Goal: Entertainment & Leisure: Browse casually

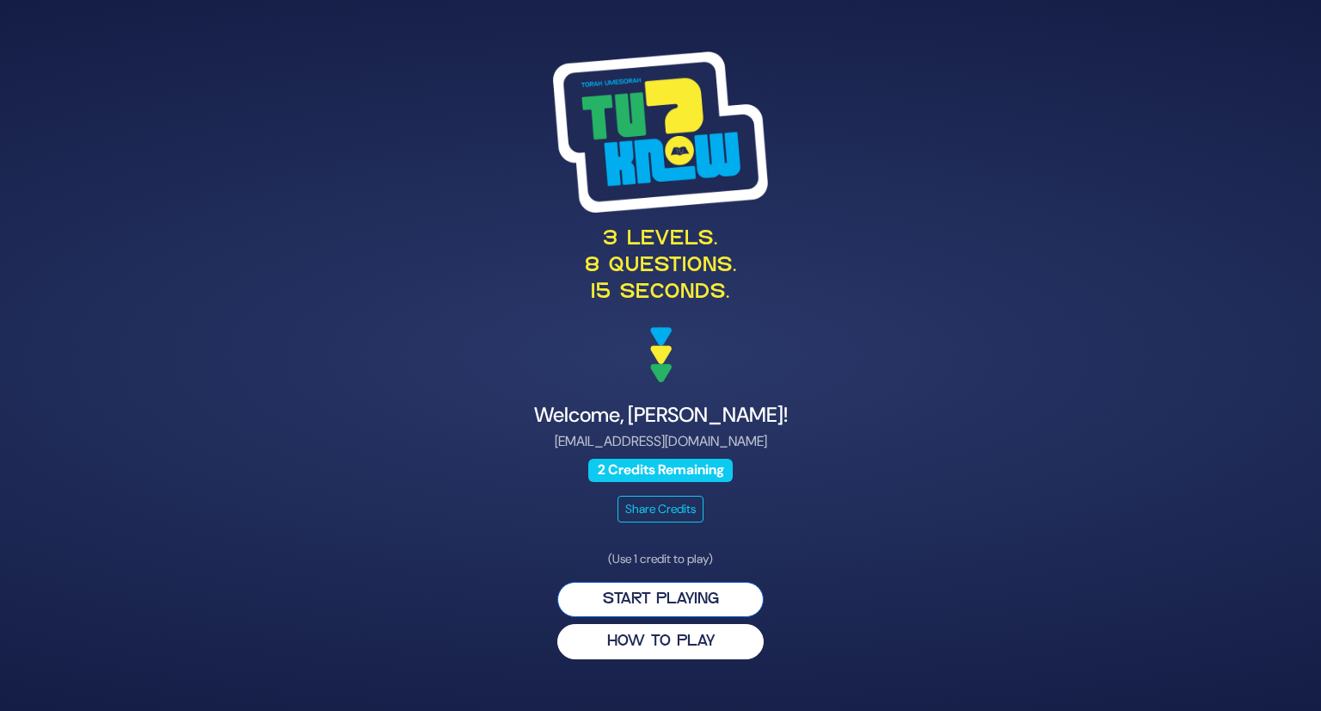
click at [699, 589] on button "Start Playing" at bounding box center [660, 599] width 206 height 35
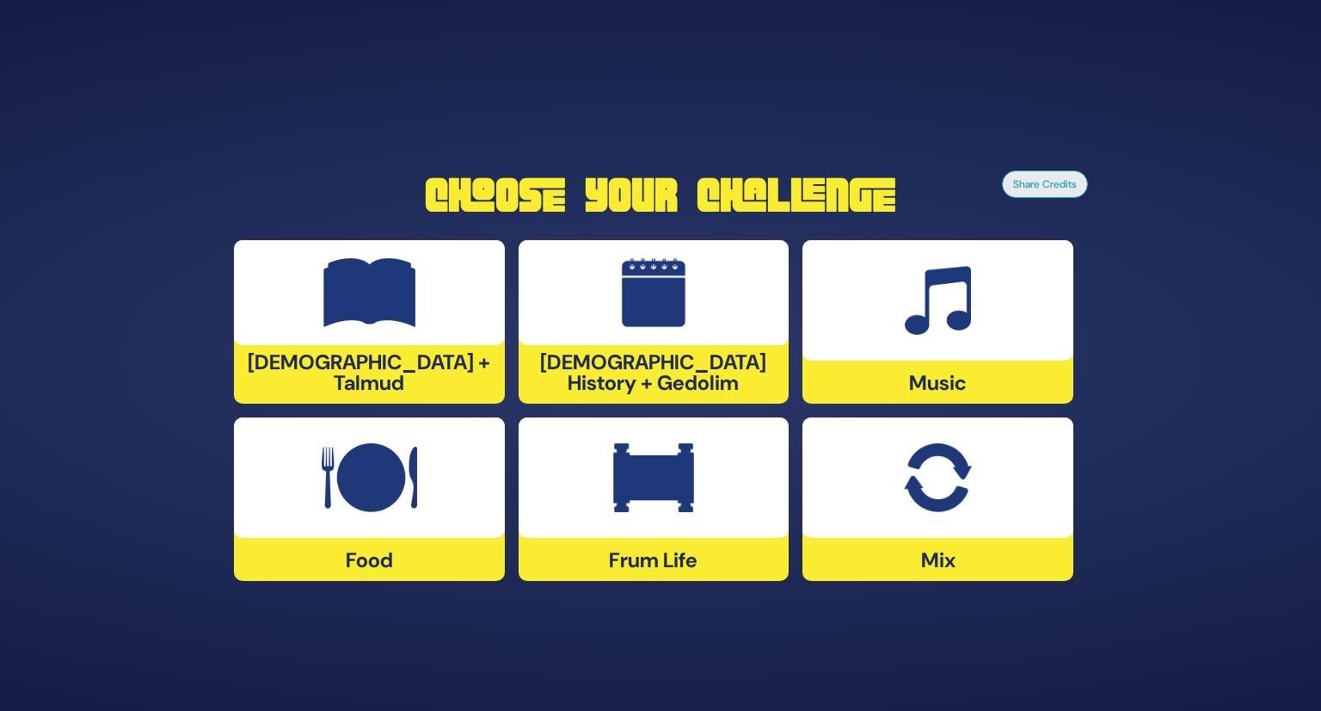
click at [646, 490] on img at bounding box center [653, 477] width 81 height 69
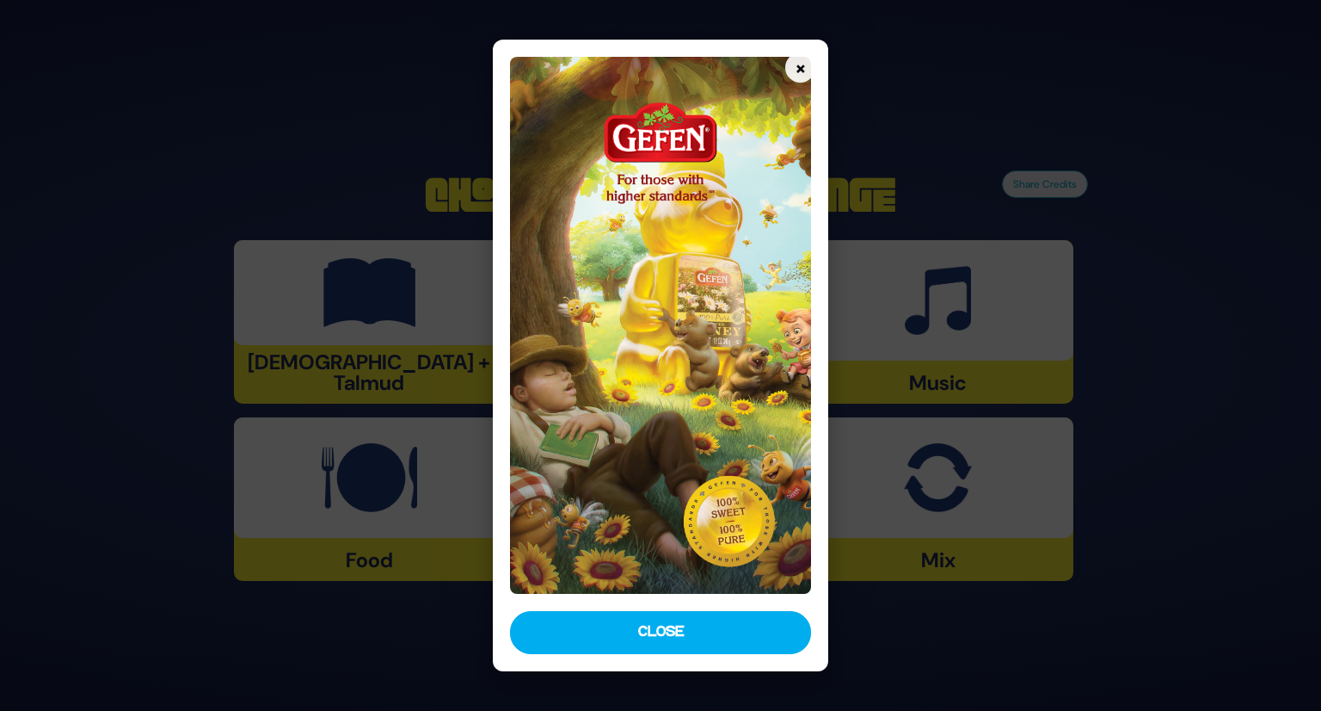
click at [681, 637] on button "Close" at bounding box center [661, 632] width 302 height 43
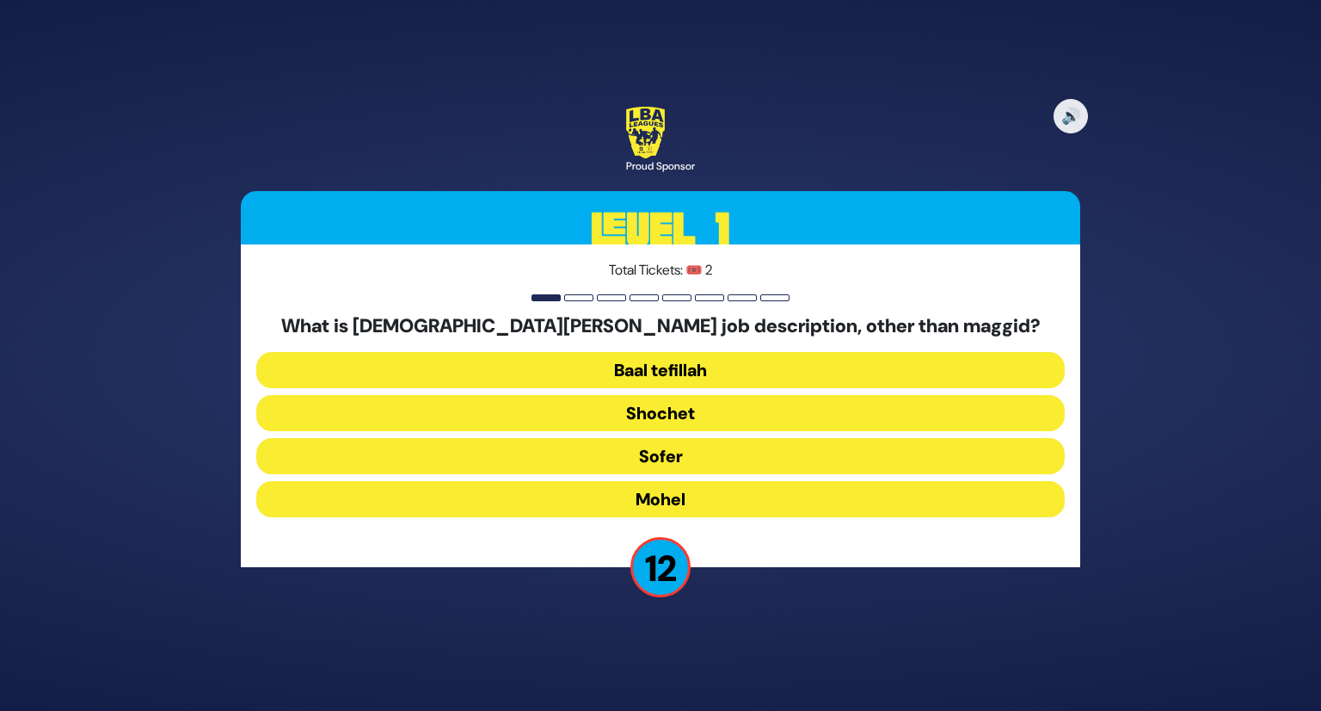
click at [819, 507] on button "Mohel" at bounding box center [660, 499] width 809 height 36
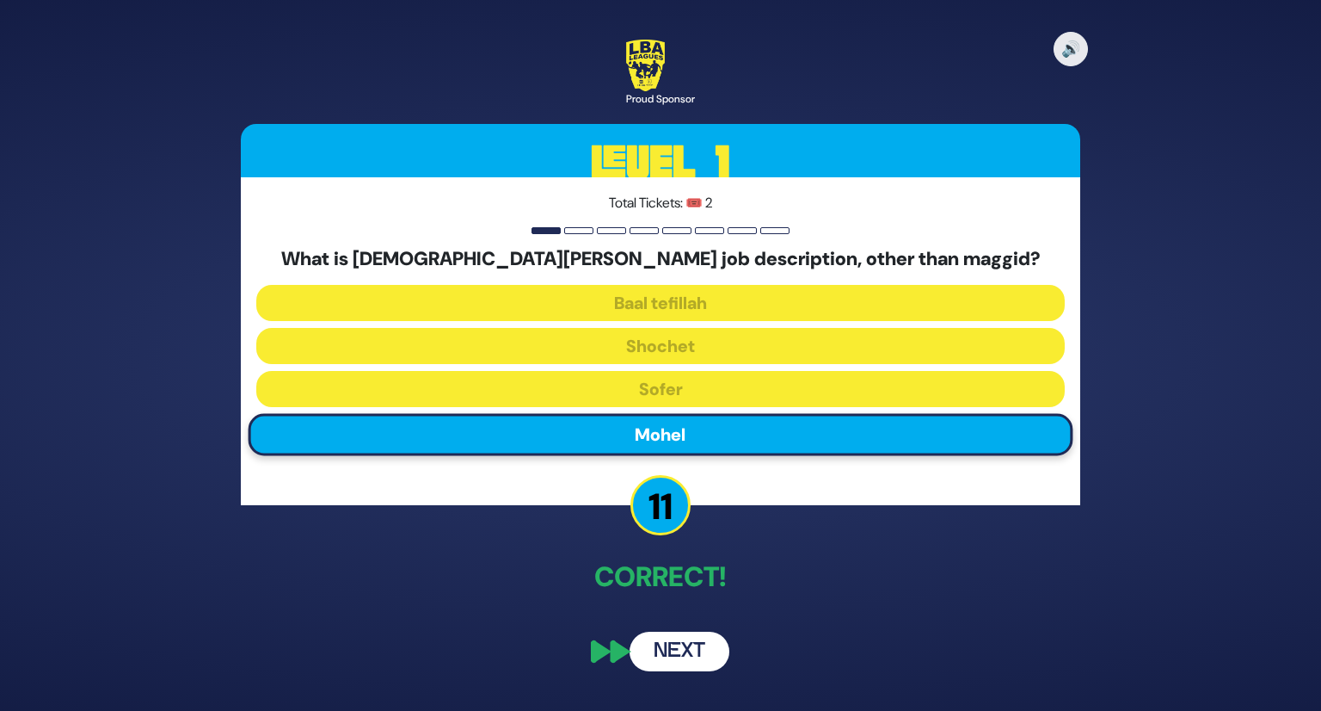
click at [665, 638] on button "Next" at bounding box center [680, 651] width 100 height 40
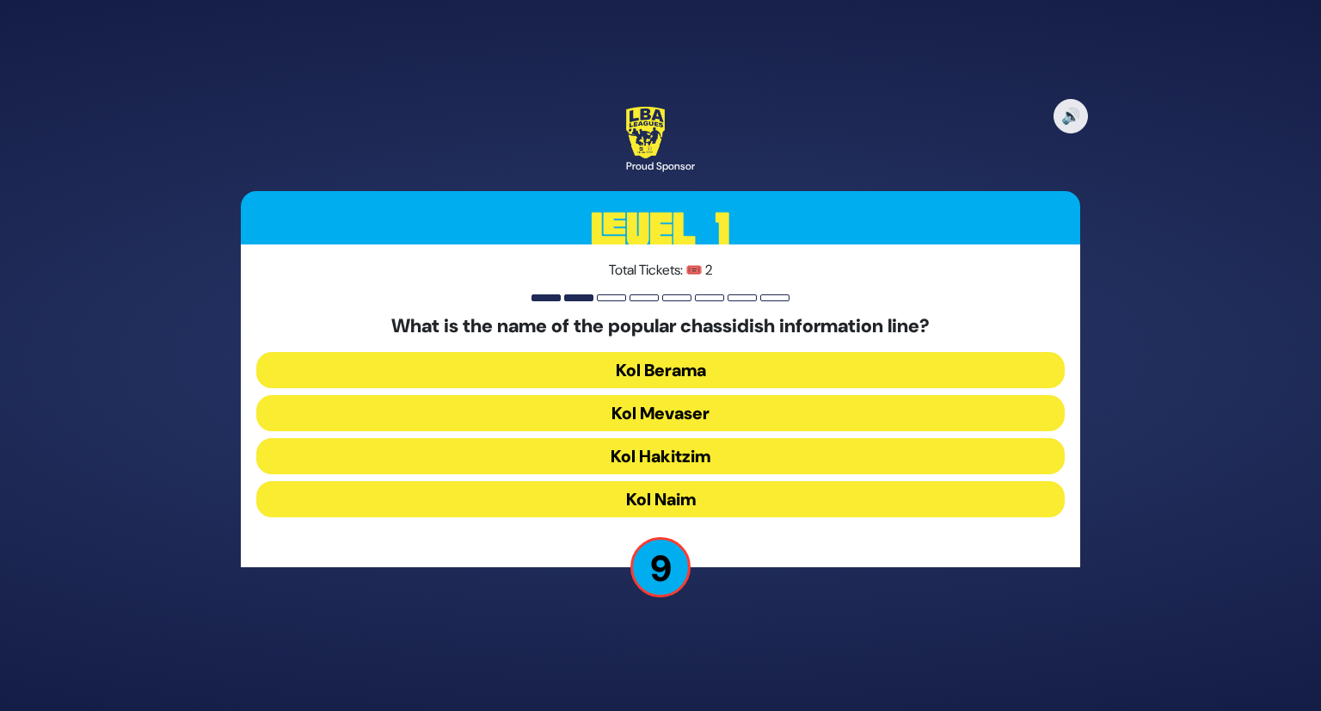
click at [699, 405] on button "Kol Mevaser" at bounding box center [660, 413] width 809 height 36
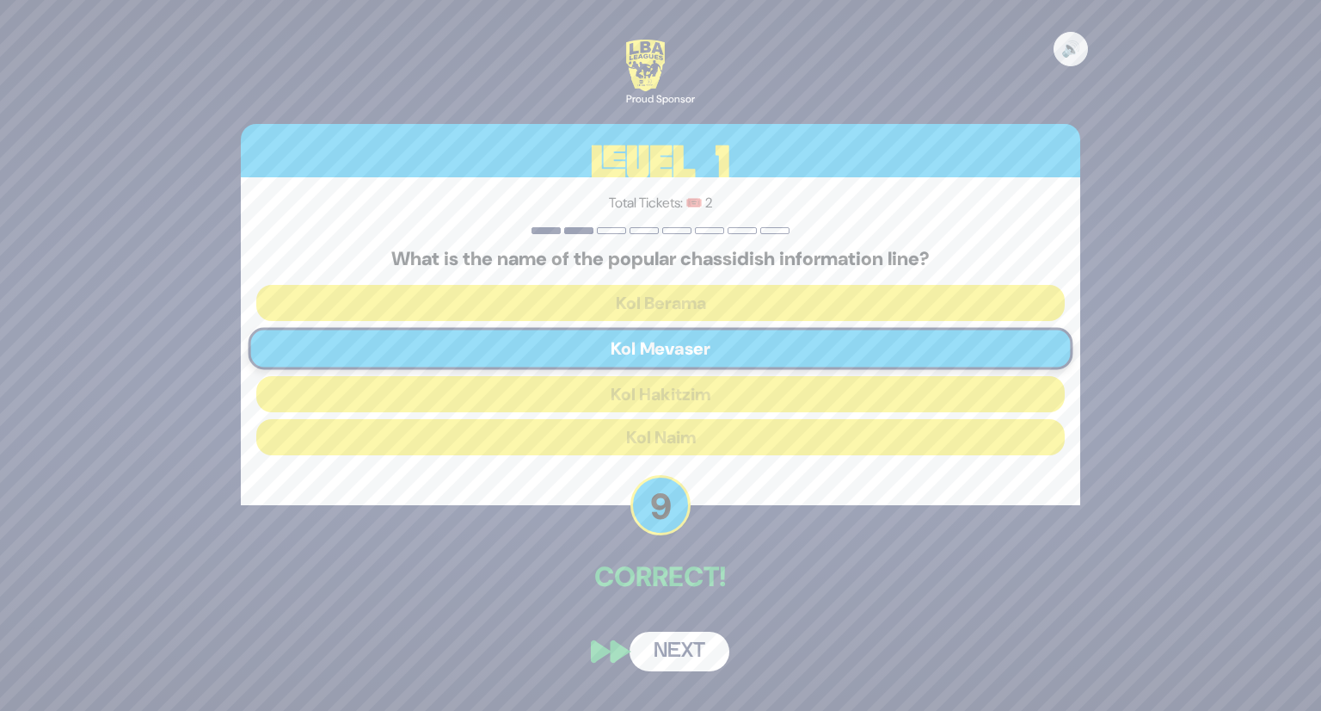
click at [694, 637] on button "Next" at bounding box center [680, 651] width 100 height 40
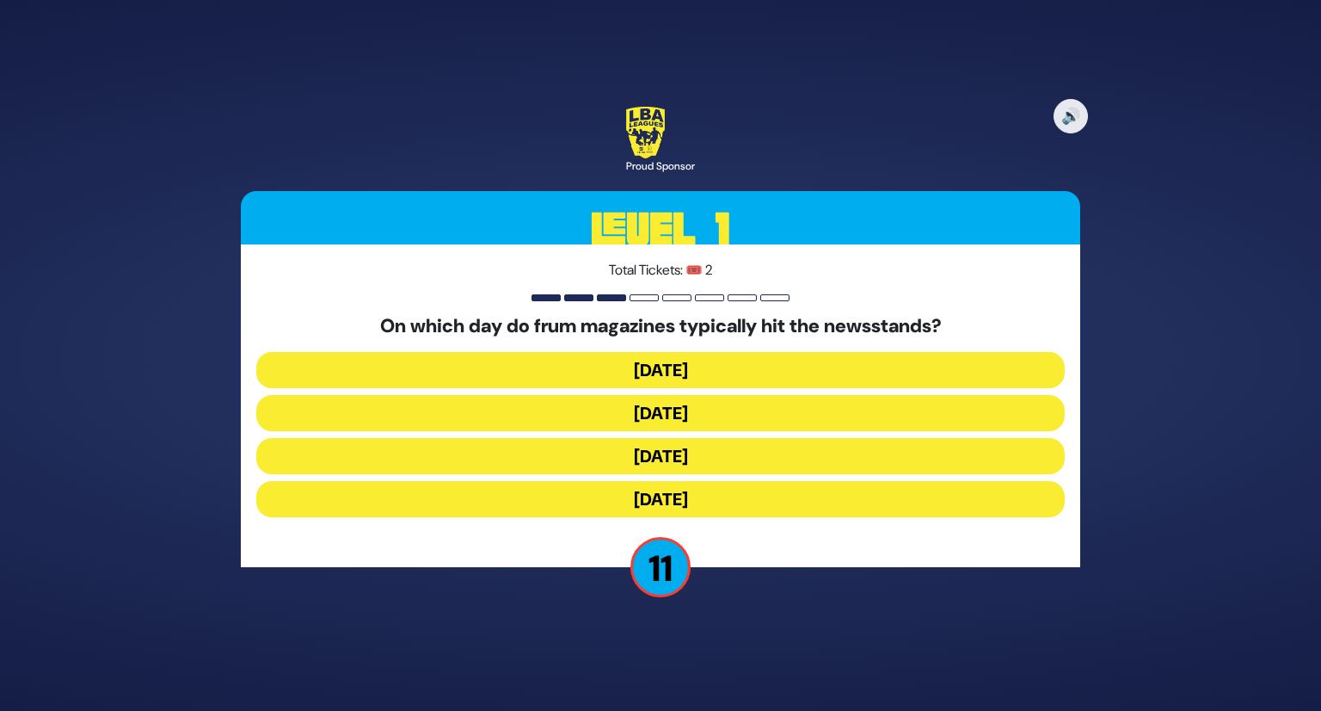
click at [686, 411] on button "[DATE]" at bounding box center [660, 413] width 809 height 36
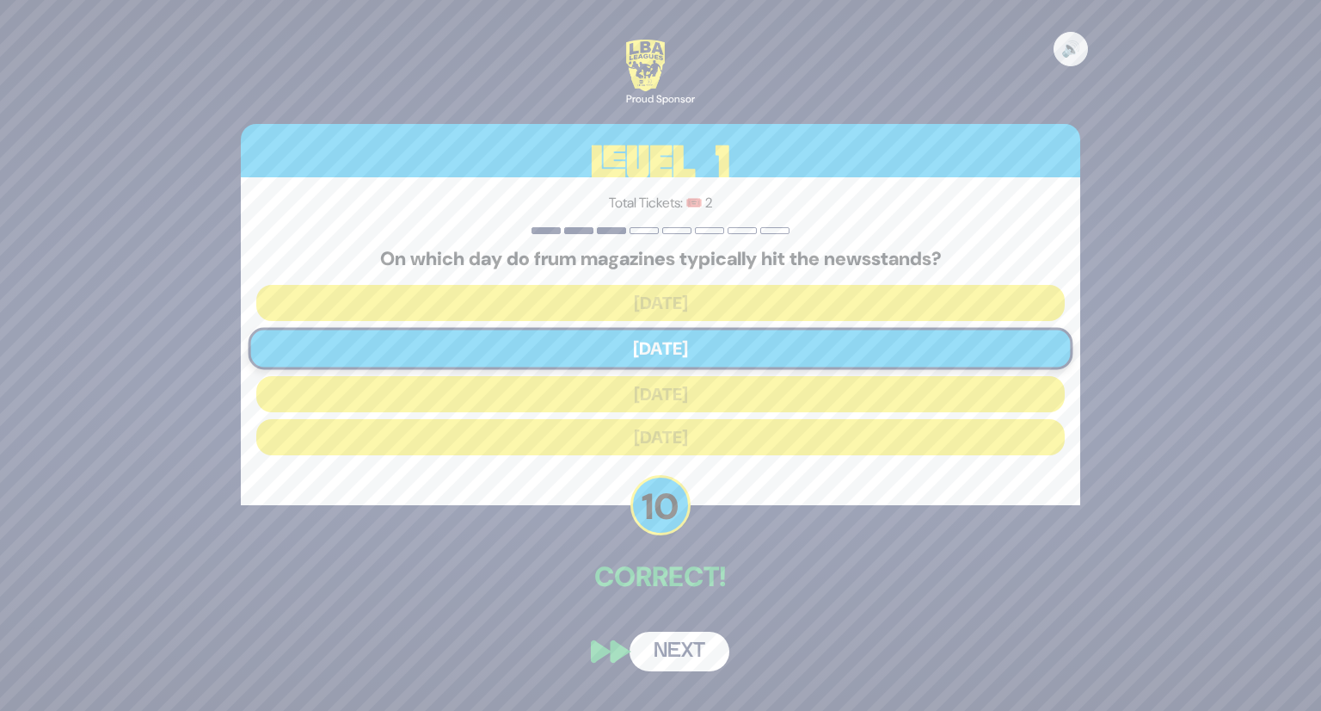
click at [680, 639] on button "Next" at bounding box center [680, 651] width 100 height 40
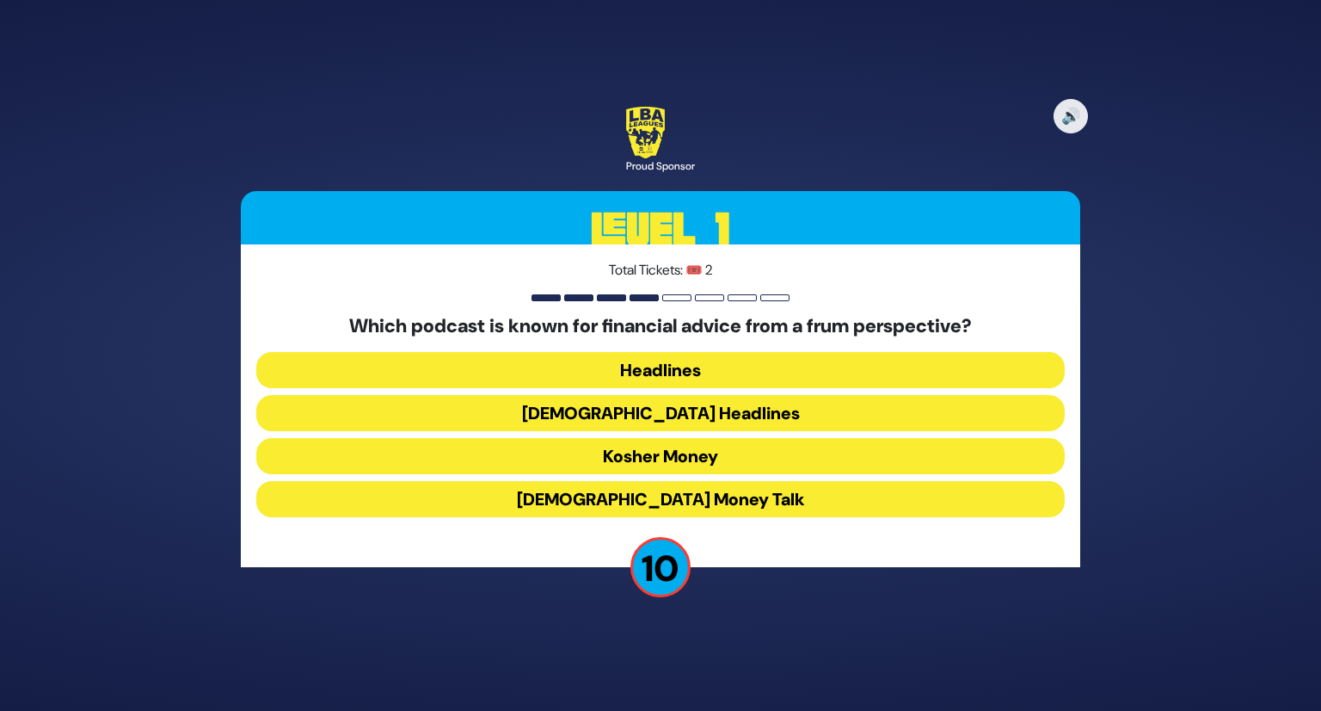
click at [747, 448] on button "Kosher Money" at bounding box center [660, 456] width 809 height 36
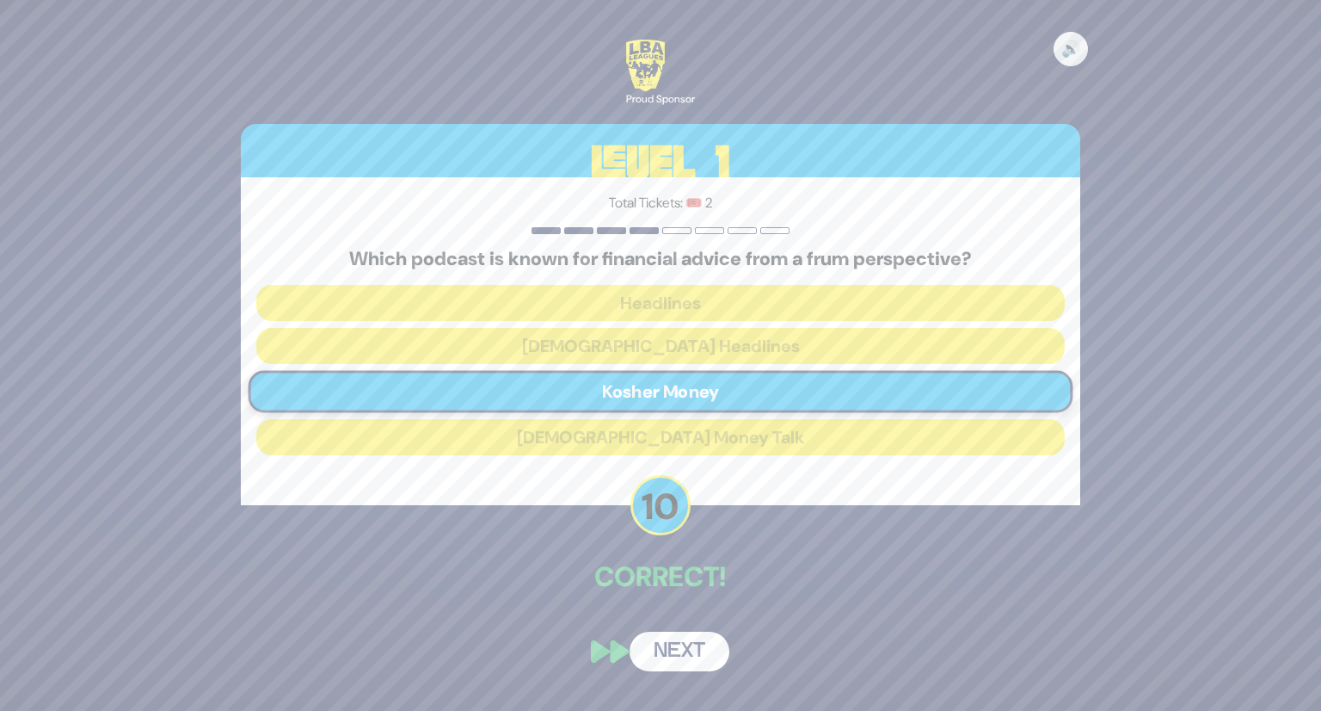
click at [697, 641] on button "Next" at bounding box center [680, 651] width 100 height 40
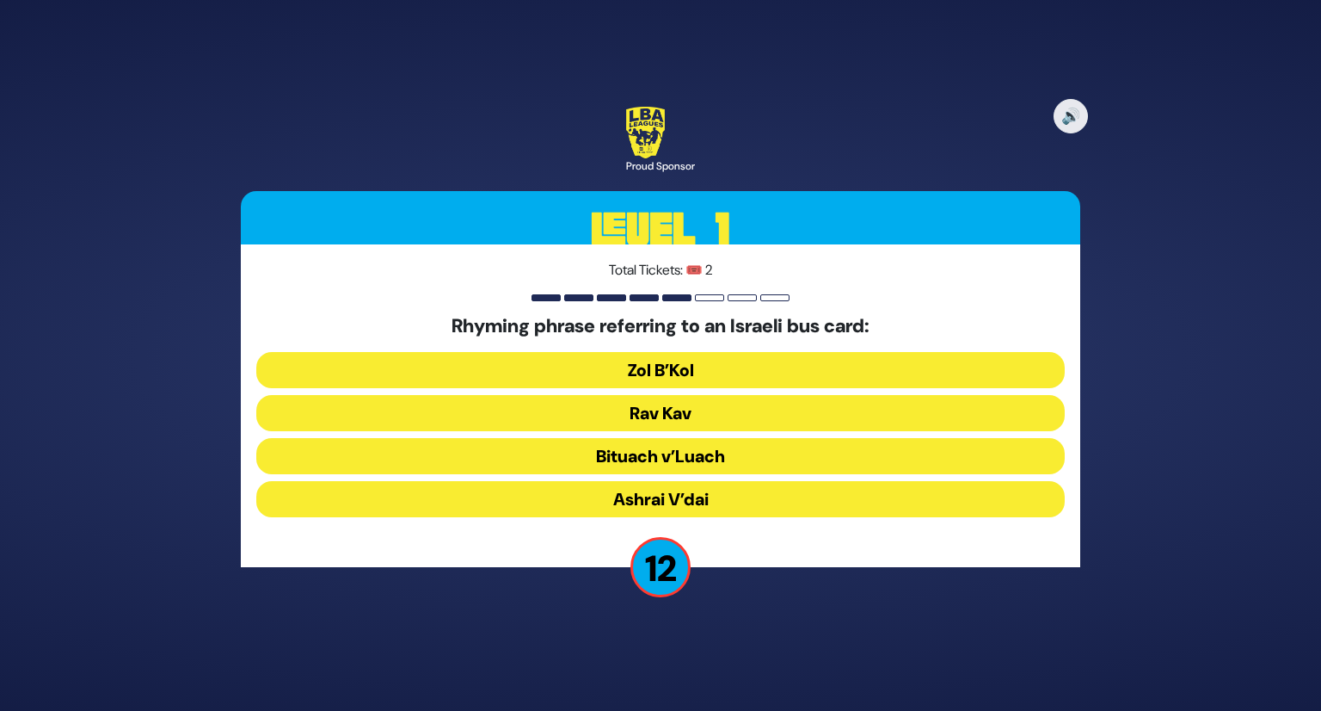
click at [699, 410] on button "Rav Kav" at bounding box center [660, 413] width 809 height 36
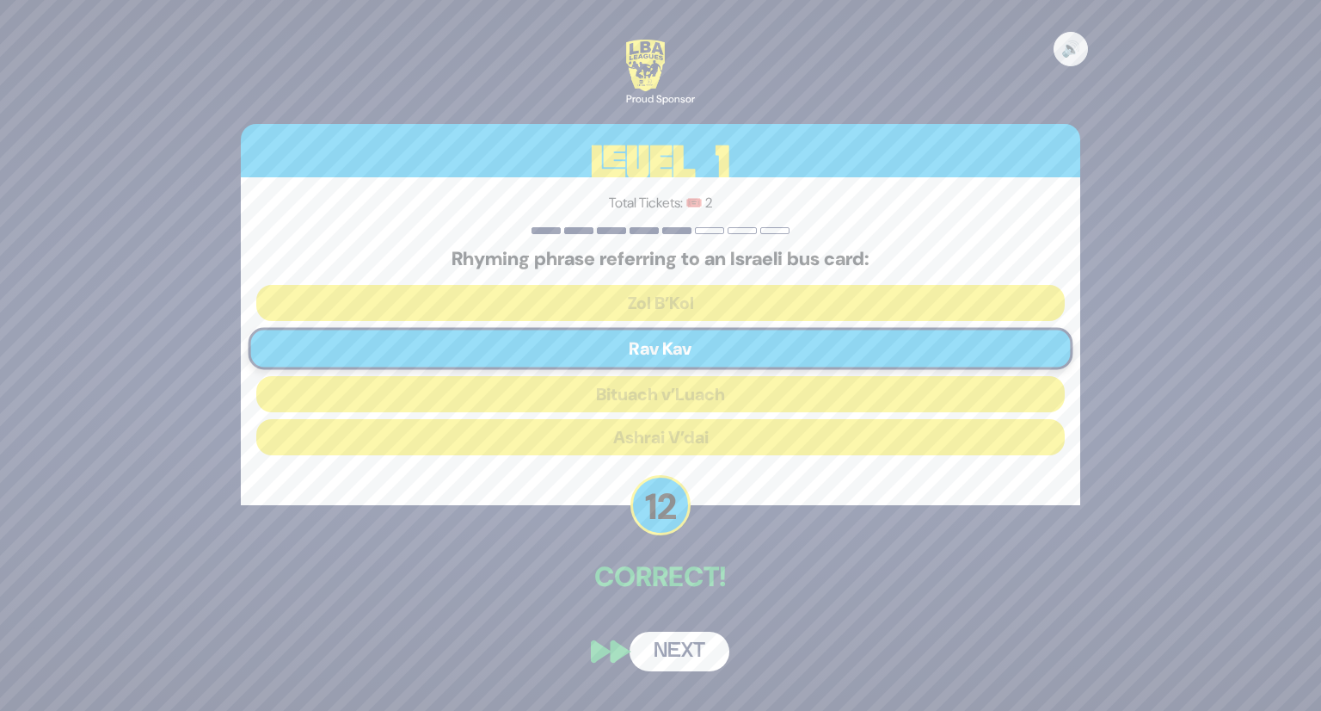
click at [678, 629] on div "🔊 Proud Sponsor Level 1 Total Tickets: 🎟️ 2 Rhyming phrase referring to an Isra…" at bounding box center [660, 355] width 881 height 672
click at [690, 643] on button "Next" at bounding box center [680, 651] width 100 height 40
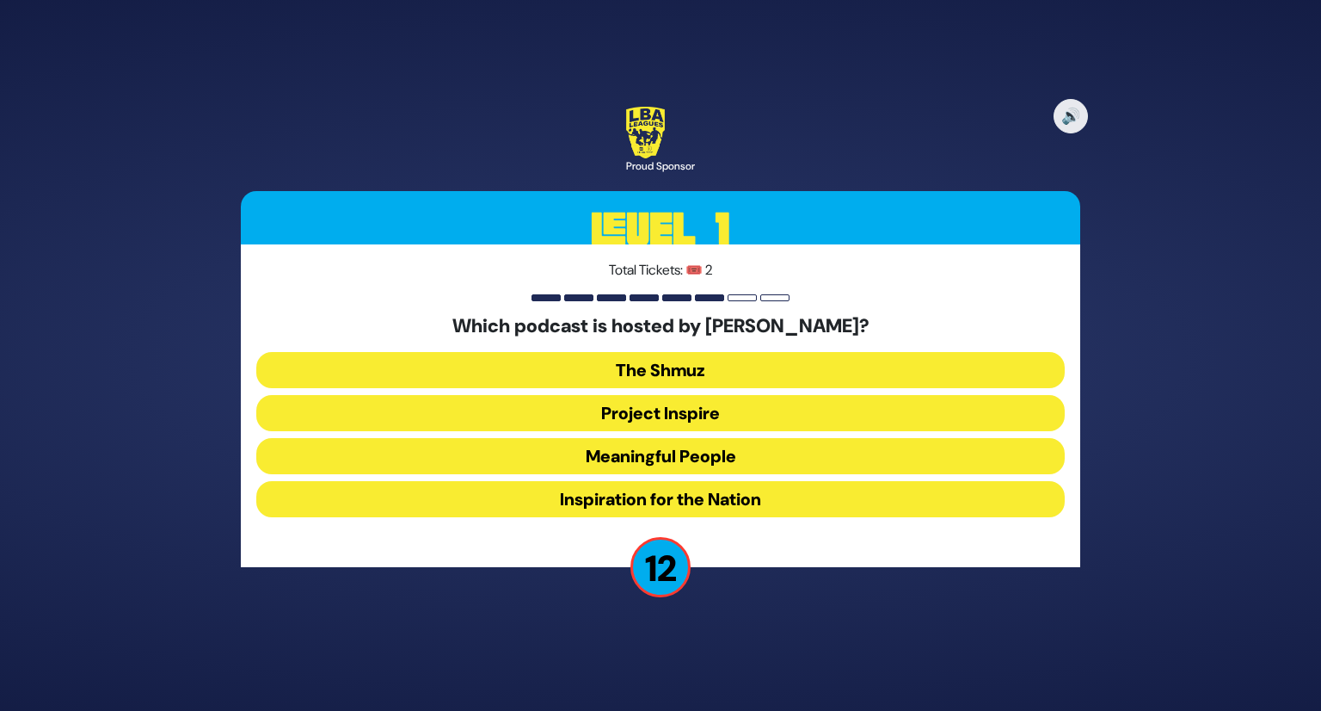
click at [741, 446] on button "Meaningful People" at bounding box center [660, 456] width 809 height 36
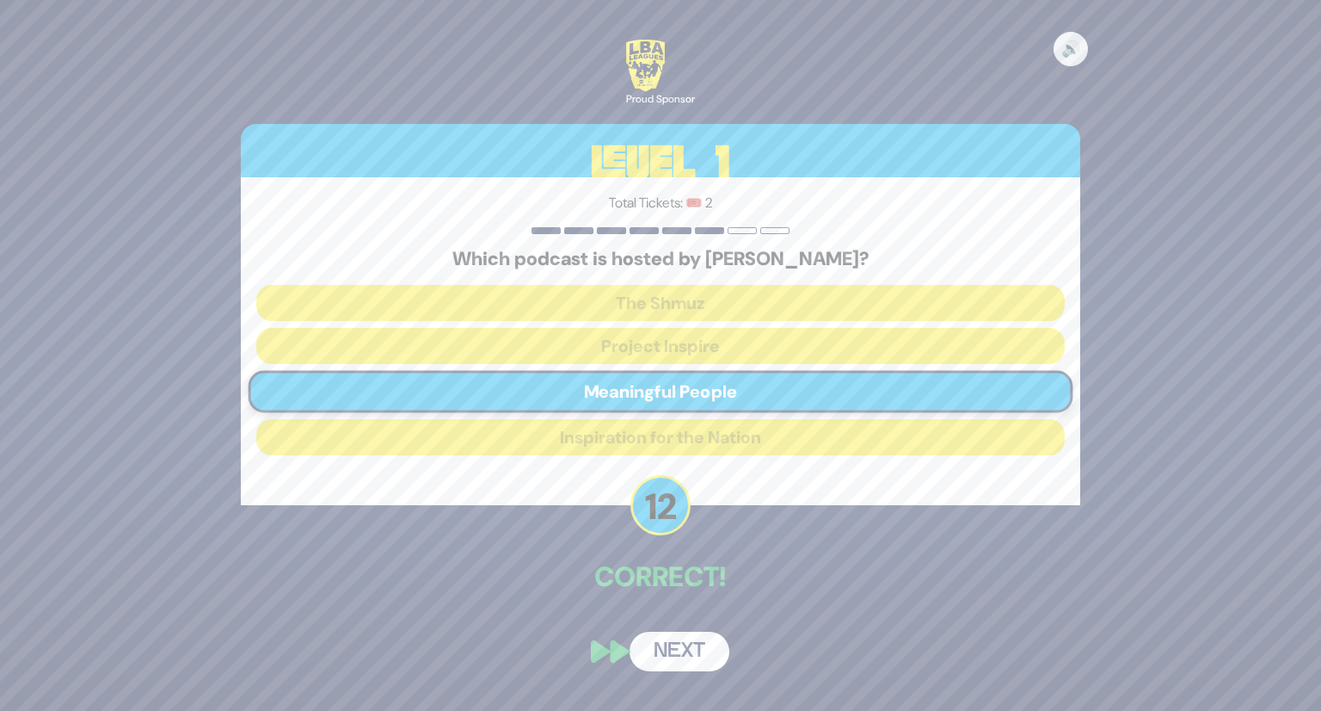
click at [709, 648] on button "Next" at bounding box center [680, 651] width 100 height 40
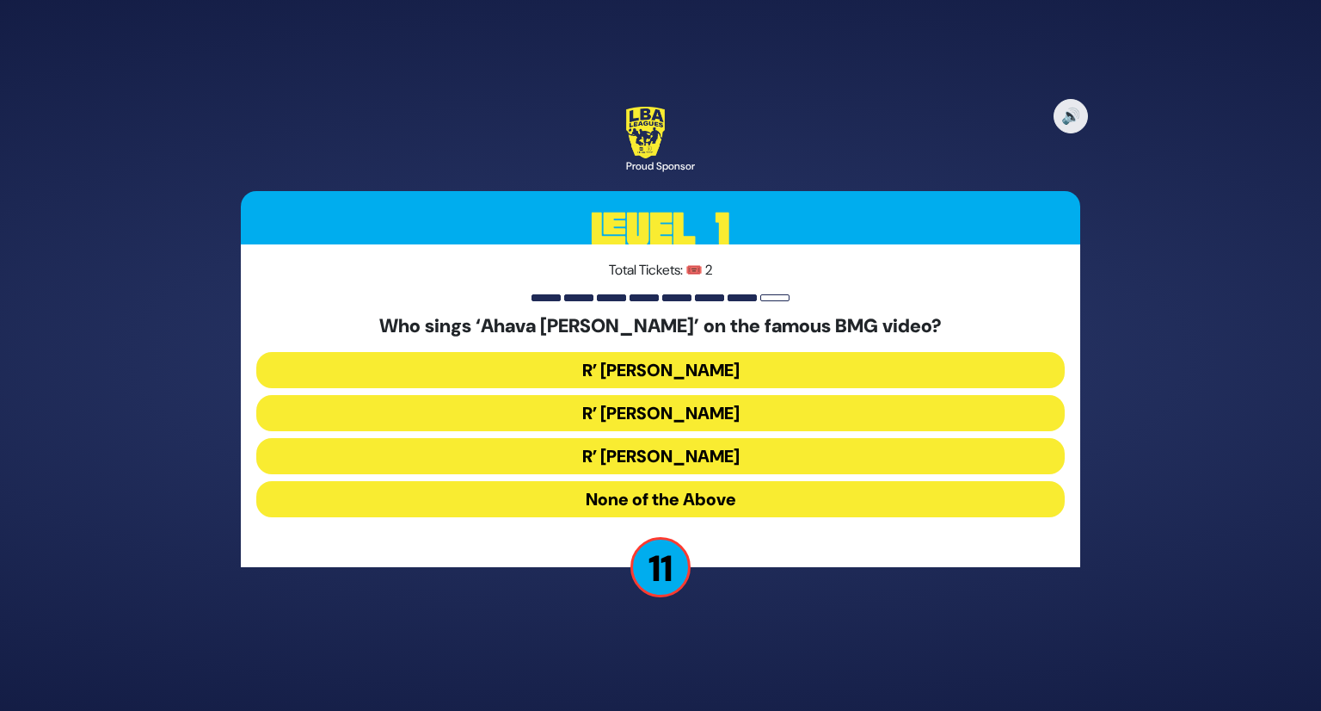
click at [664, 460] on button "R’ [PERSON_NAME]" at bounding box center [660, 456] width 809 height 36
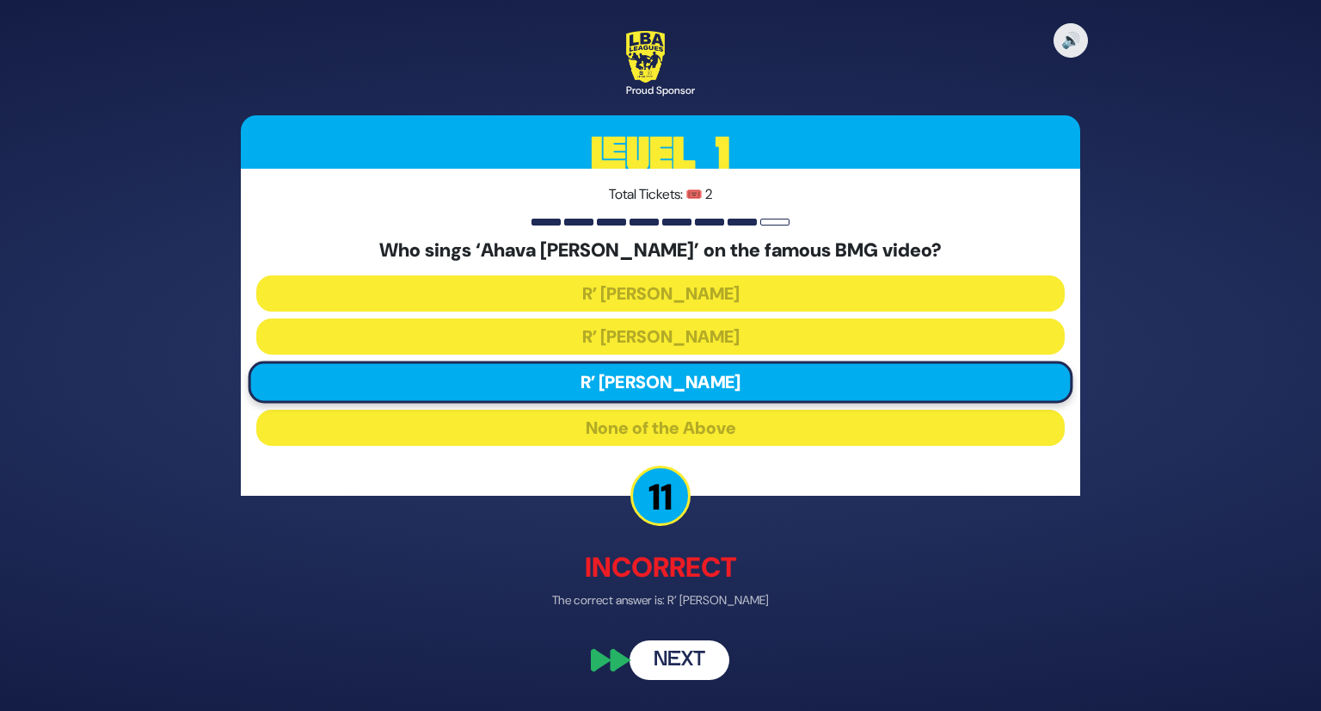
click at [691, 662] on button "Next" at bounding box center [680, 660] width 100 height 40
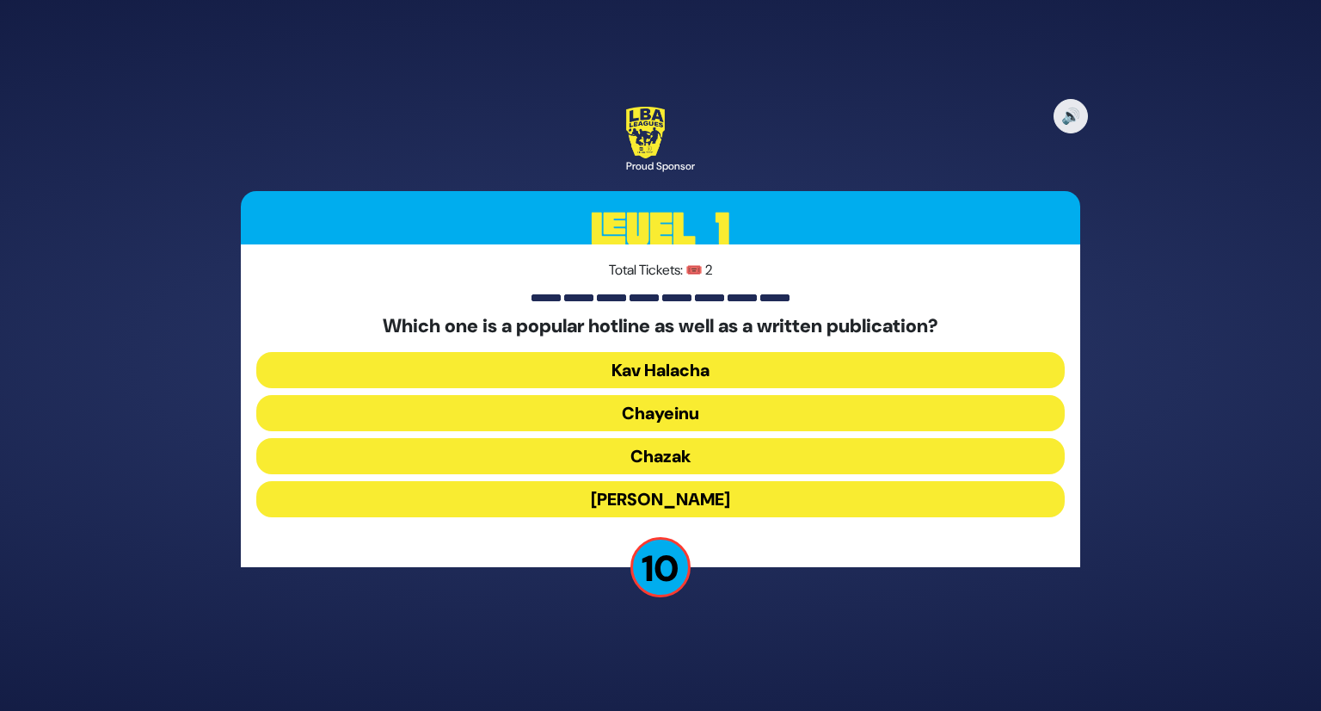
click at [695, 410] on button "Chayeinu" at bounding box center [660, 413] width 809 height 36
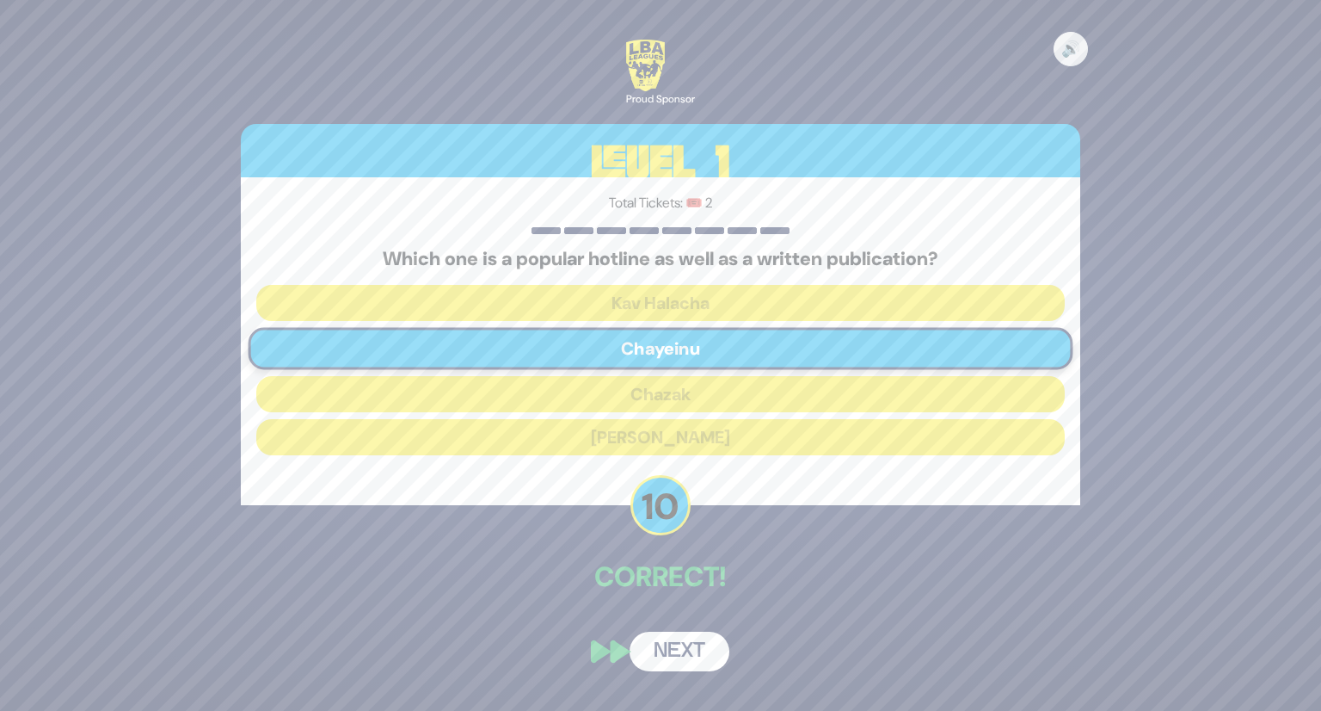
click at [675, 653] on button "Next" at bounding box center [680, 651] width 100 height 40
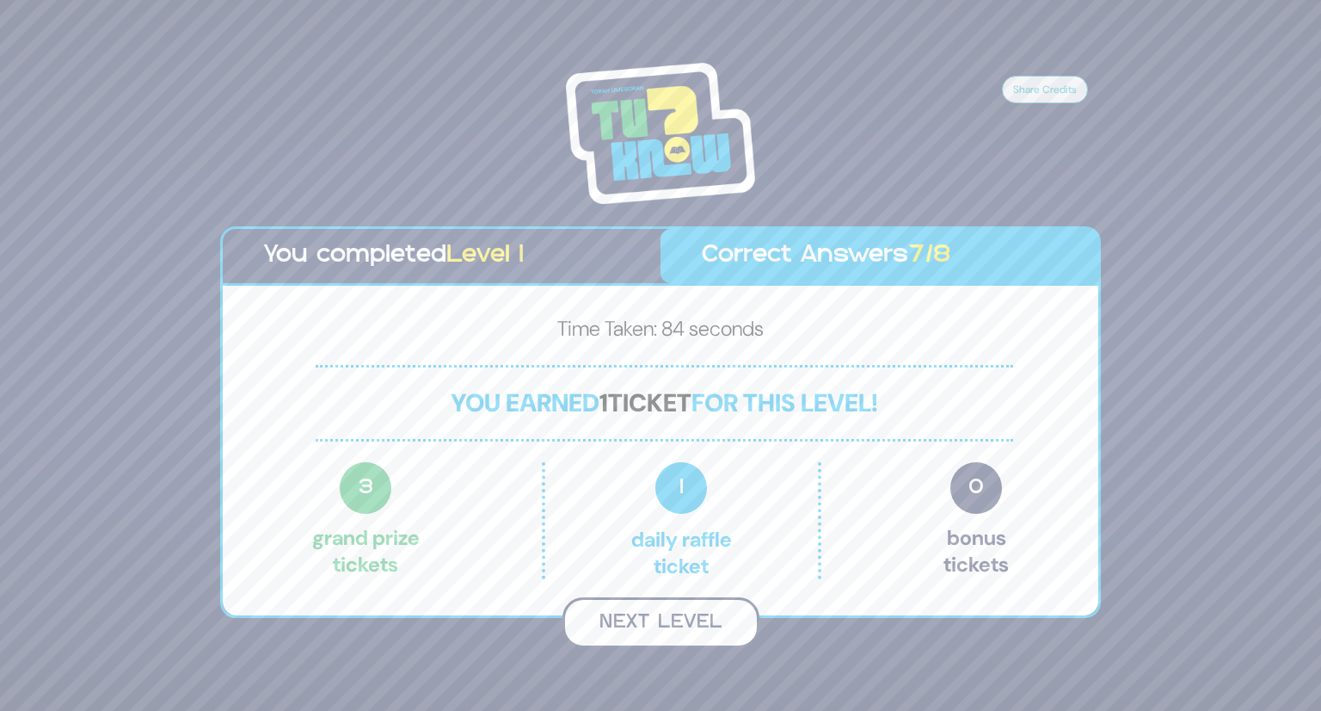
click at [635, 623] on button "Next Level" at bounding box center [661, 622] width 197 height 51
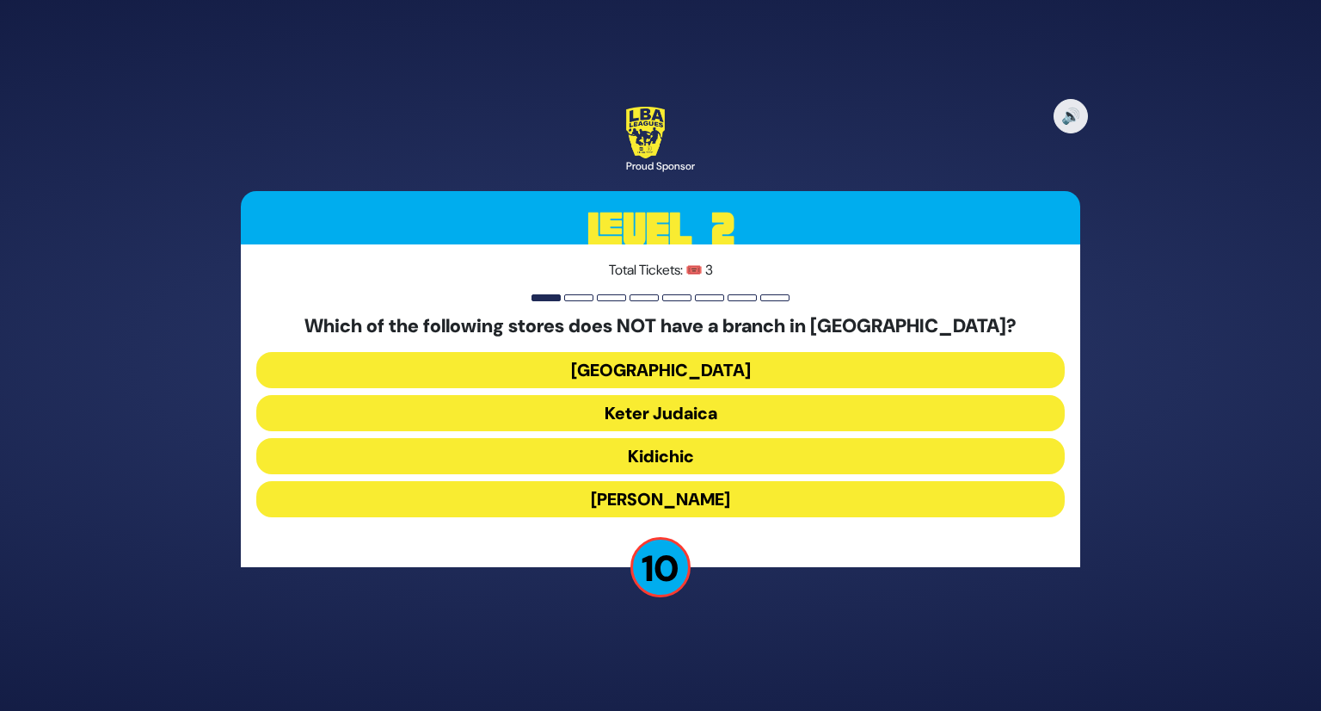
click at [763, 371] on button "[GEOGRAPHIC_DATA]" at bounding box center [660, 370] width 809 height 36
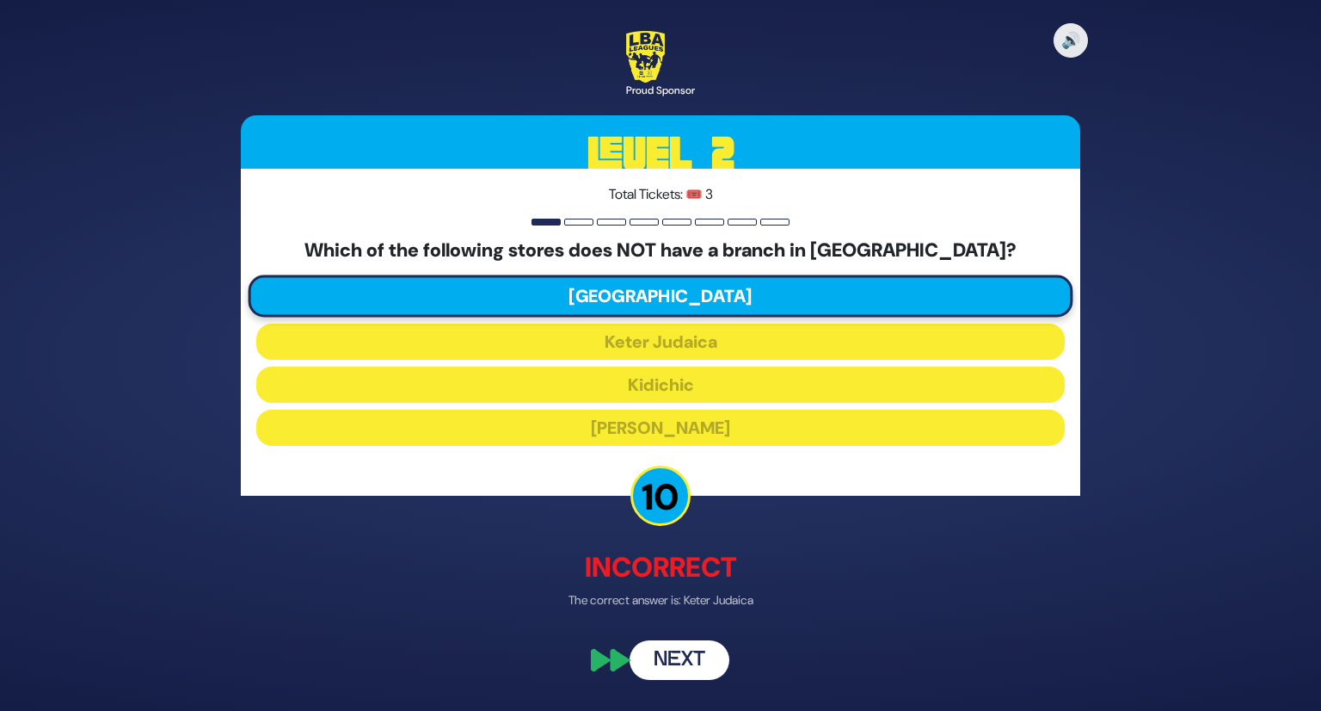
click at [687, 658] on button "Next" at bounding box center [680, 660] width 100 height 40
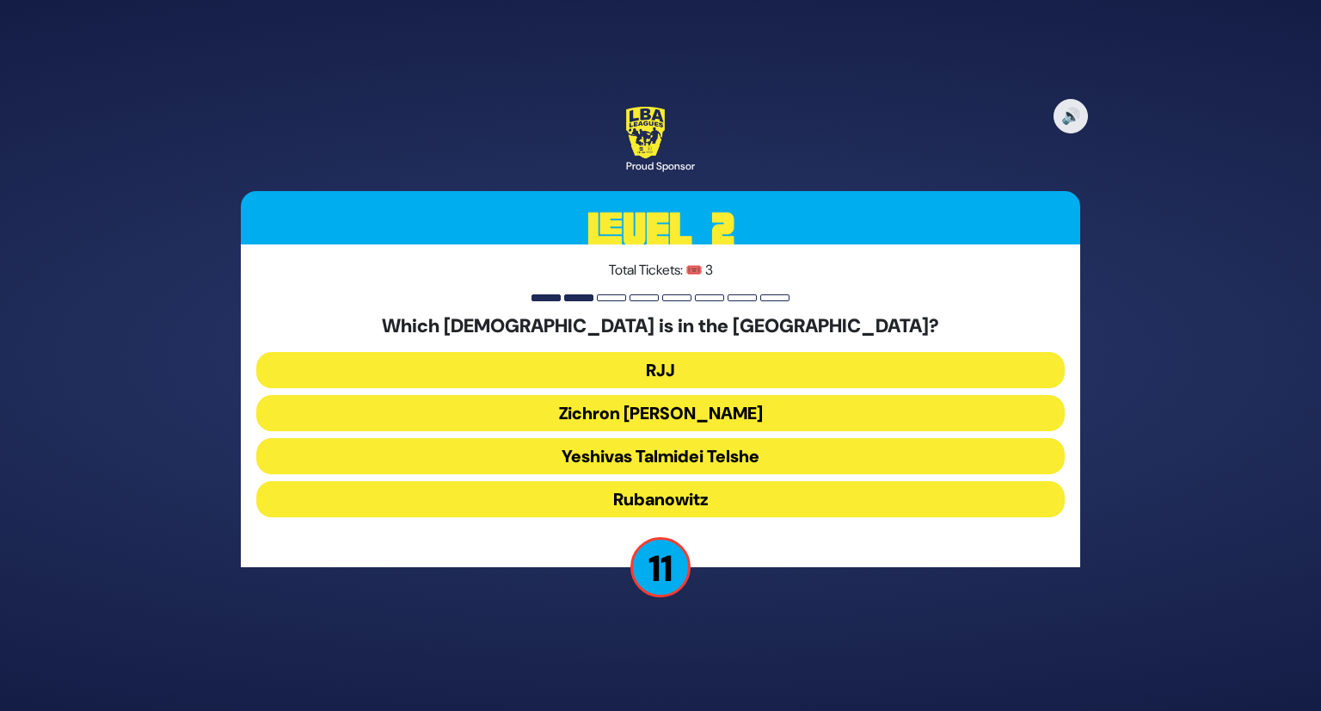
click at [785, 452] on button "Yeshivas Talmidei Telshe" at bounding box center [660, 456] width 809 height 36
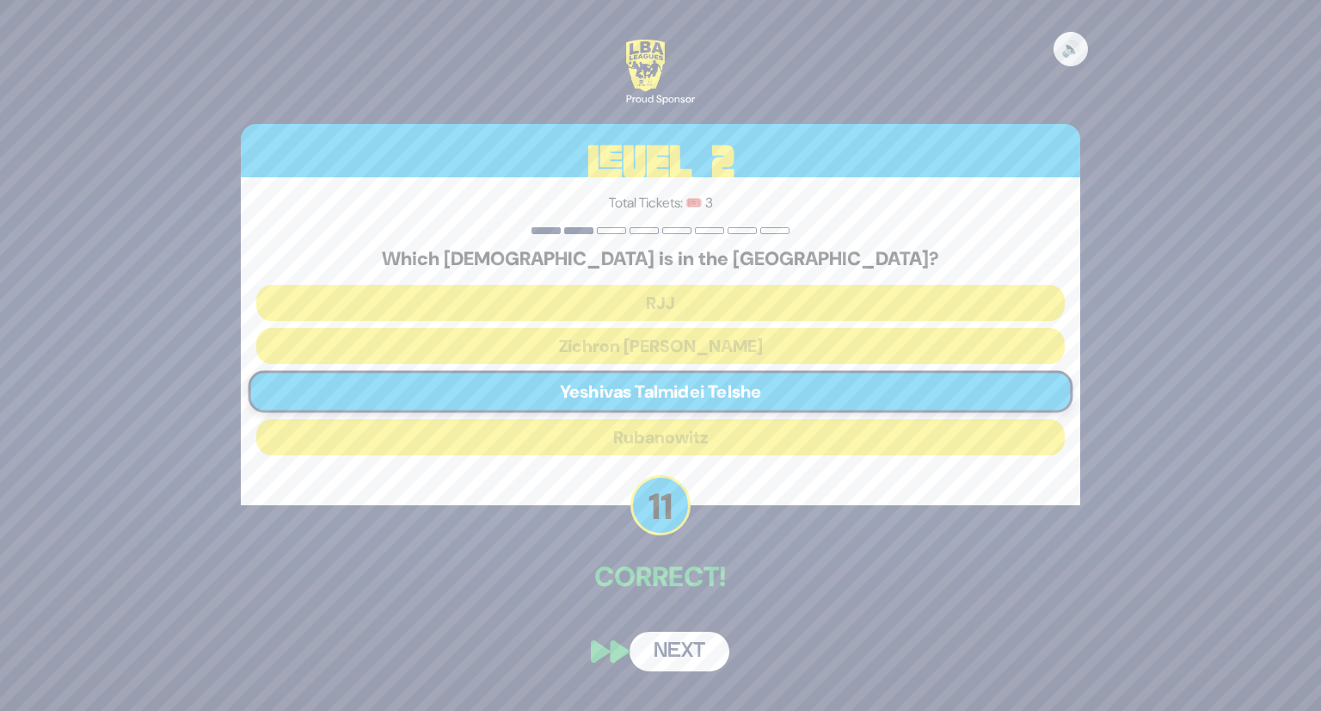
click at [699, 645] on button "Next" at bounding box center [680, 651] width 100 height 40
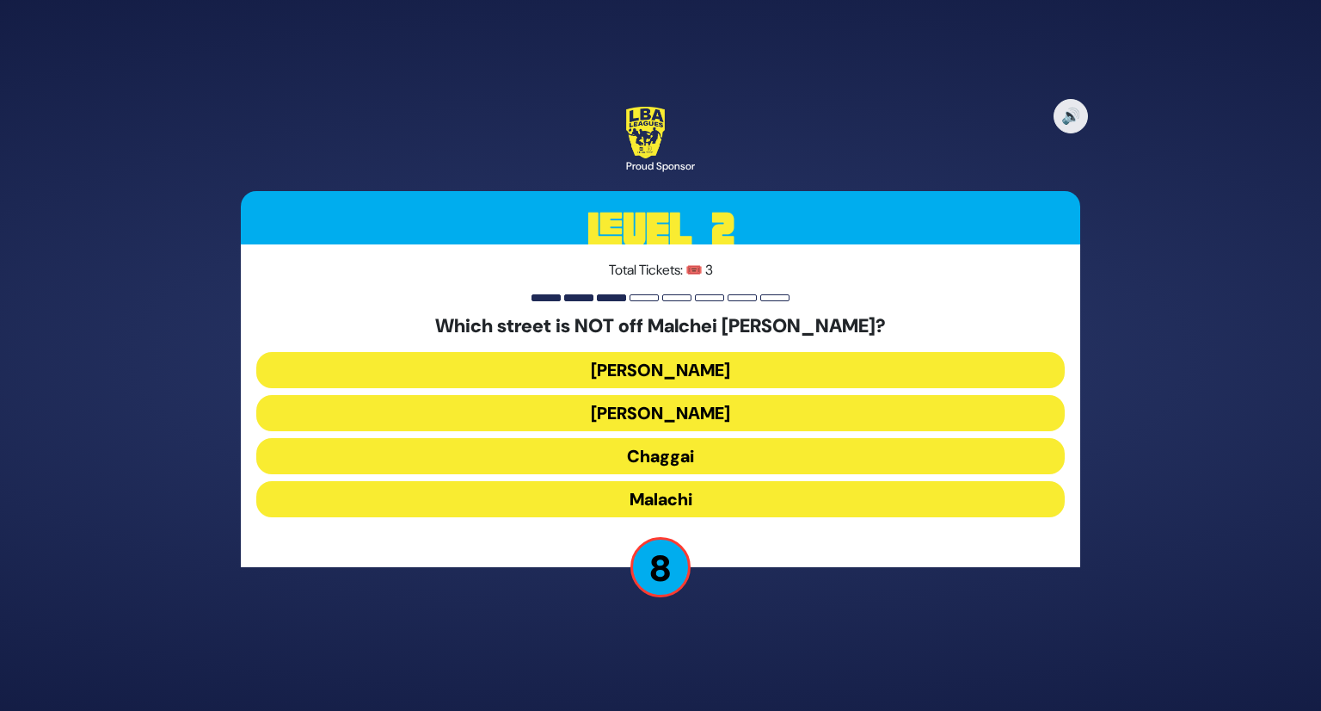
click at [732, 363] on button "[PERSON_NAME]" at bounding box center [660, 370] width 809 height 36
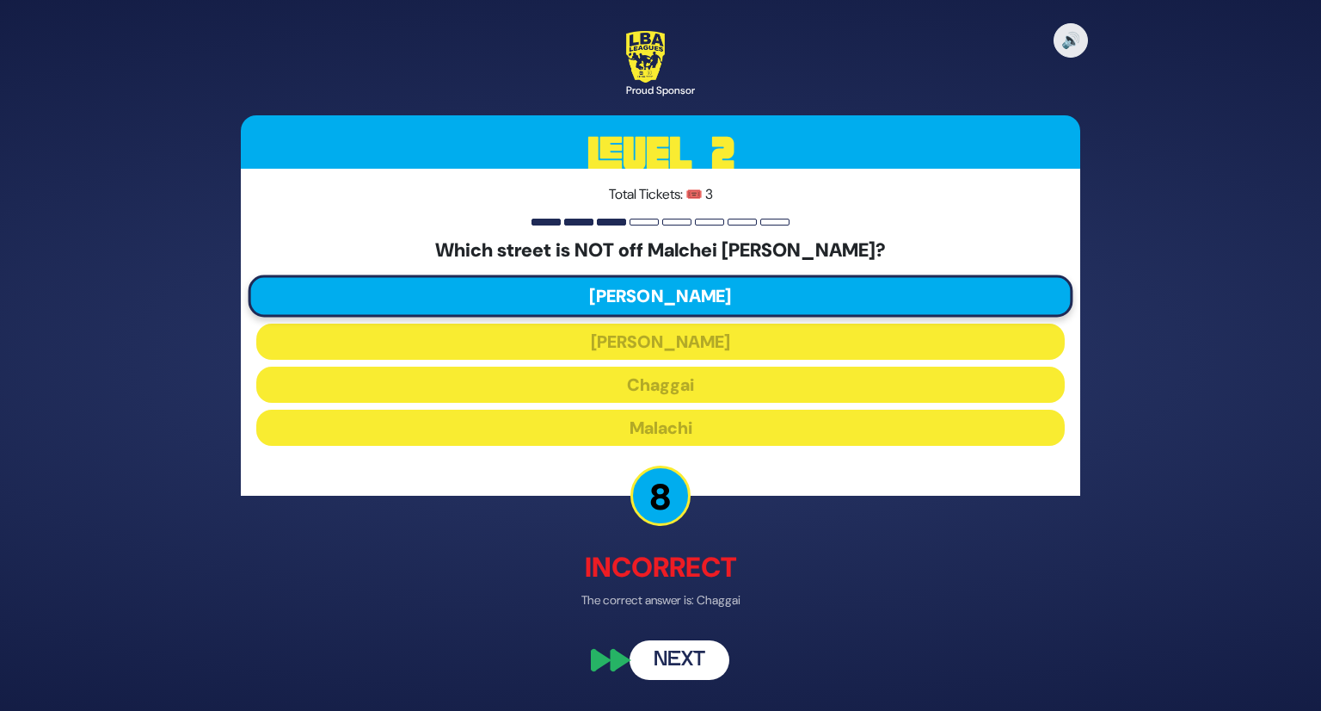
click at [693, 660] on button "Next" at bounding box center [680, 660] width 100 height 40
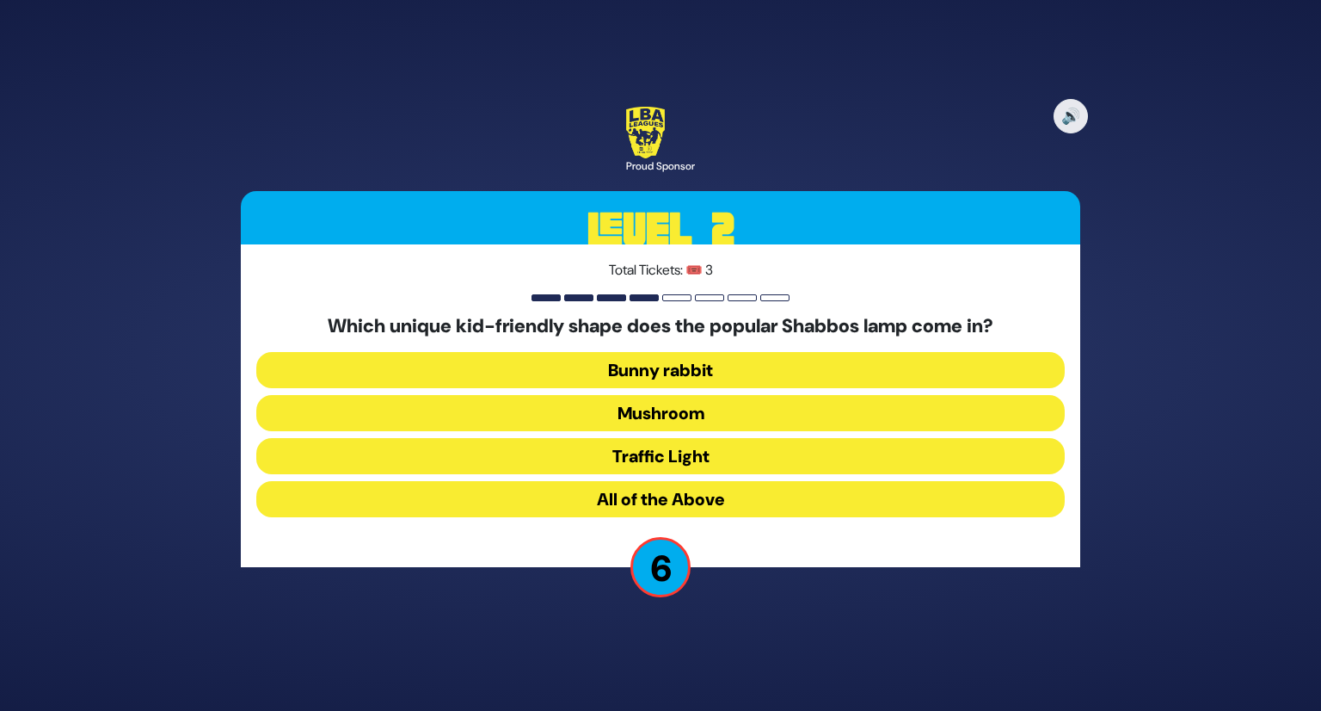
click at [689, 498] on button "All of the Above" at bounding box center [660, 499] width 809 height 36
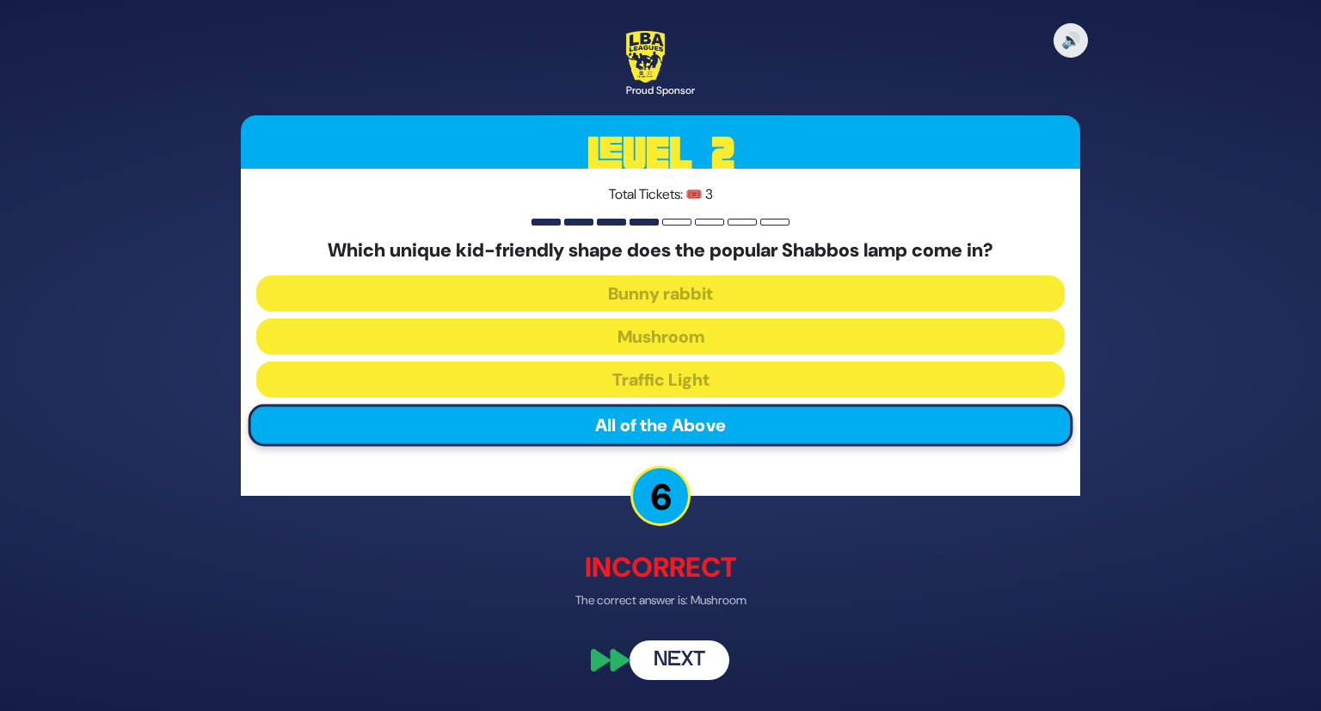
click at [693, 658] on button "Next" at bounding box center [680, 660] width 100 height 40
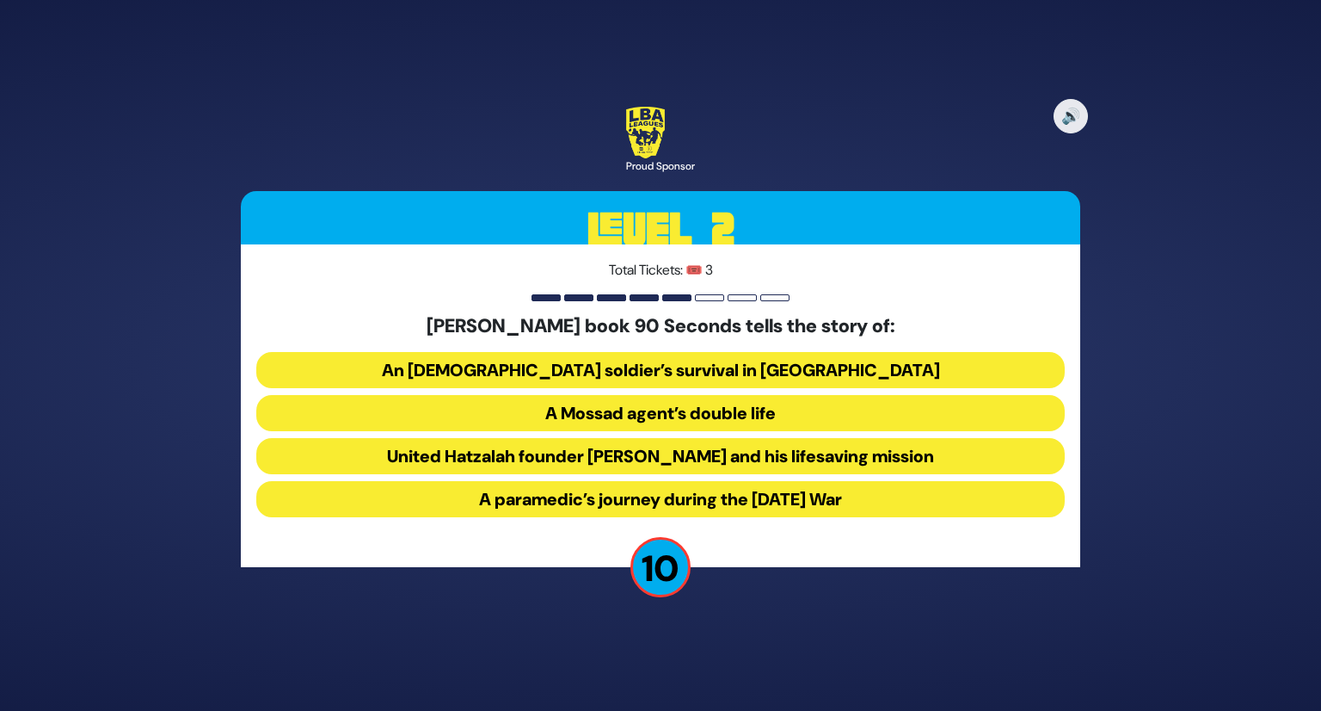
click at [722, 447] on button "United Hatzalah founder [PERSON_NAME] and his lifesaving mission" at bounding box center [660, 456] width 809 height 36
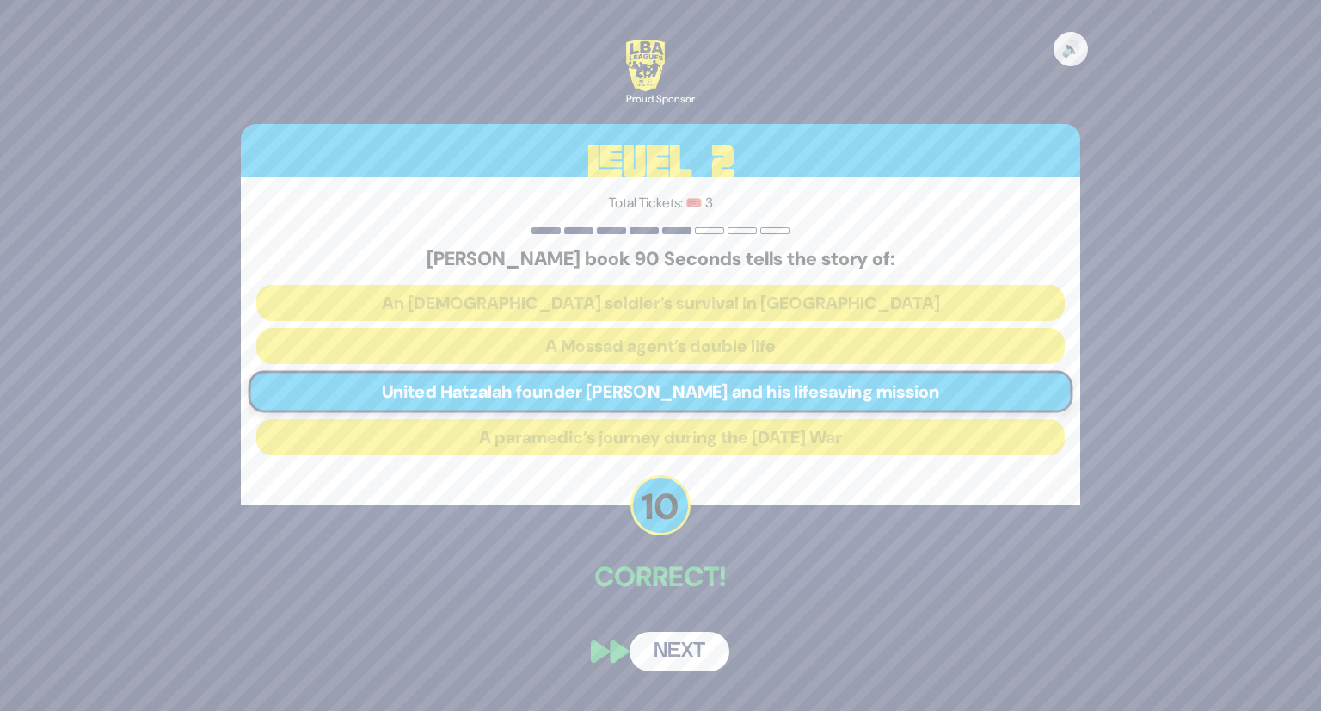
click at [684, 623] on div "🔊 Proud Sponsor Level 2 Total Tickets: 🎟️ 3 [PERSON_NAME] book 90 Seconds tells…" at bounding box center [660, 355] width 881 height 672
click at [680, 635] on button "Next" at bounding box center [680, 651] width 100 height 40
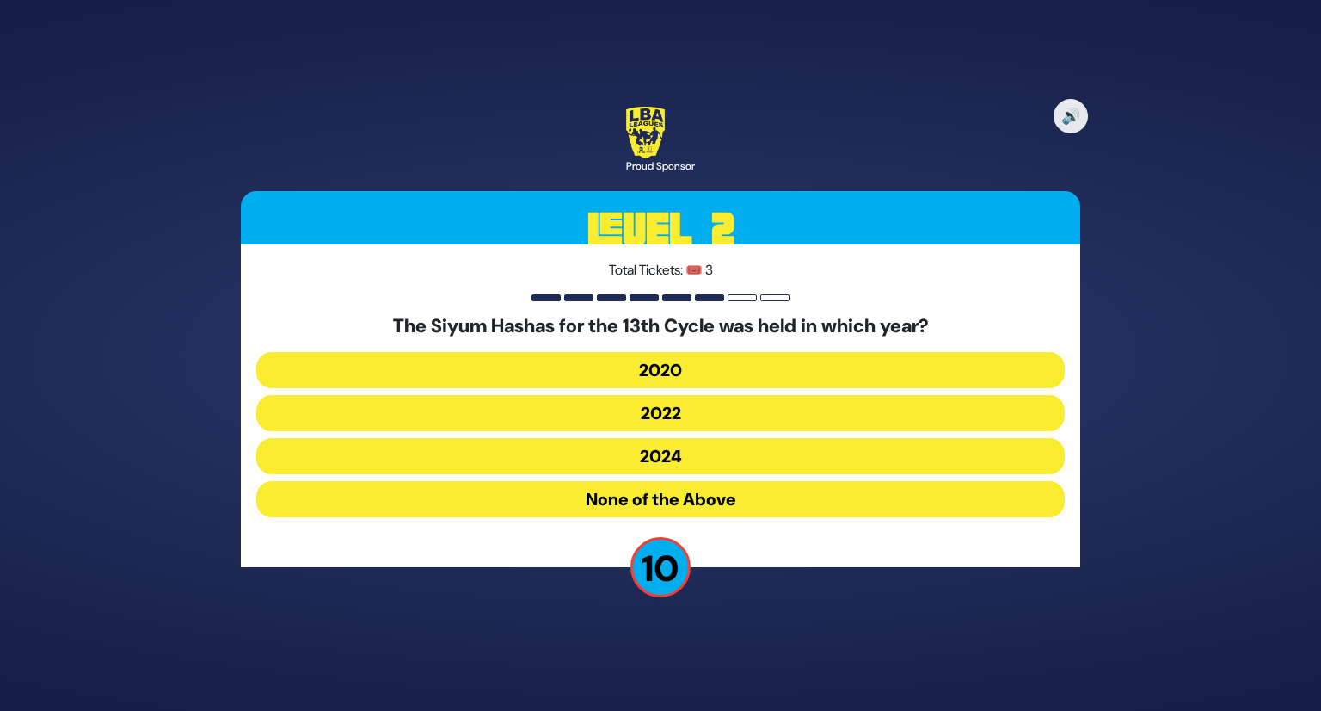
click at [681, 373] on button "2020" at bounding box center [660, 370] width 809 height 36
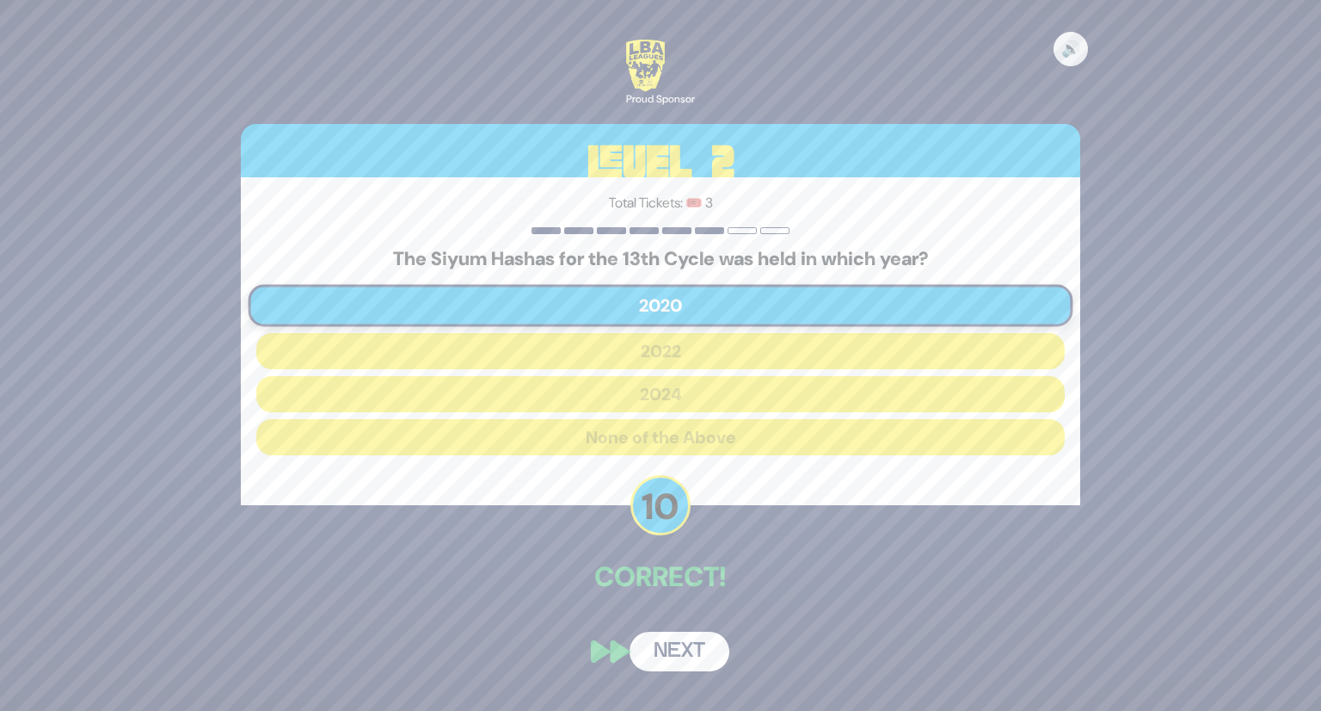
click at [675, 648] on button "Next" at bounding box center [680, 651] width 100 height 40
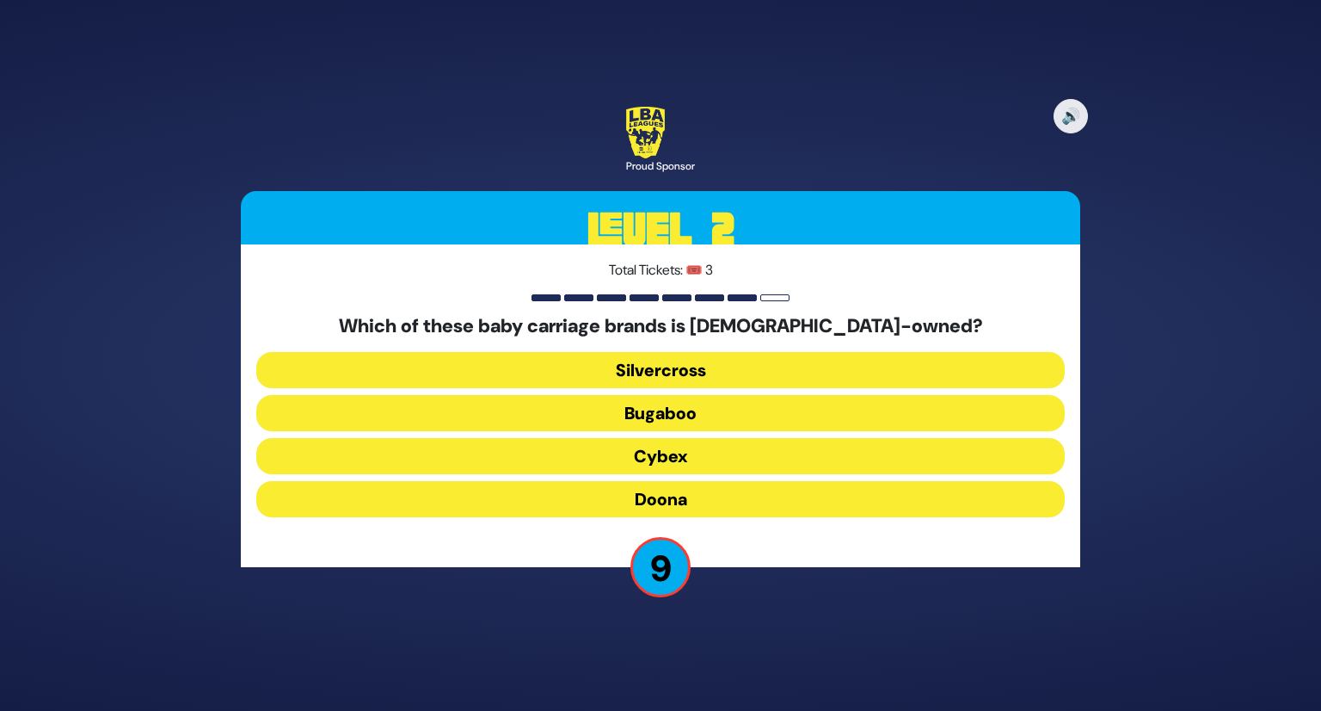
click at [672, 504] on button "Doona" at bounding box center [660, 499] width 809 height 36
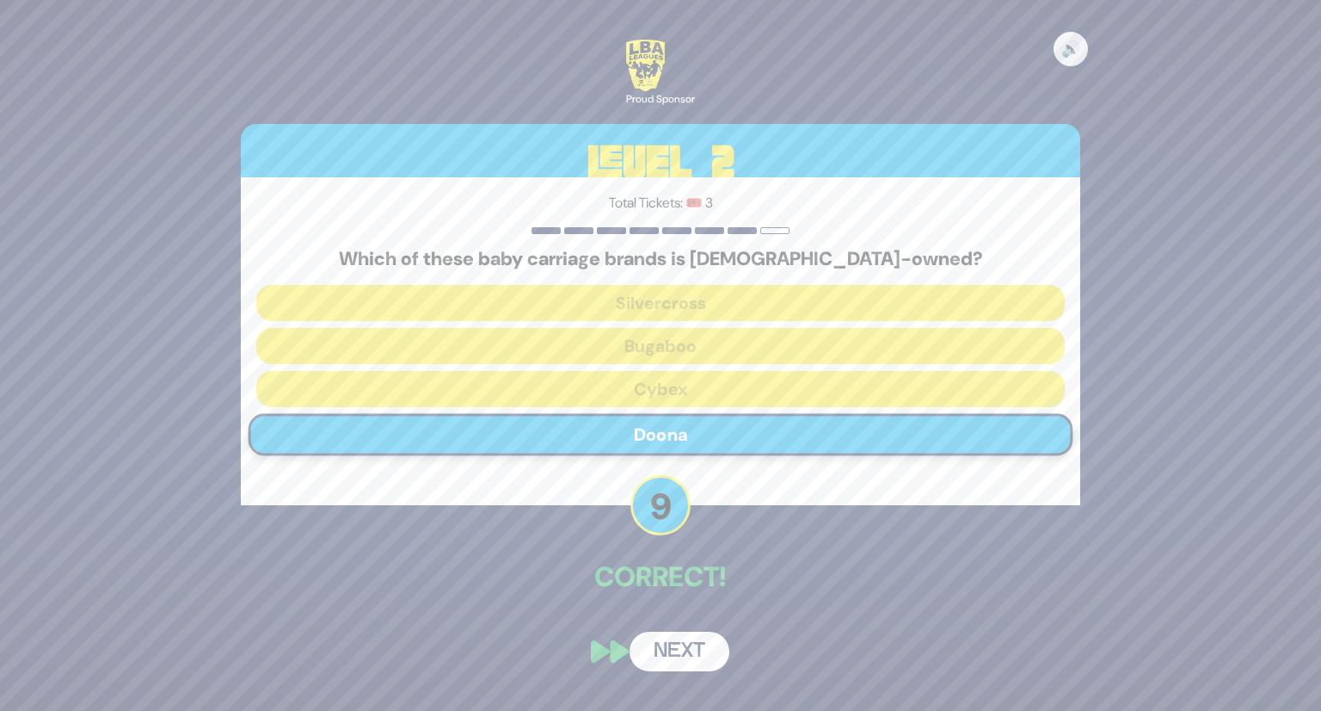
click at [687, 641] on button "Next" at bounding box center [680, 651] width 100 height 40
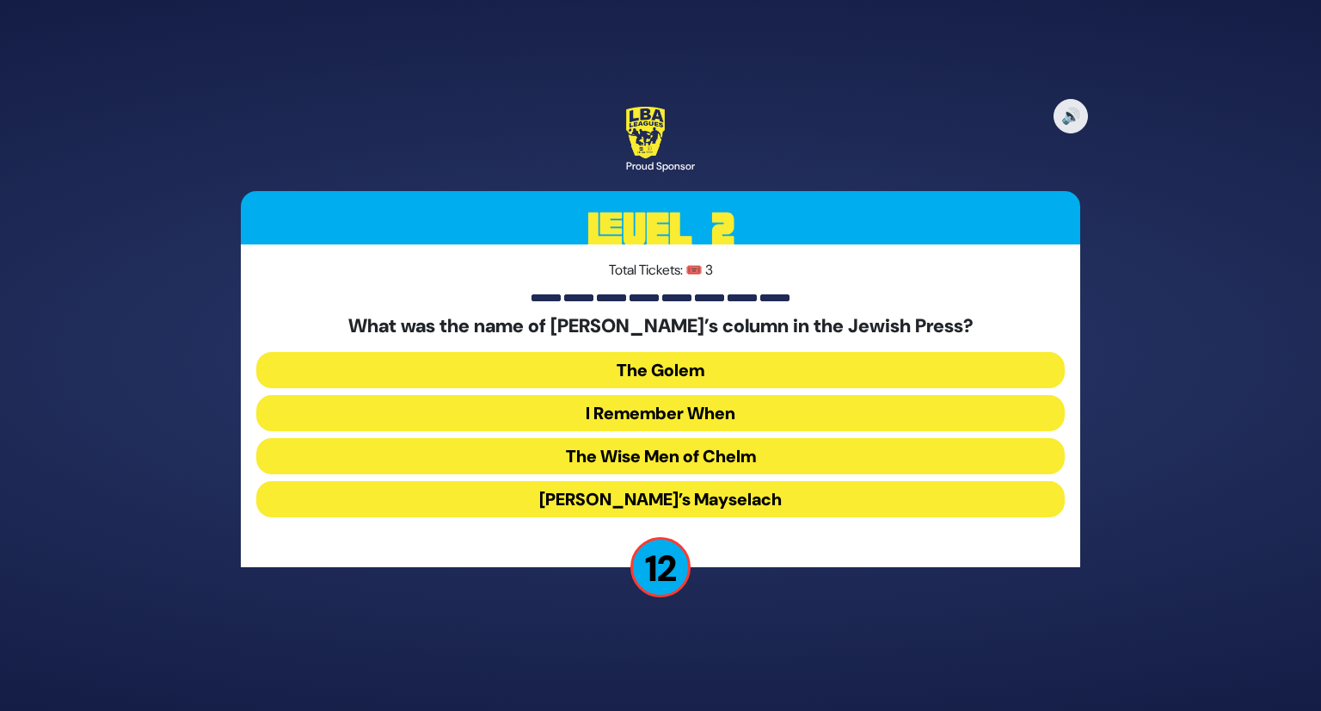
click at [727, 418] on button "I Remember When" at bounding box center [660, 413] width 809 height 36
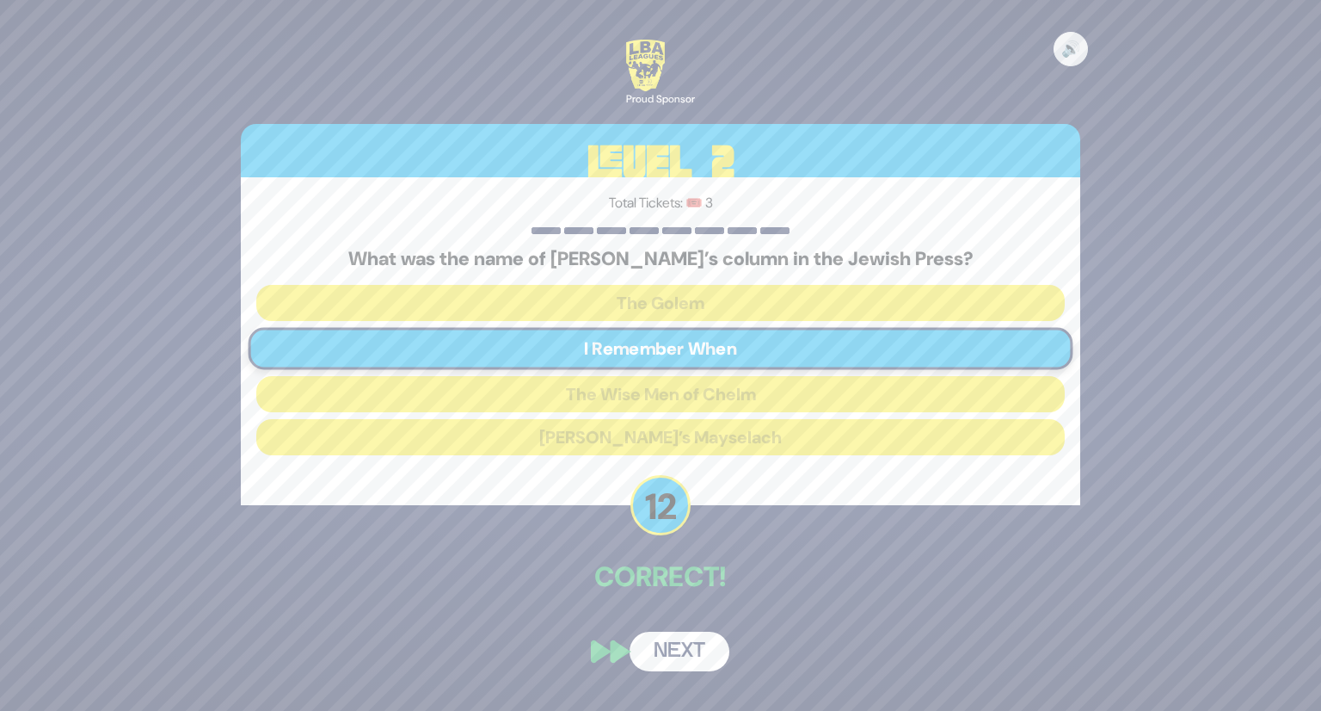
click at [705, 636] on button "Next" at bounding box center [680, 651] width 100 height 40
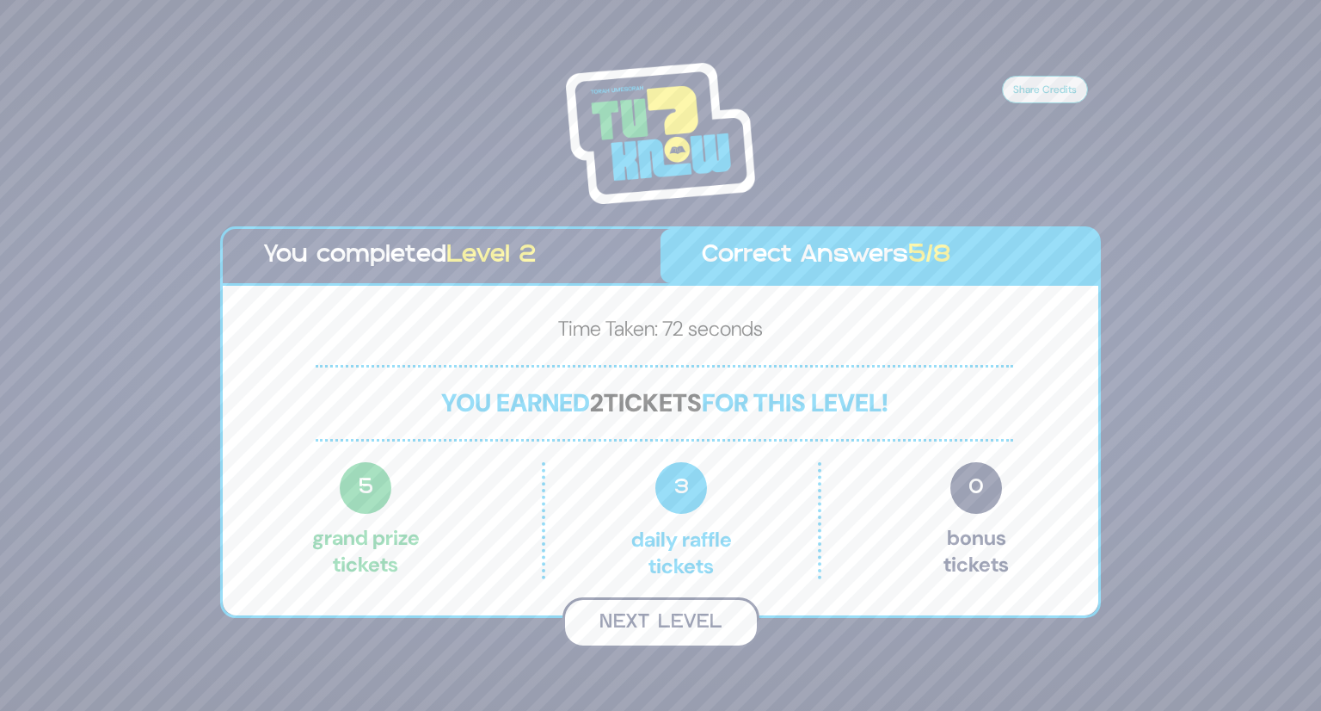
click at [697, 628] on button "Next Level" at bounding box center [661, 622] width 197 height 51
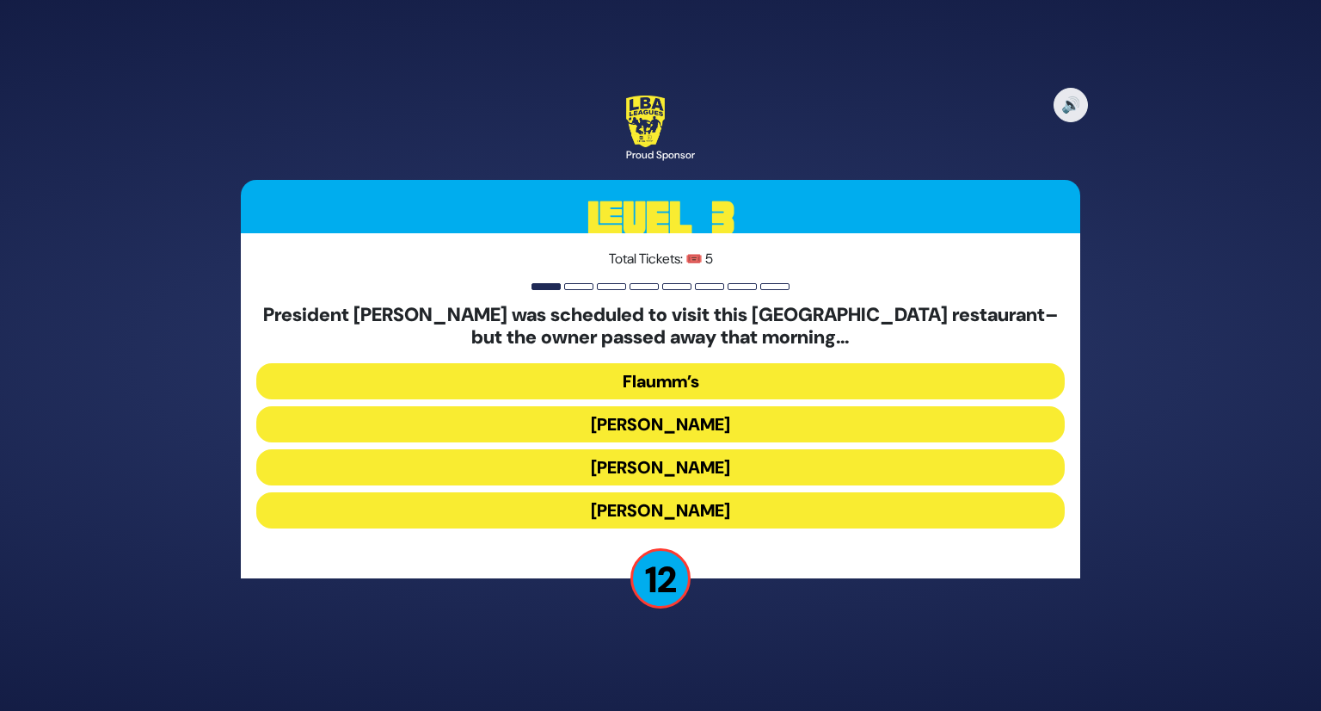
click at [695, 475] on button "[PERSON_NAME]" at bounding box center [660, 467] width 809 height 36
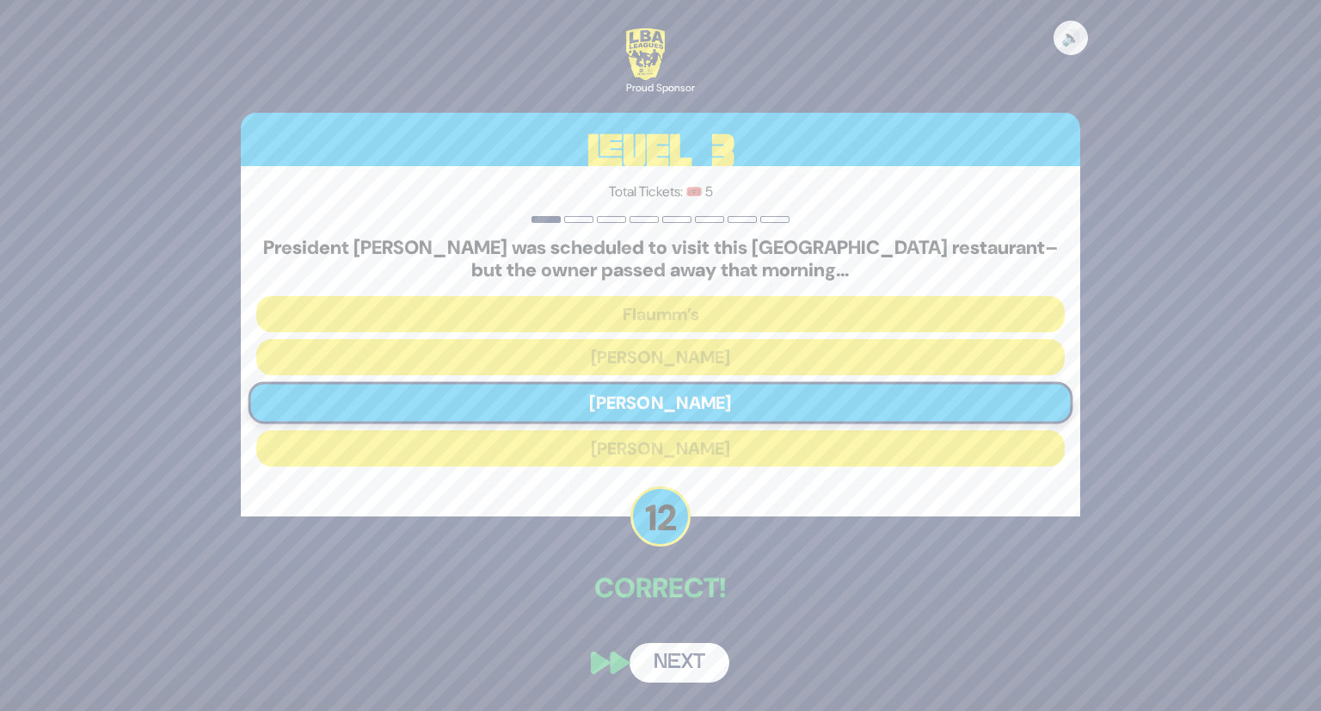
click at [682, 648] on button "Next" at bounding box center [680, 663] width 100 height 40
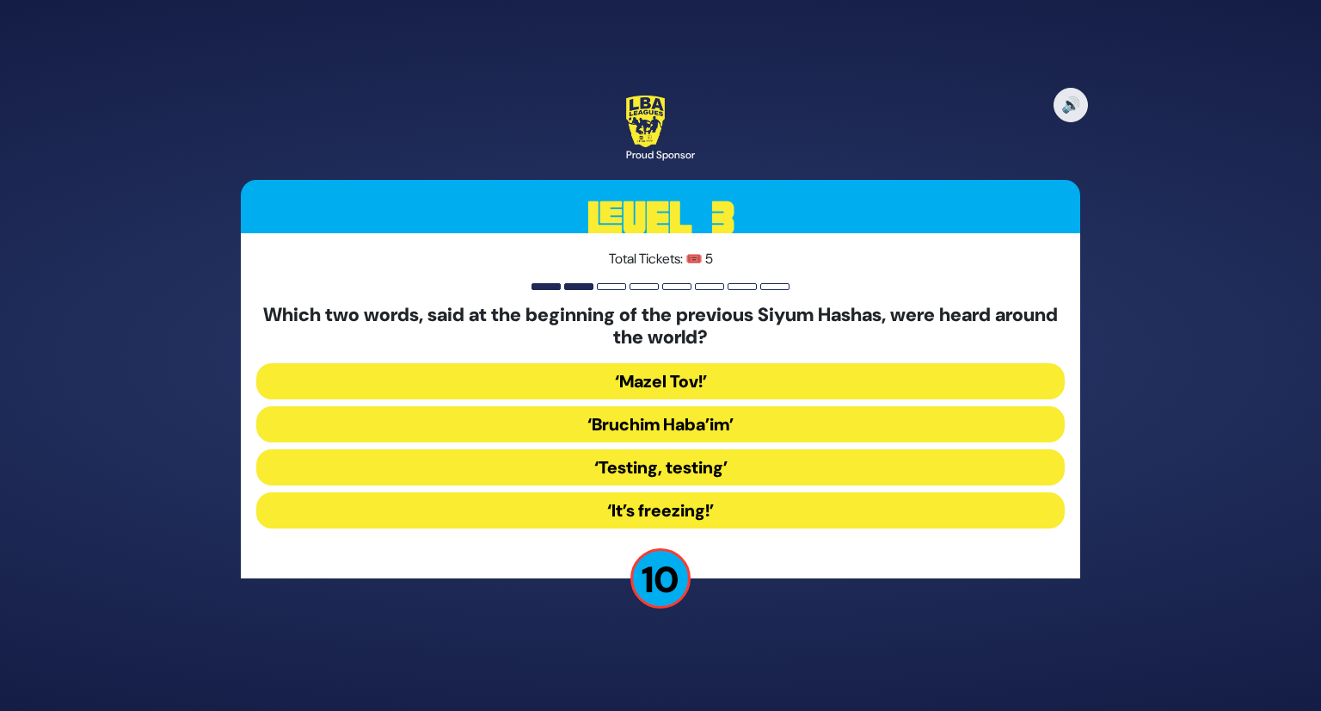
click at [745, 376] on button "‘Mazel Tov!’" at bounding box center [660, 381] width 809 height 36
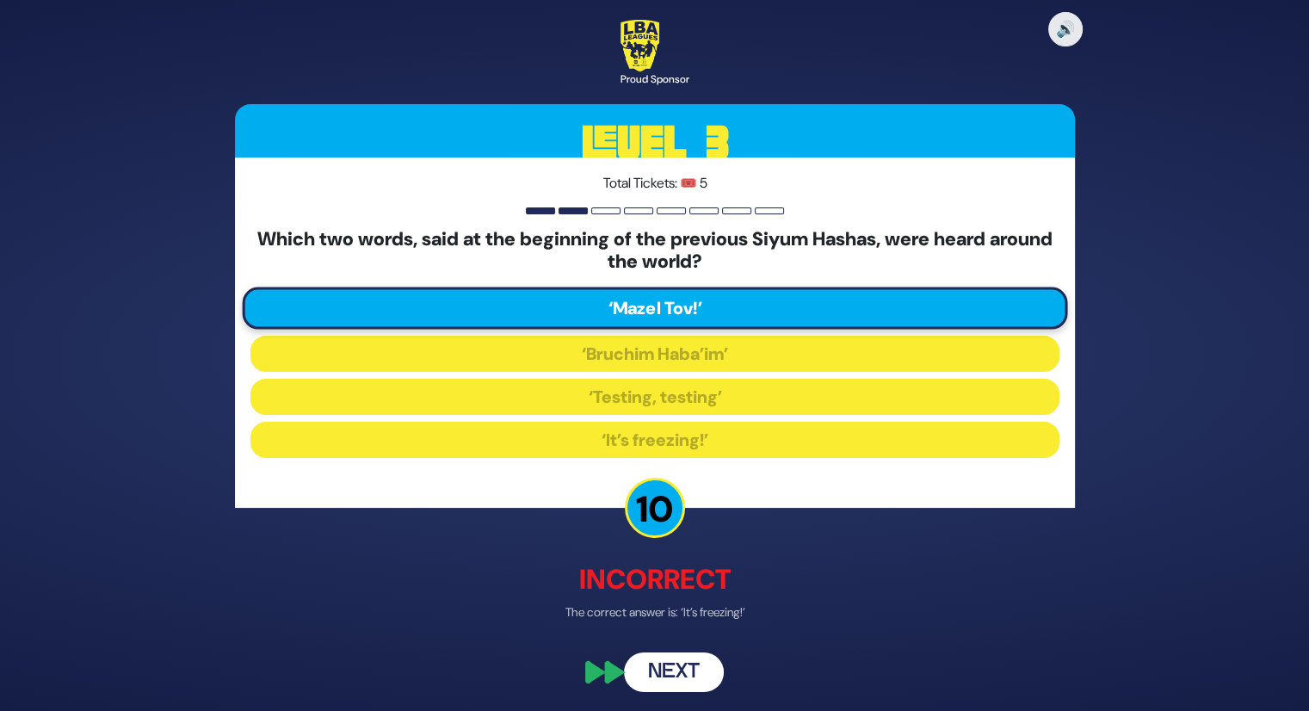
click at [695, 668] on button "Next" at bounding box center [674, 671] width 100 height 40
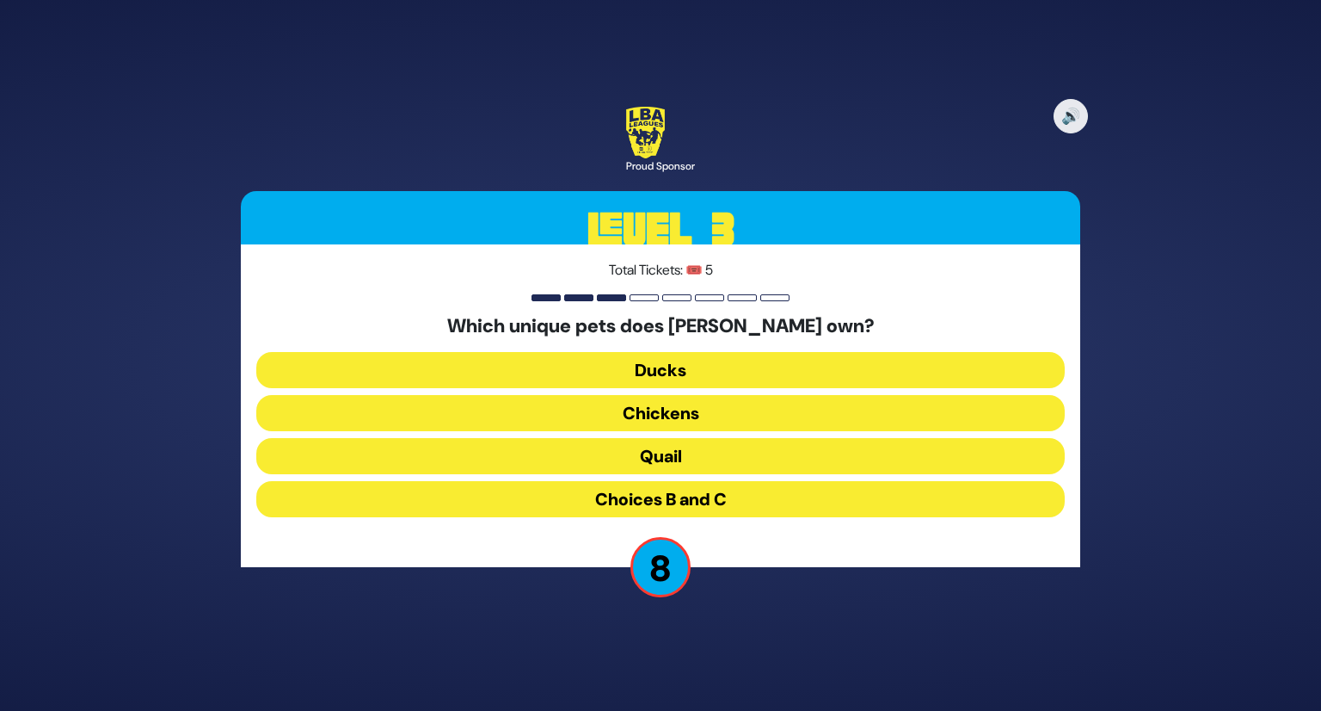
click at [702, 413] on button "Chickens" at bounding box center [660, 413] width 809 height 36
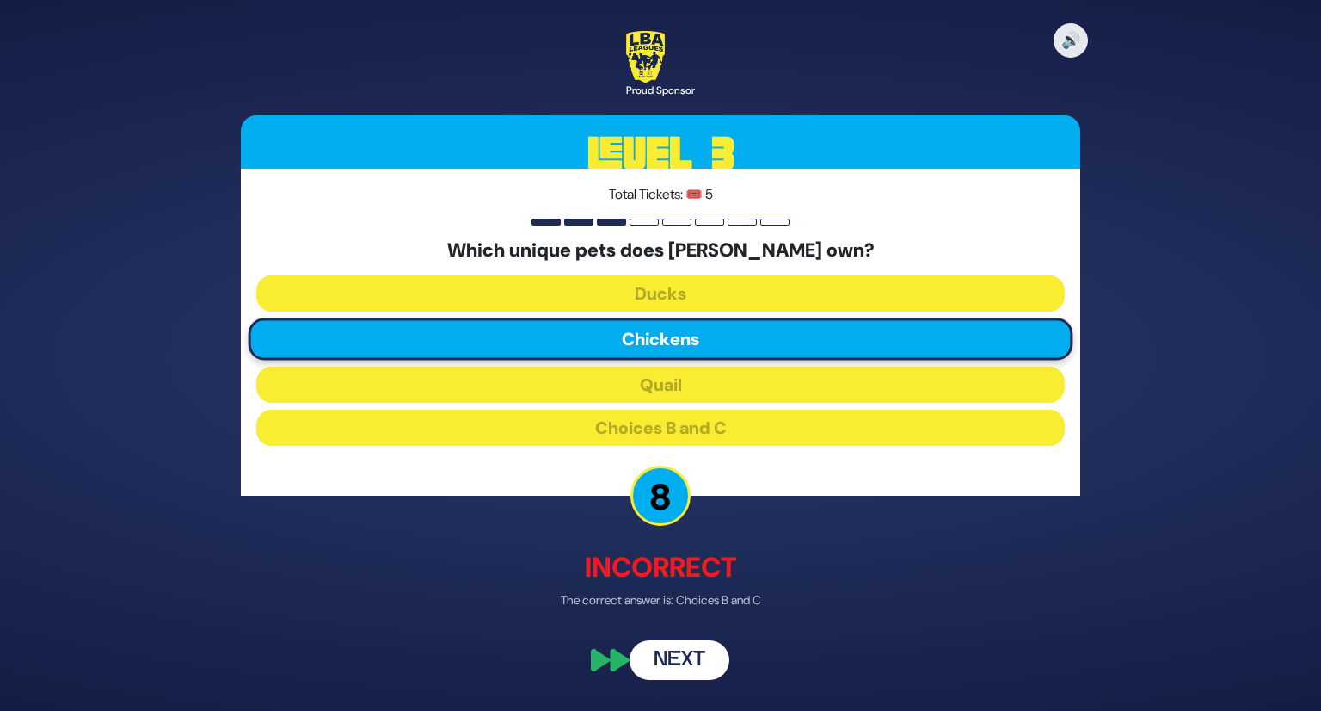
click at [700, 661] on button "Next" at bounding box center [680, 660] width 100 height 40
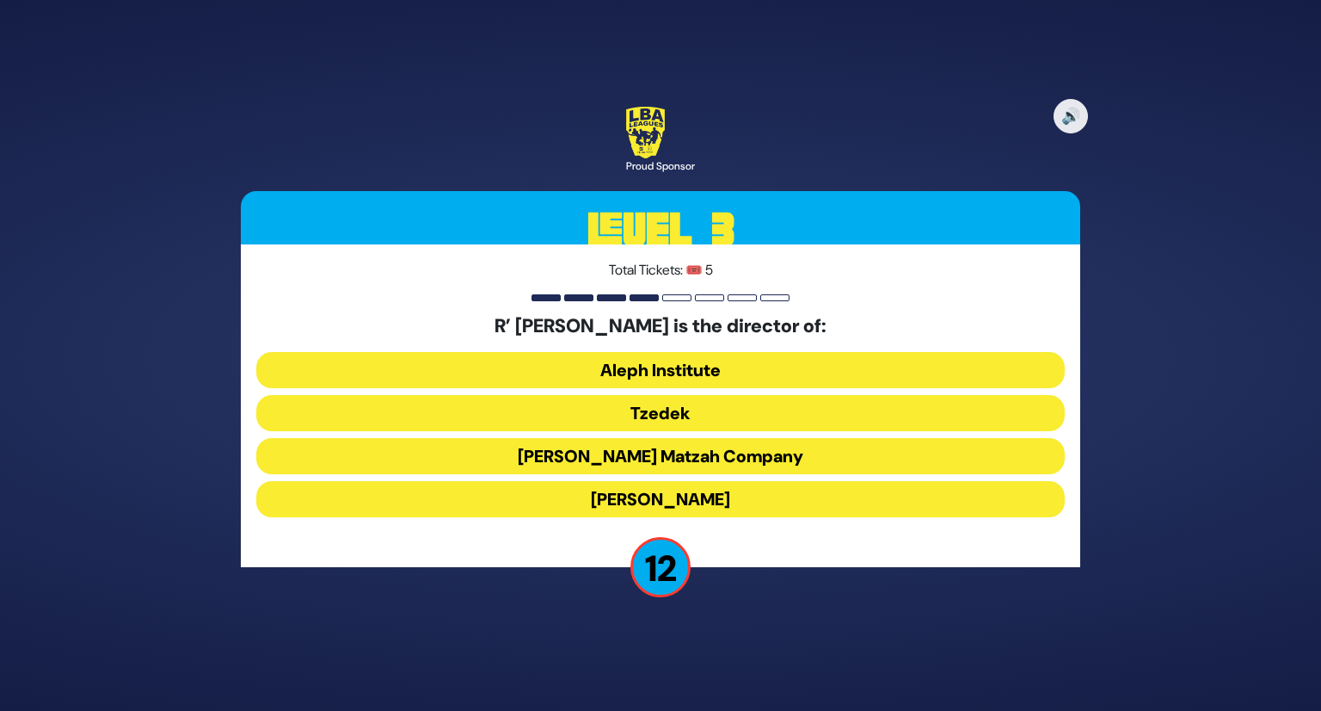
click at [710, 400] on button "Tzedek" at bounding box center [660, 413] width 809 height 36
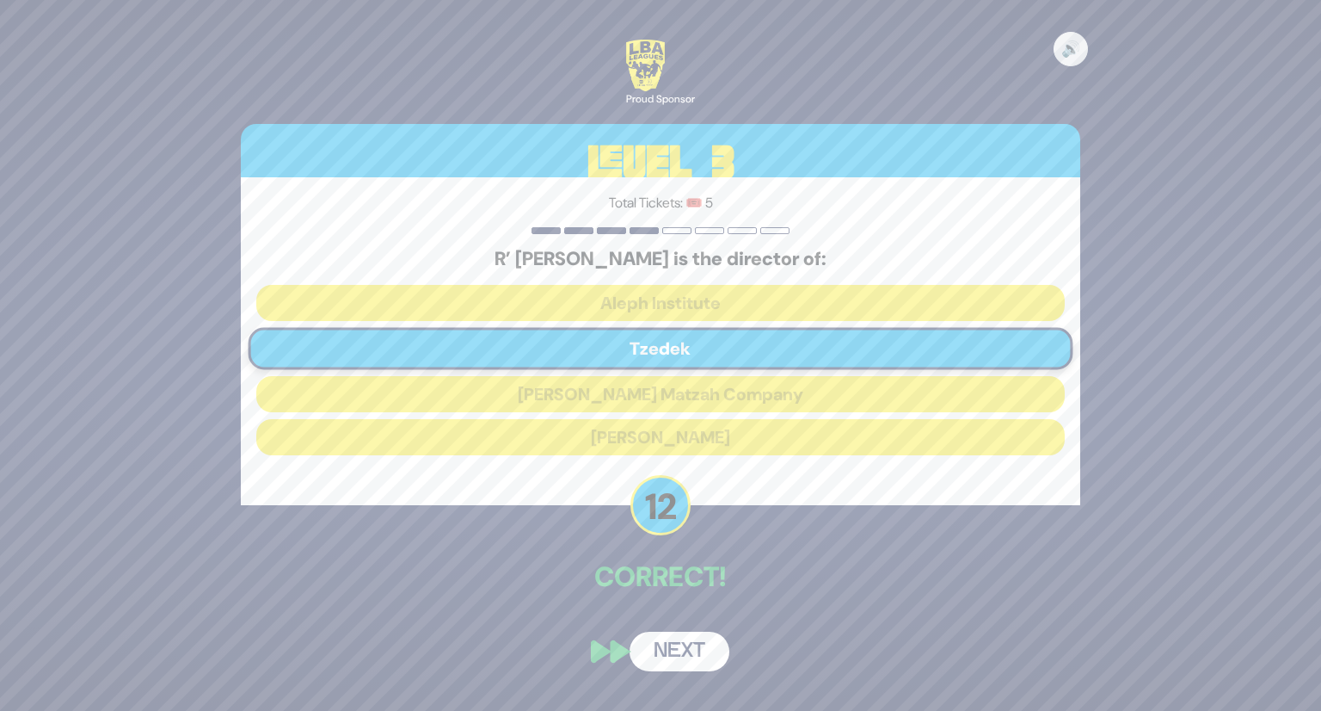
click at [686, 655] on button "Next" at bounding box center [680, 651] width 100 height 40
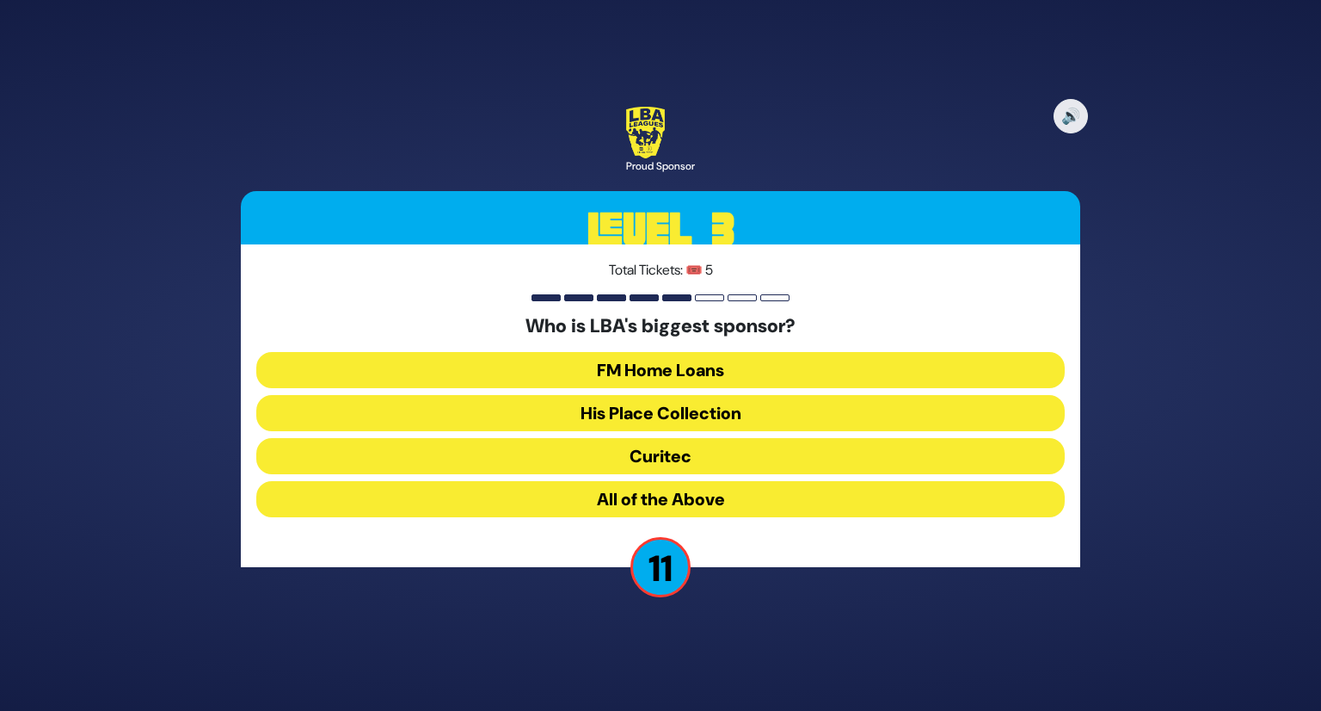
click at [721, 383] on button "FM Home Loans" at bounding box center [660, 370] width 809 height 36
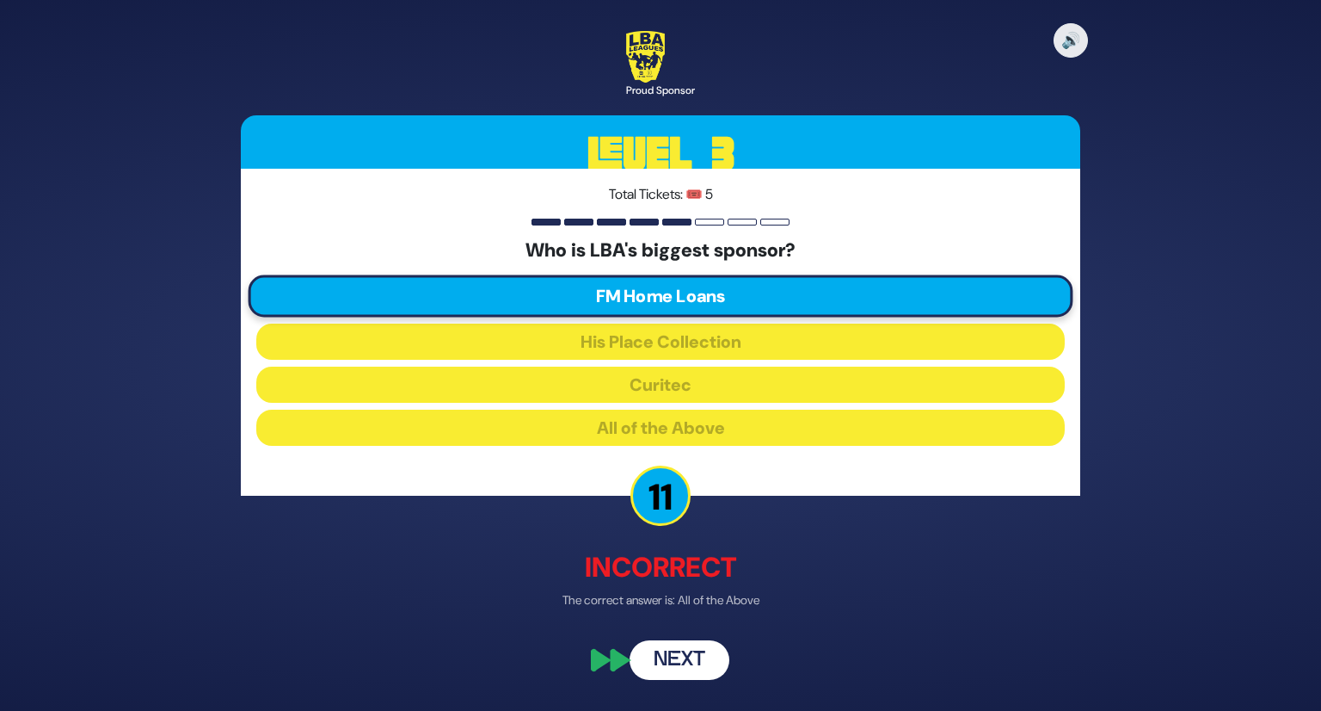
click at [694, 641] on button "Next" at bounding box center [680, 660] width 100 height 40
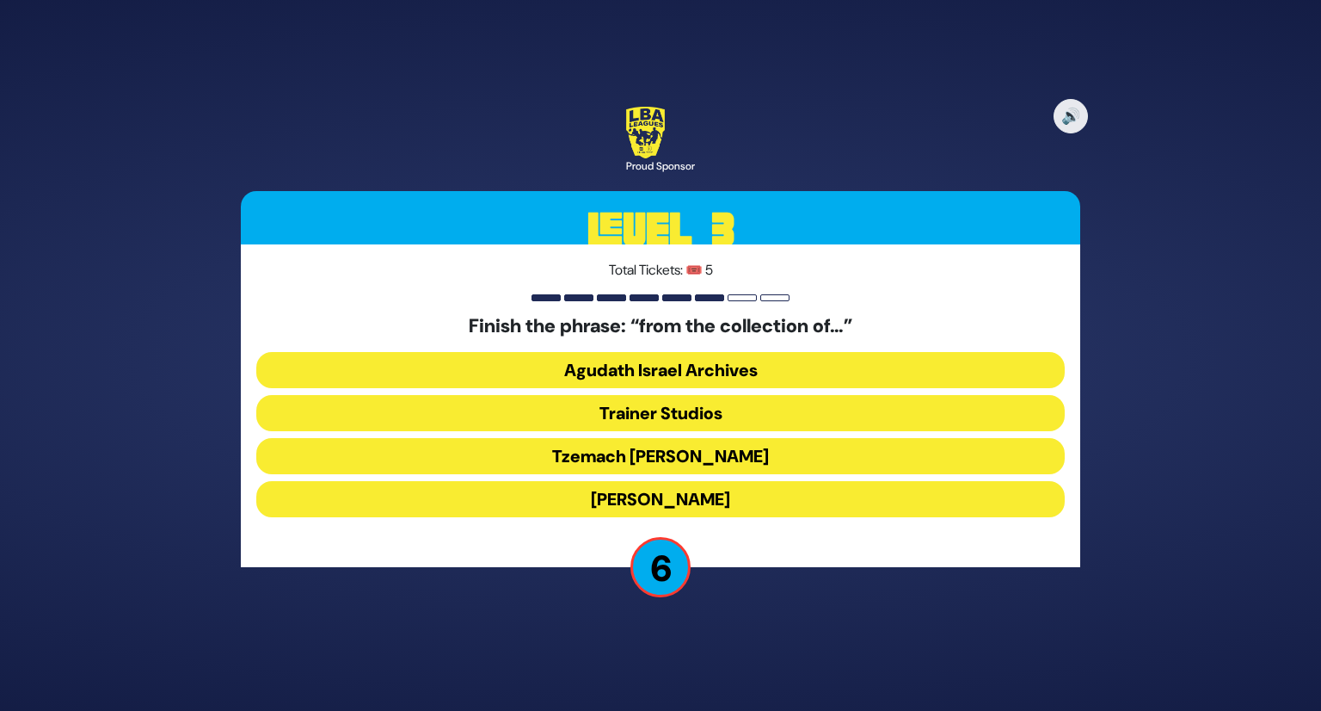
click at [709, 458] on button "Tzemach [PERSON_NAME]" at bounding box center [660, 456] width 809 height 36
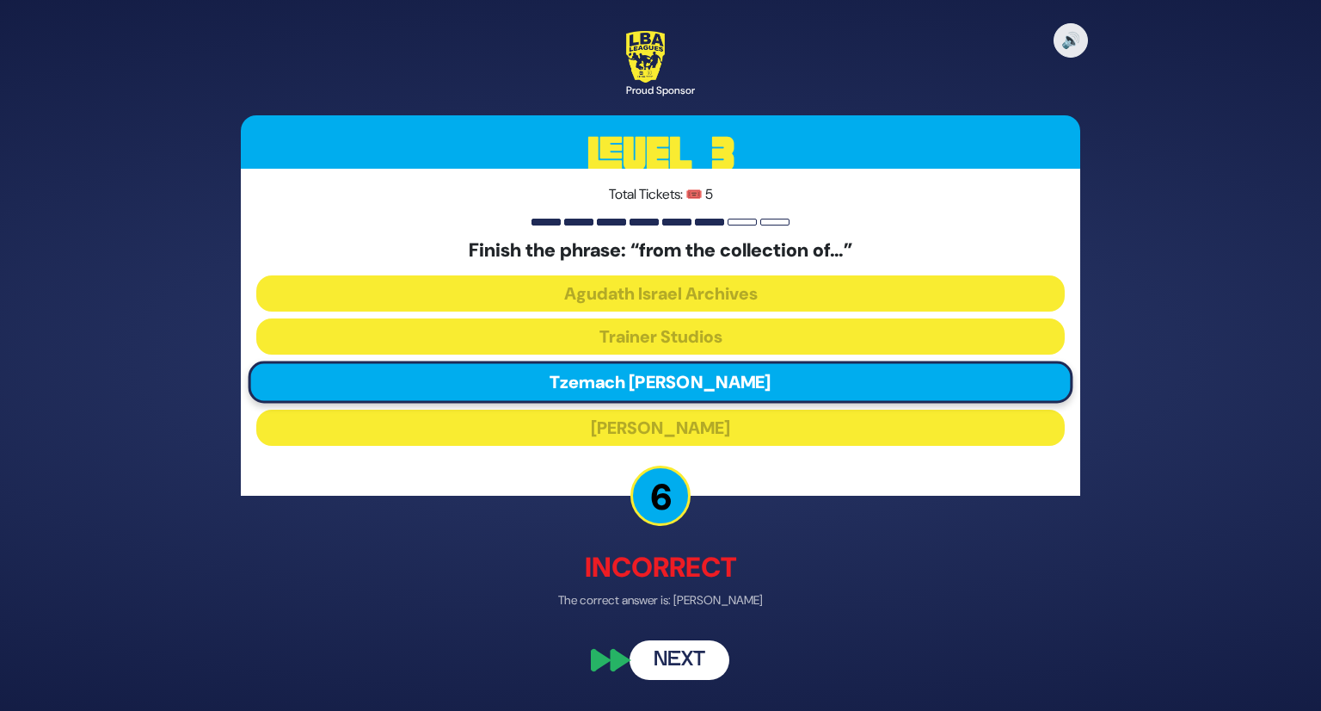
click at [693, 648] on button "Next" at bounding box center [680, 660] width 100 height 40
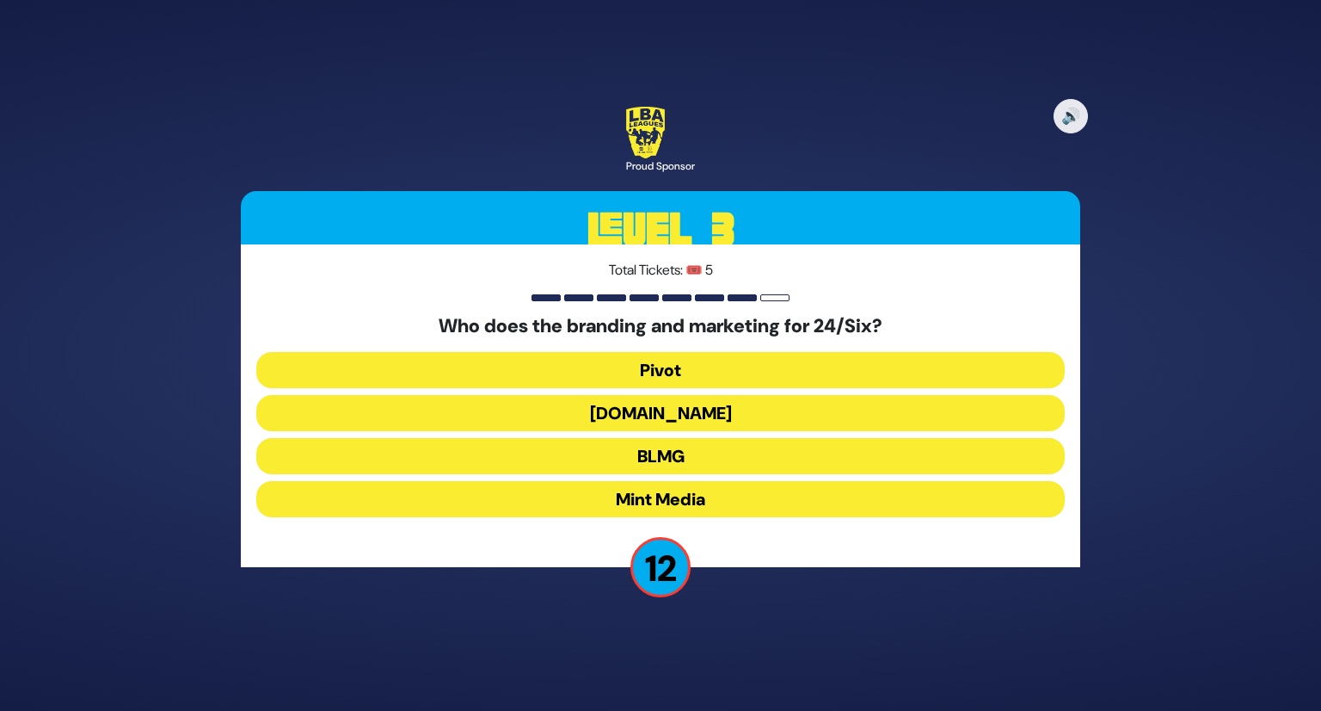
click at [692, 499] on button "Mint Media" at bounding box center [660, 499] width 809 height 36
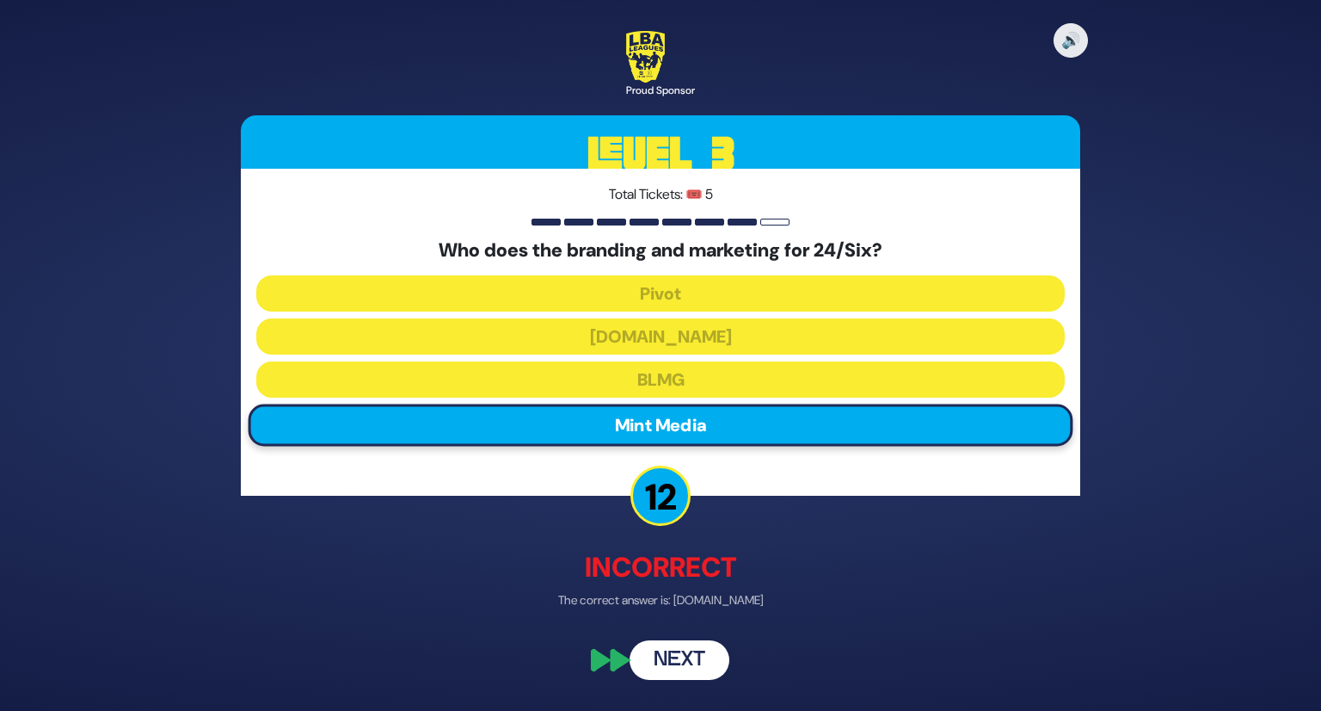
click at [700, 656] on button "Next" at bounding box center [680, 660] width 100 height 40
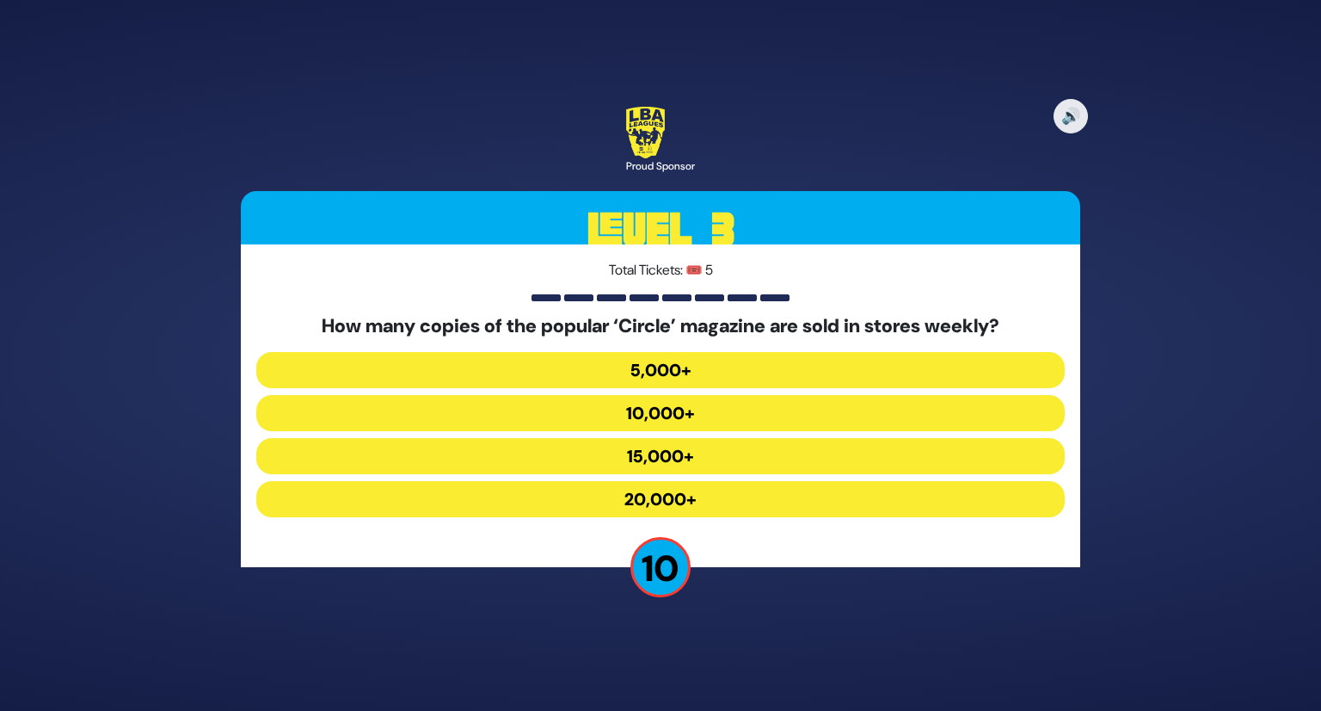
click at [695, 453] on button "15,000+" at bounding box center [660, 456] width 809 height 36
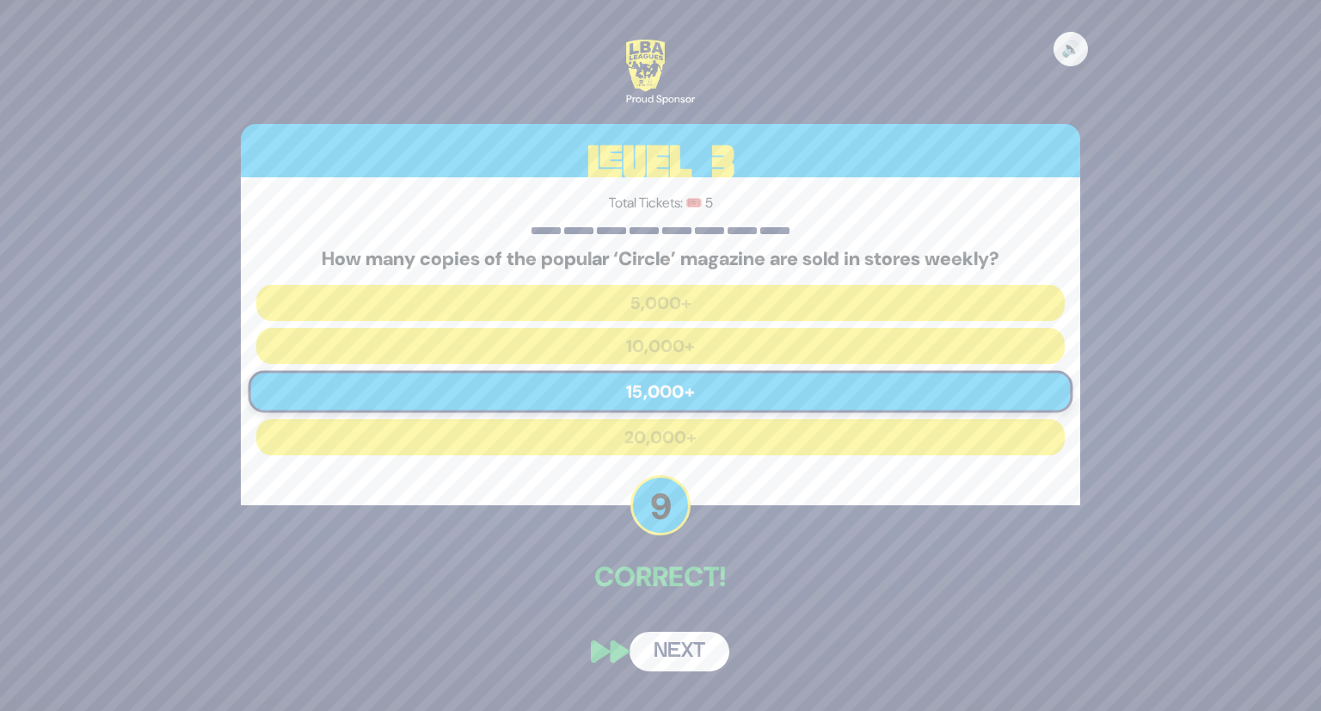
click at [689, 650] on button "Next" at bounding box center [680, 651] width 100 height 40
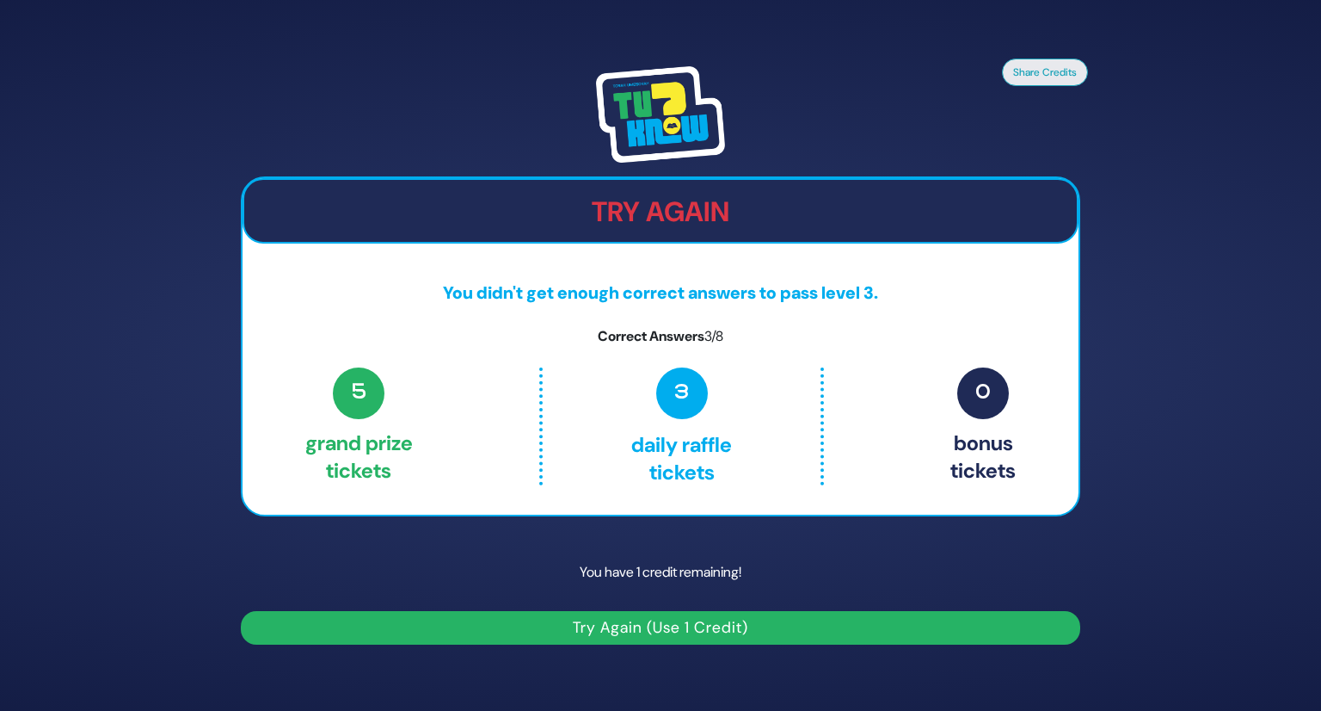
click at [718, 613] on button "Try Again (Use 1 Credit)" at bounding box center [661, 628] width 840 height 34
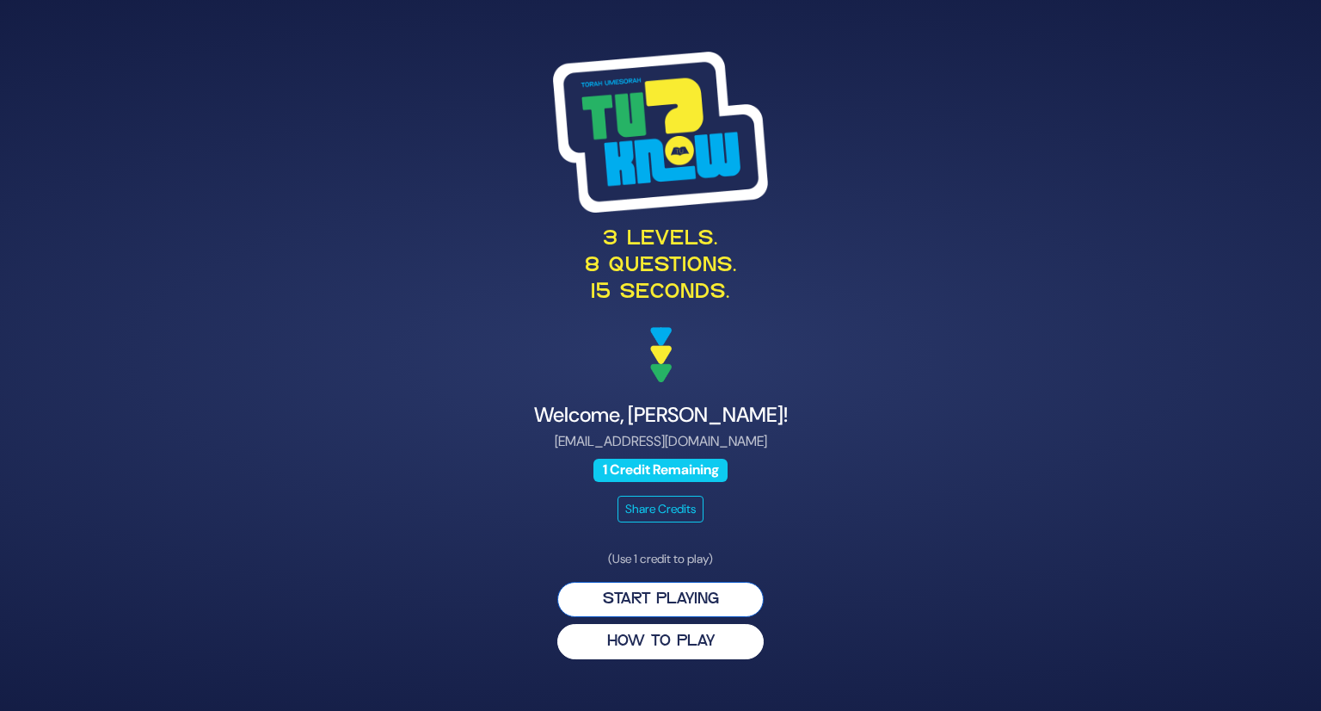
click at [686, 595] on button "Start Playing" at bounding box center [660, 599] width 206 height 35
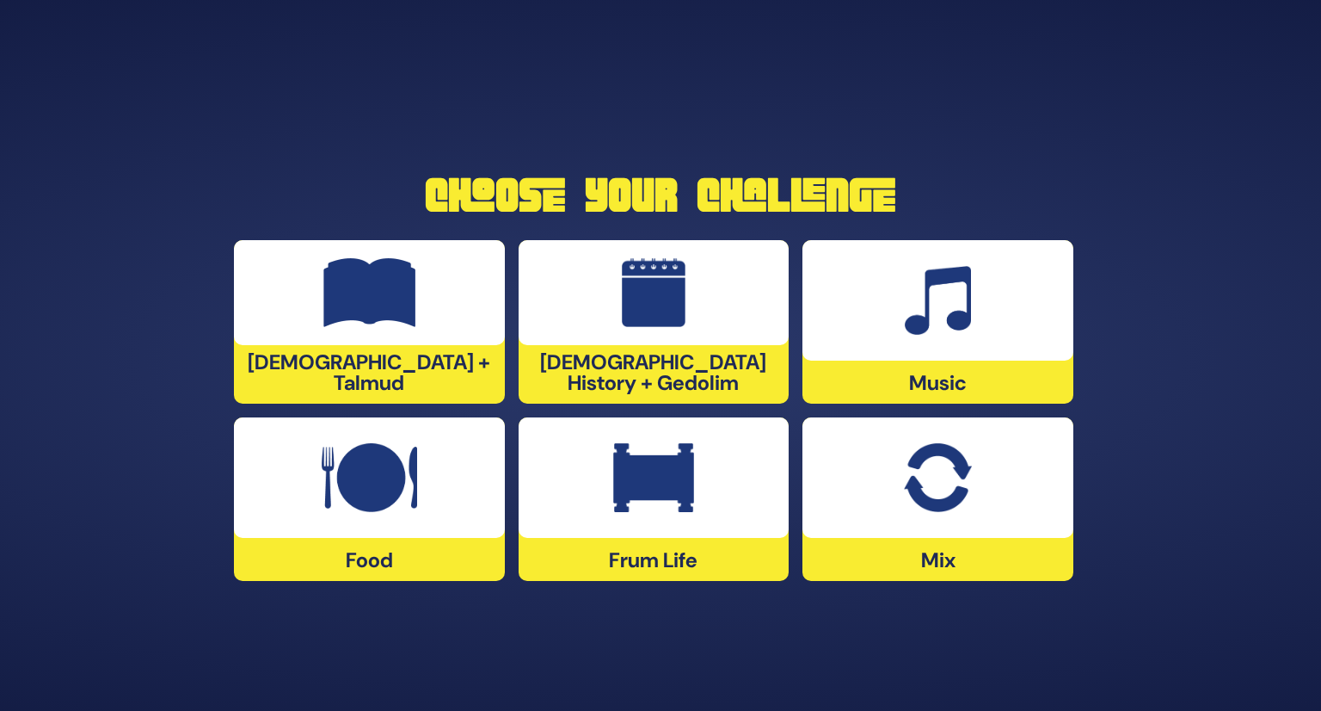
click at [962, 502] on img at bounding box center [937, 477] width 67 height 69
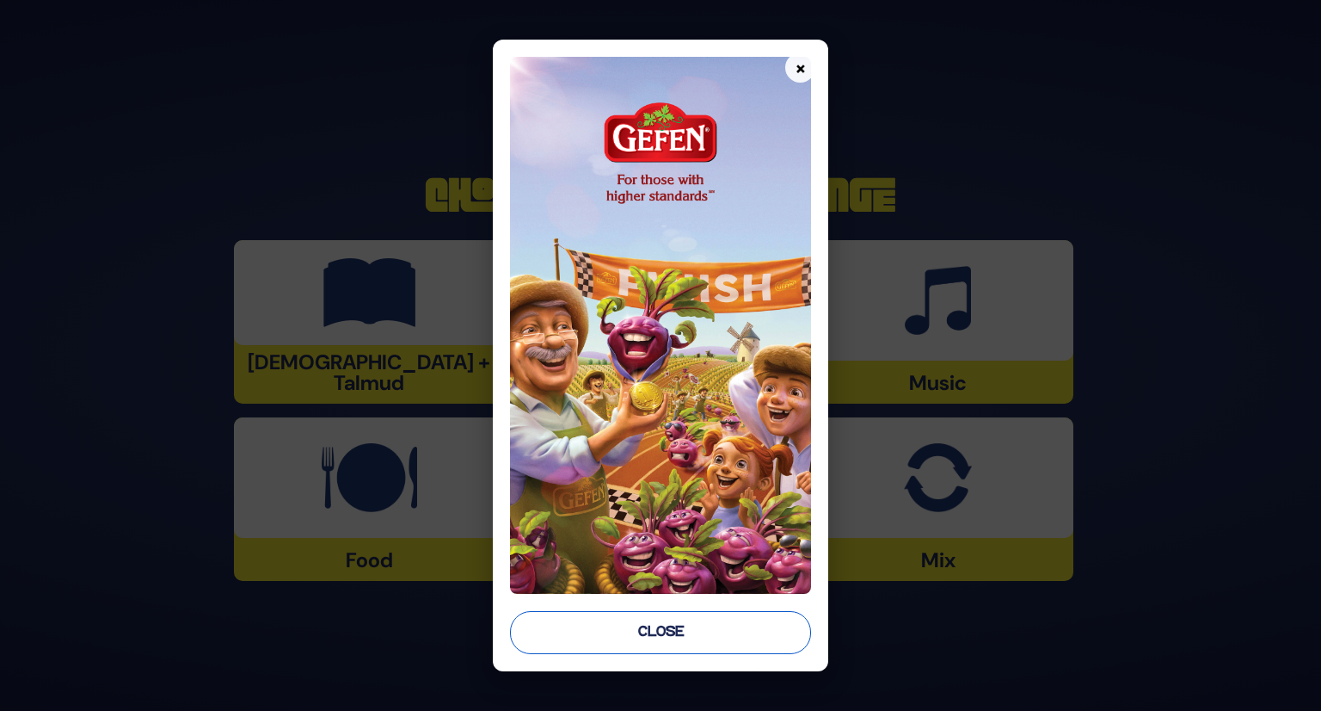
click at [716, 613] on button "Close" at bounding box center [661, 632] width 302 height 43
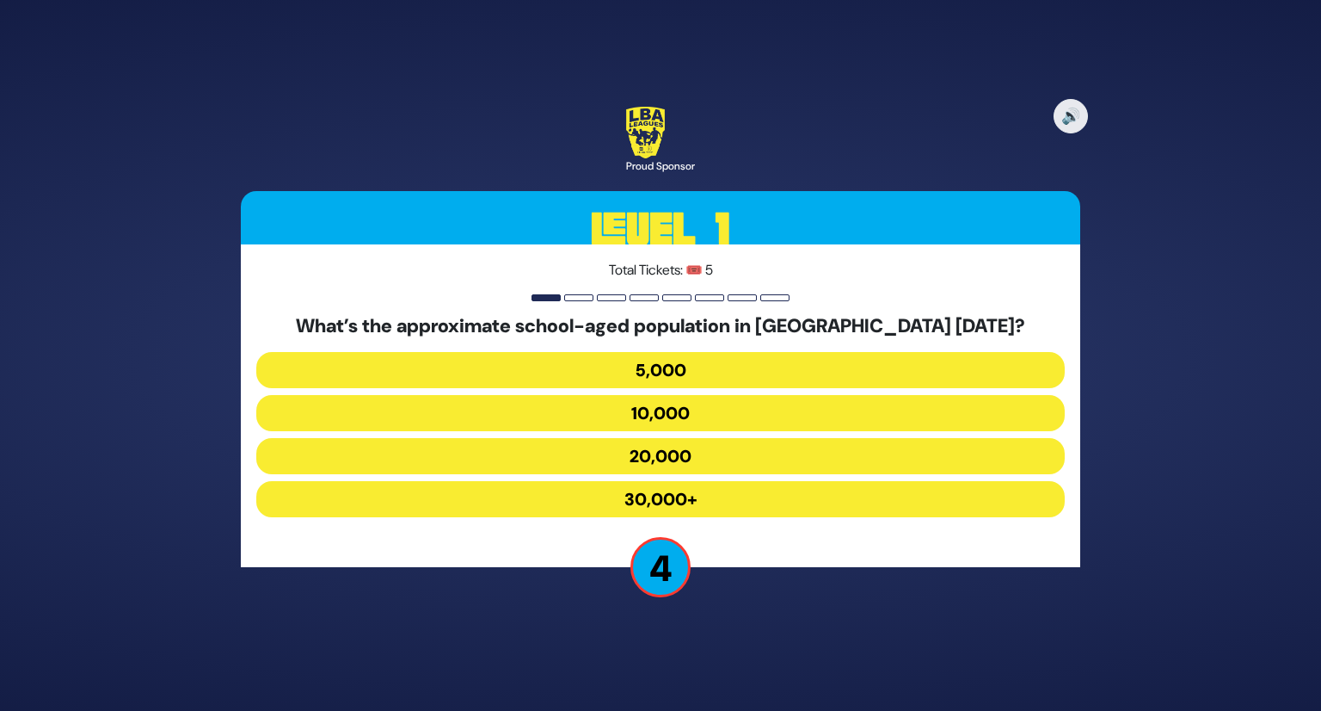
click at [666, 462] on button "20,000" at bounding box center [660, 456] width 809 height 36
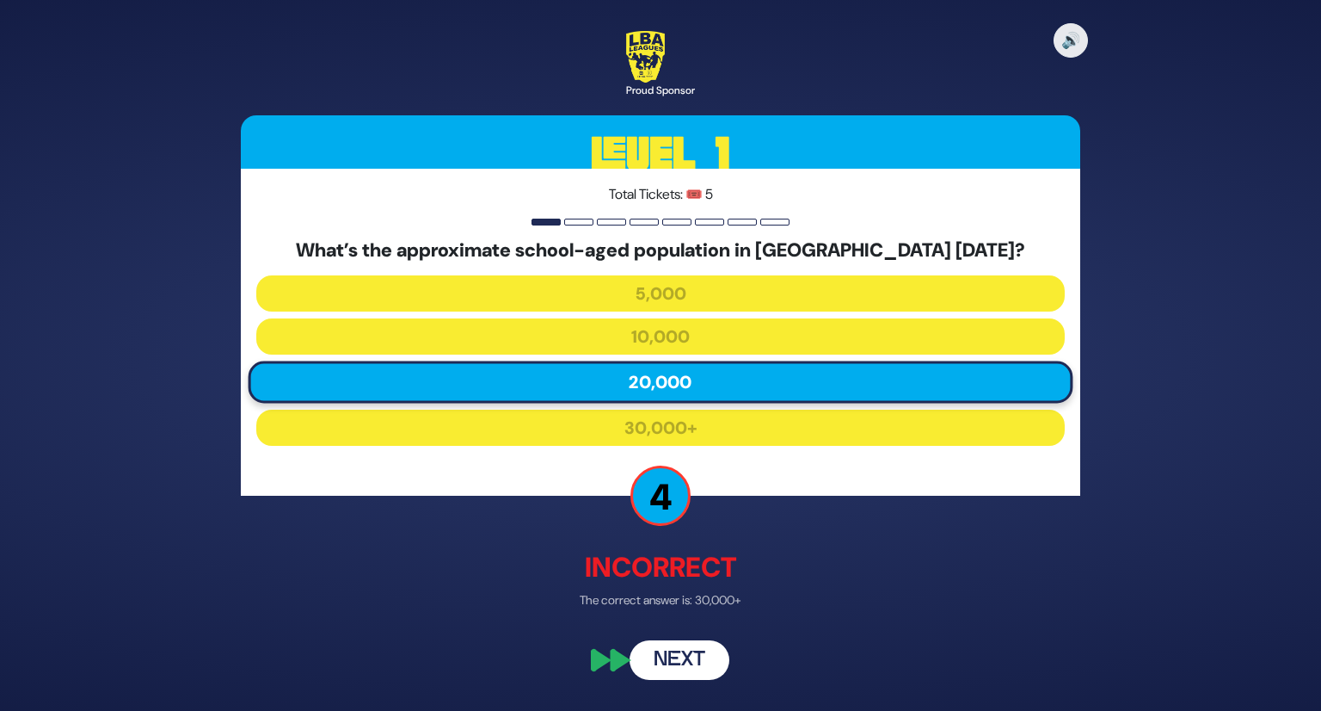
click at [690, 658] on button "Next" at bounding box center [680, 660] width 100 height 40
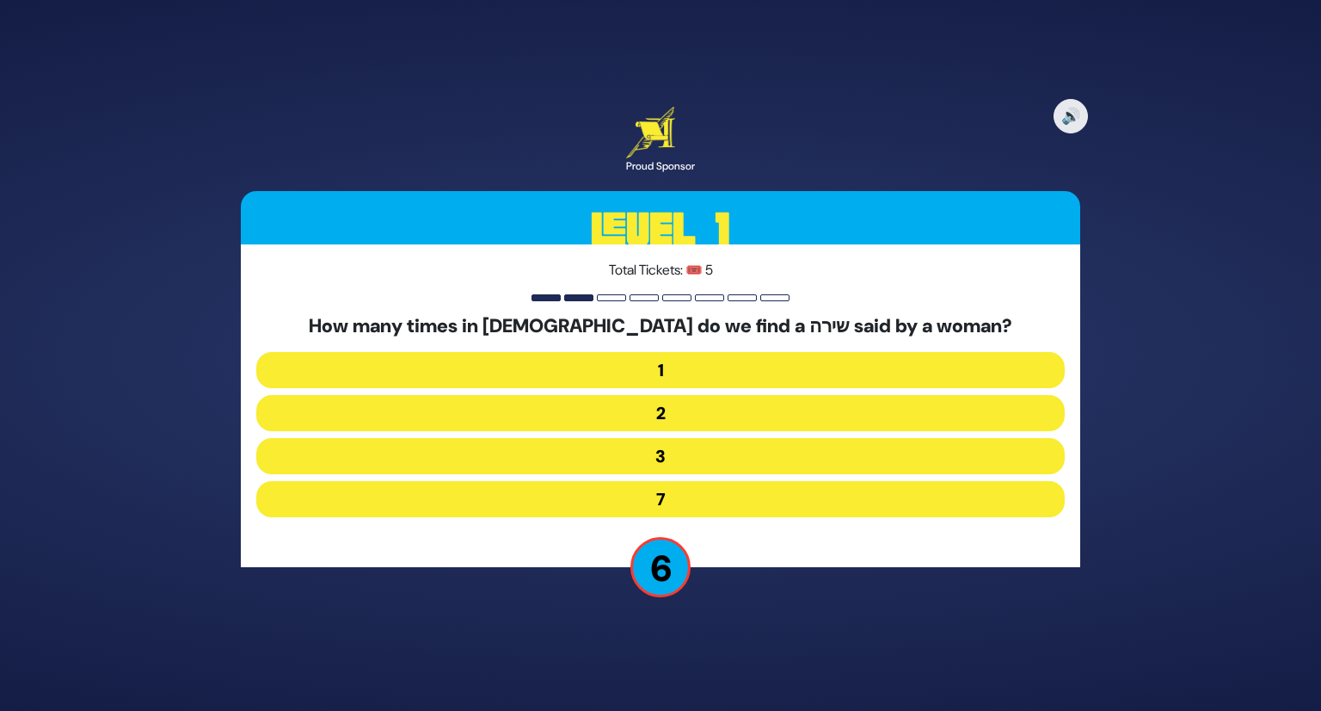
click at [645, 410] on button "2" at bounding box center [660, 413] width 809 height 36
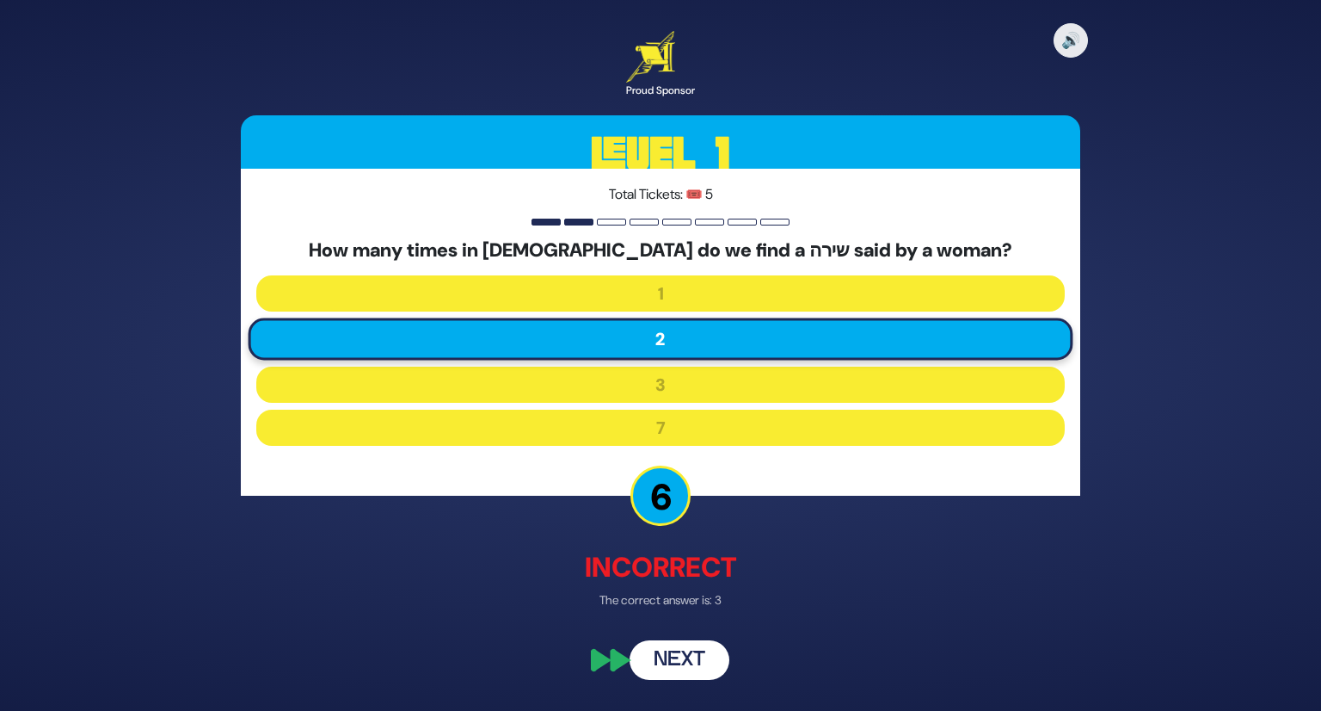
click at [679, 633] on div "🔊 Proud Sponsor Level 1 Total Tickets: 🎟️ 5 How many times in תנ"ך do we find a…" at bounding box center [660, 355] width 881 height 690
click at [672, 648] on button "Next" at bounding box center [680, 660] width 100 height 40
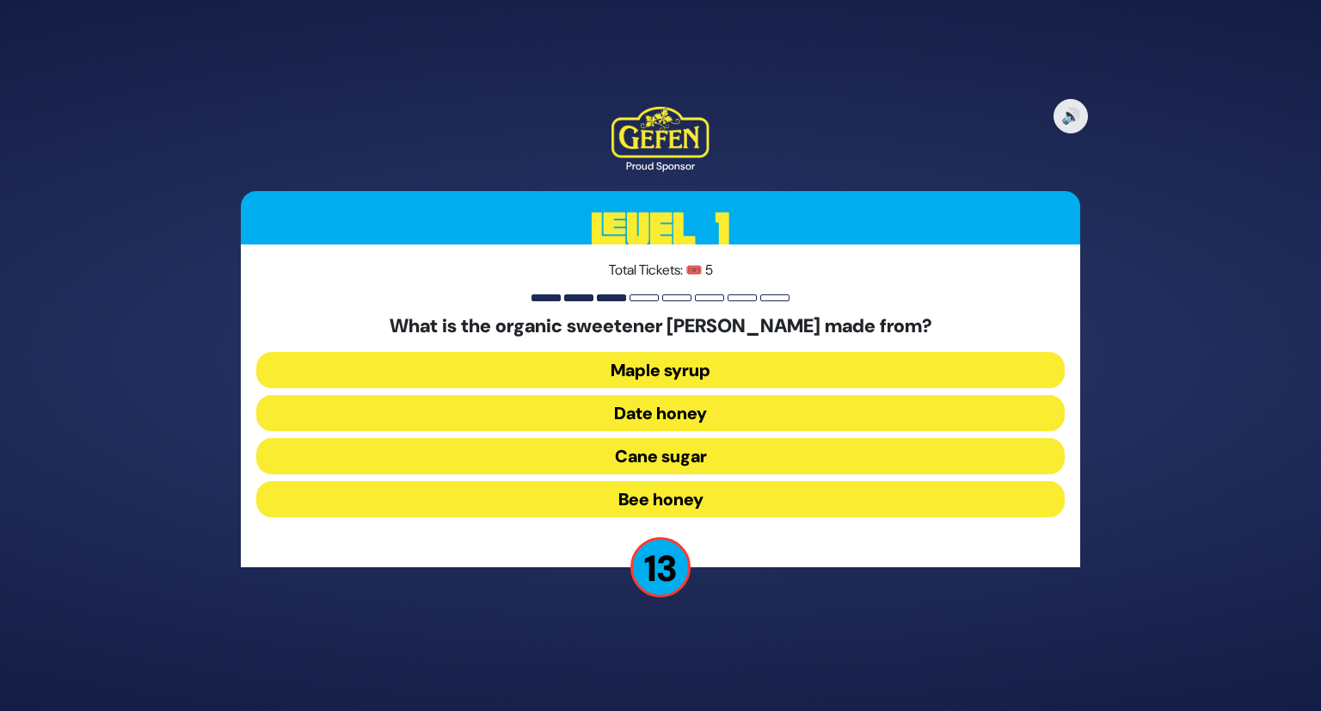
click at [669, 649] on div "🔊 Proud Sponsor Level 1 Total Tickets: 🎟️ 5 What is the organic sweetener silan…" at bounding box center [660, 355] width 1321 height 711
click at [571, 409] on button "Date honey" at bounding box center [660, 413] width 809 height 36
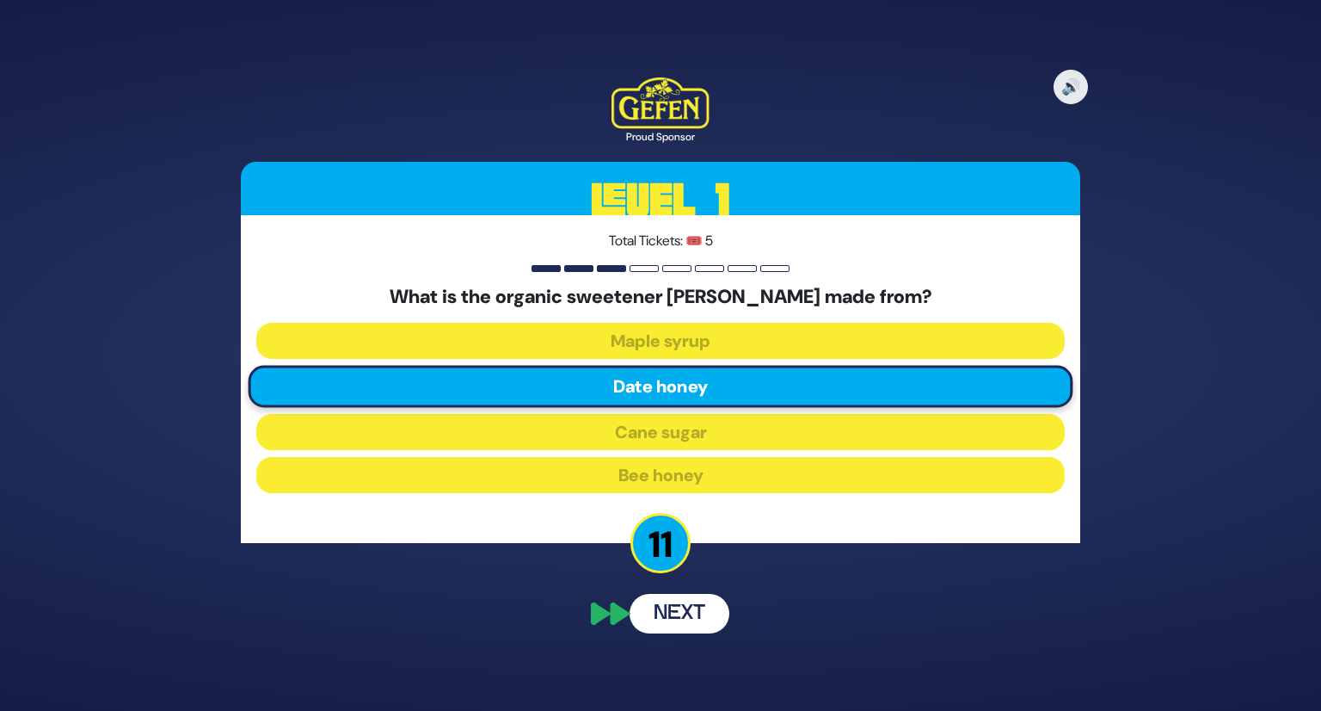
click at [572, 407] on div "What is the organic sweetener silan made from? Maple syrup Date honey Cane suga…" at bounding box center [660, 392] width 809 height 213
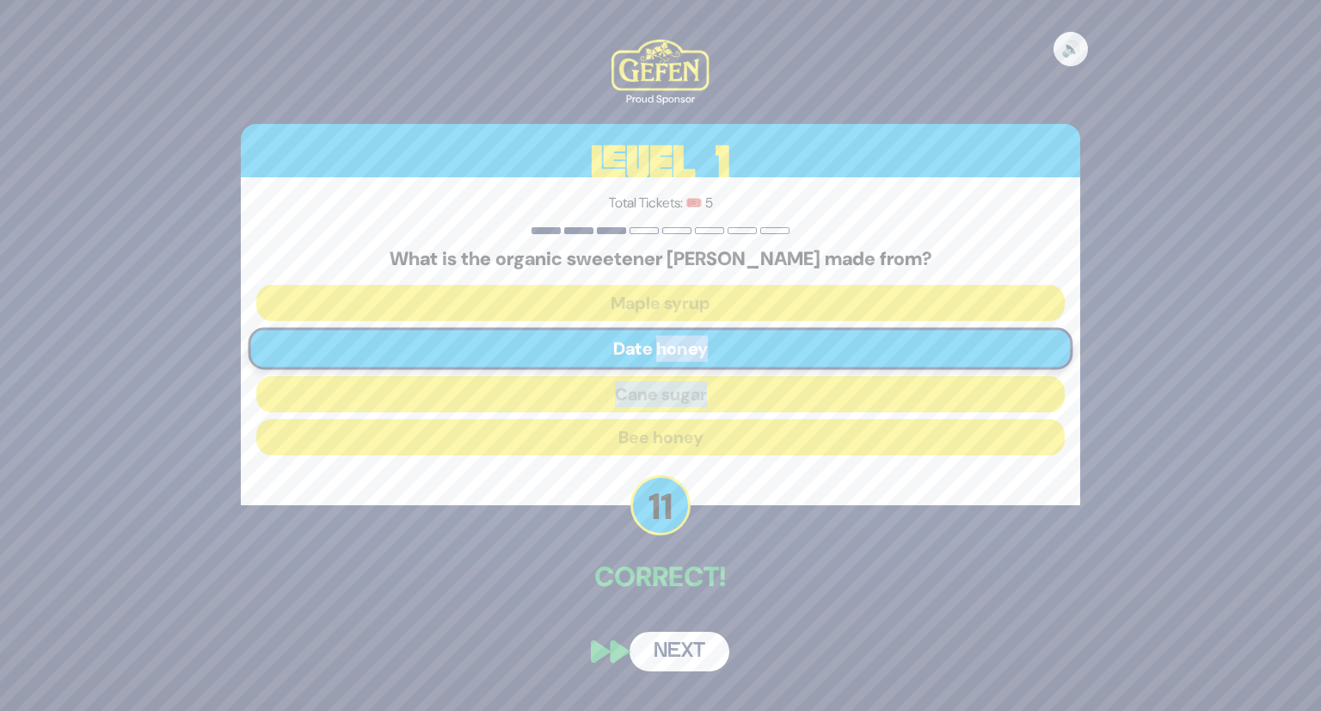
click at [568, 445] on div "What is the organic sweetener silan made from? Maple syrup Date honey Cane suga…" at bounding box center [660, 354] width 809 height 213
click at [659, 644] on button "Next" at bounding box center [680, 651] width 100 height 40
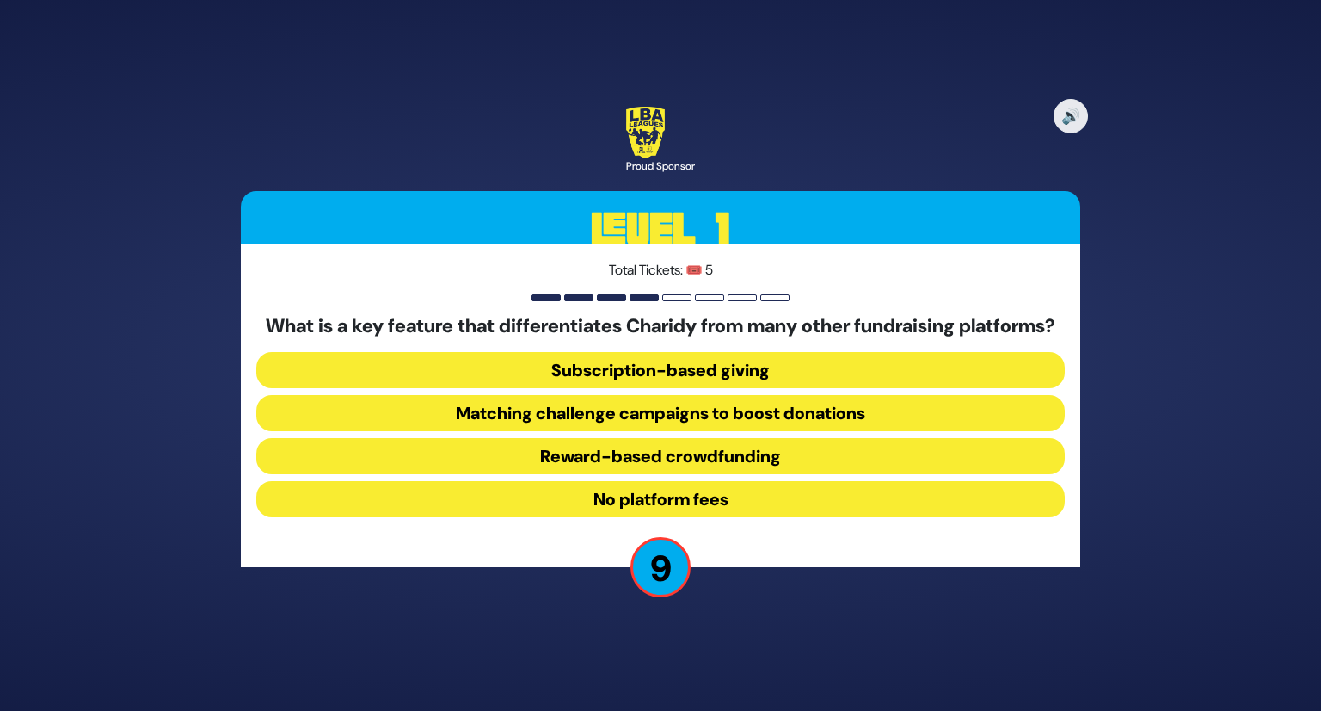
click at [726, 505] on button "No platform fees" at bounding box center [660, 499] width 809 height 36
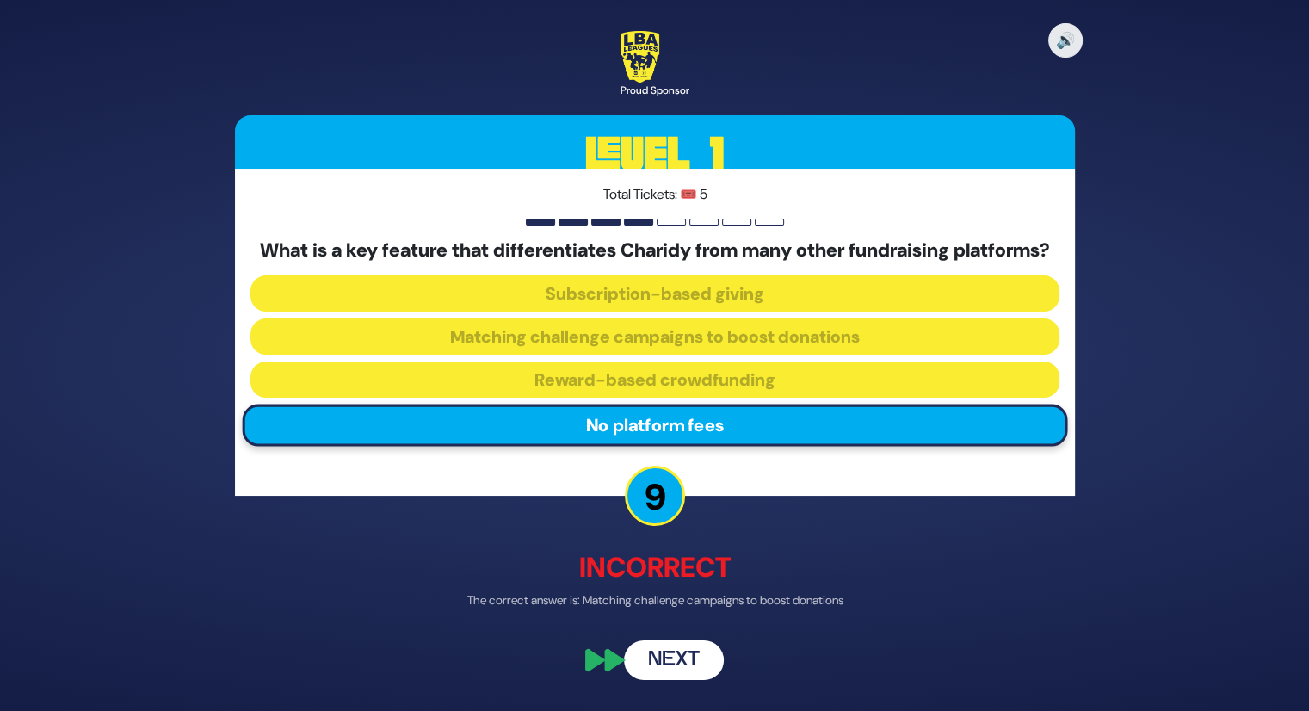
click at [673, 670] on button "Next" at bounding box center [674, 660] width 100 height 40
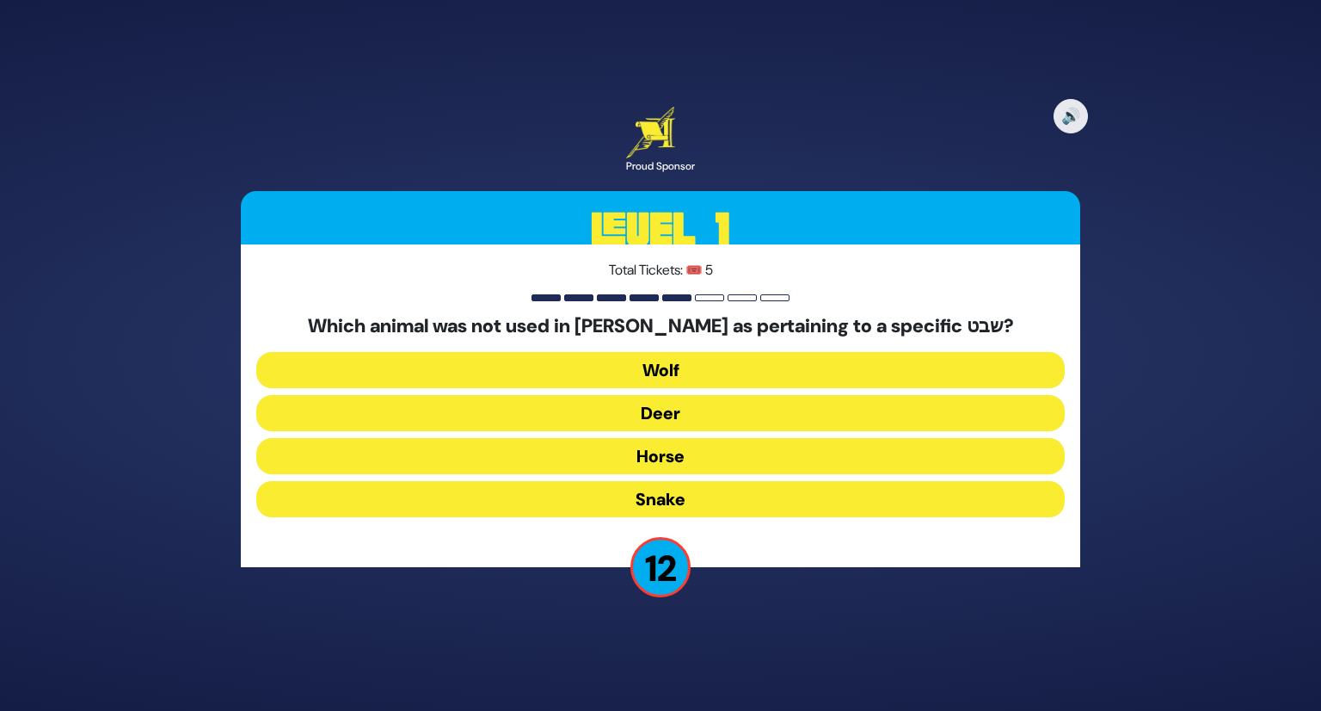
click at [655, 459] on button "Horse" at bounding box center [660, 456] width 809 height 36
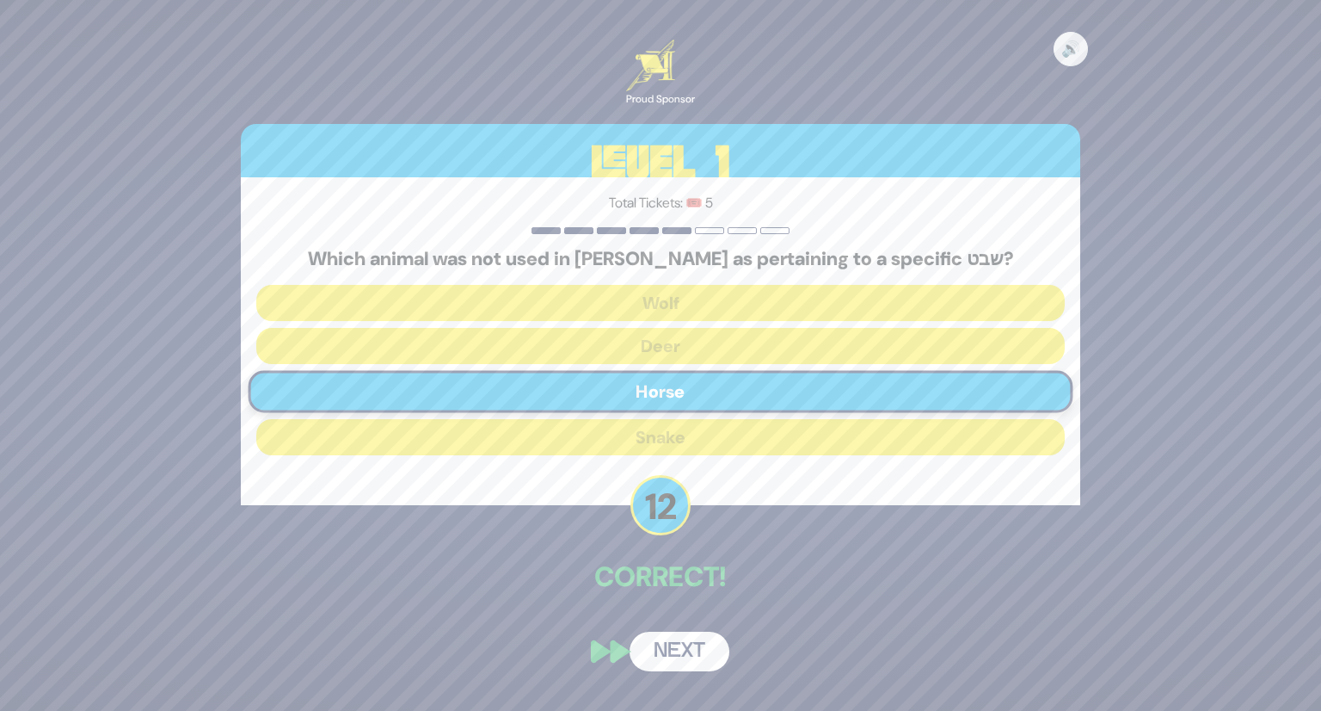
click at [663, 641] on button "Next" at bounding box center [680, 651] width 100 height 40
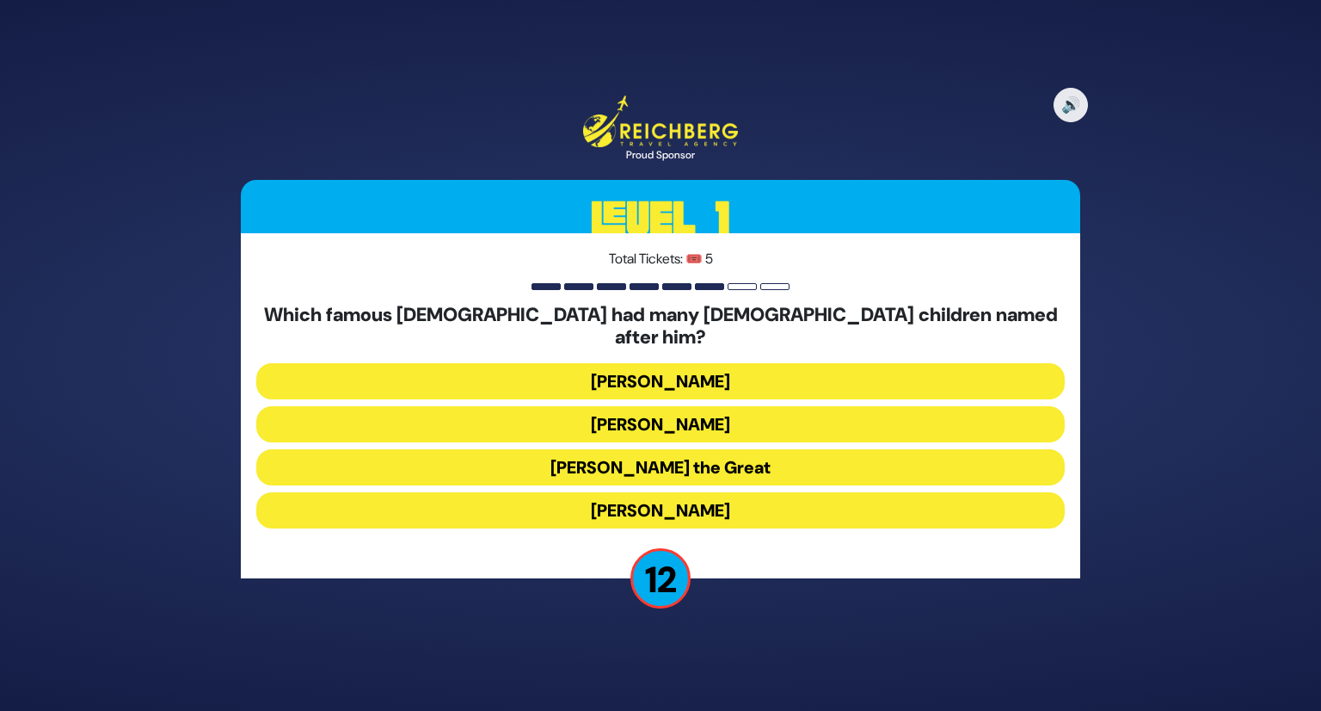
click at [658, 455] on button "Alexander the Great" at bounding box center [660, 467] width 809 height 36
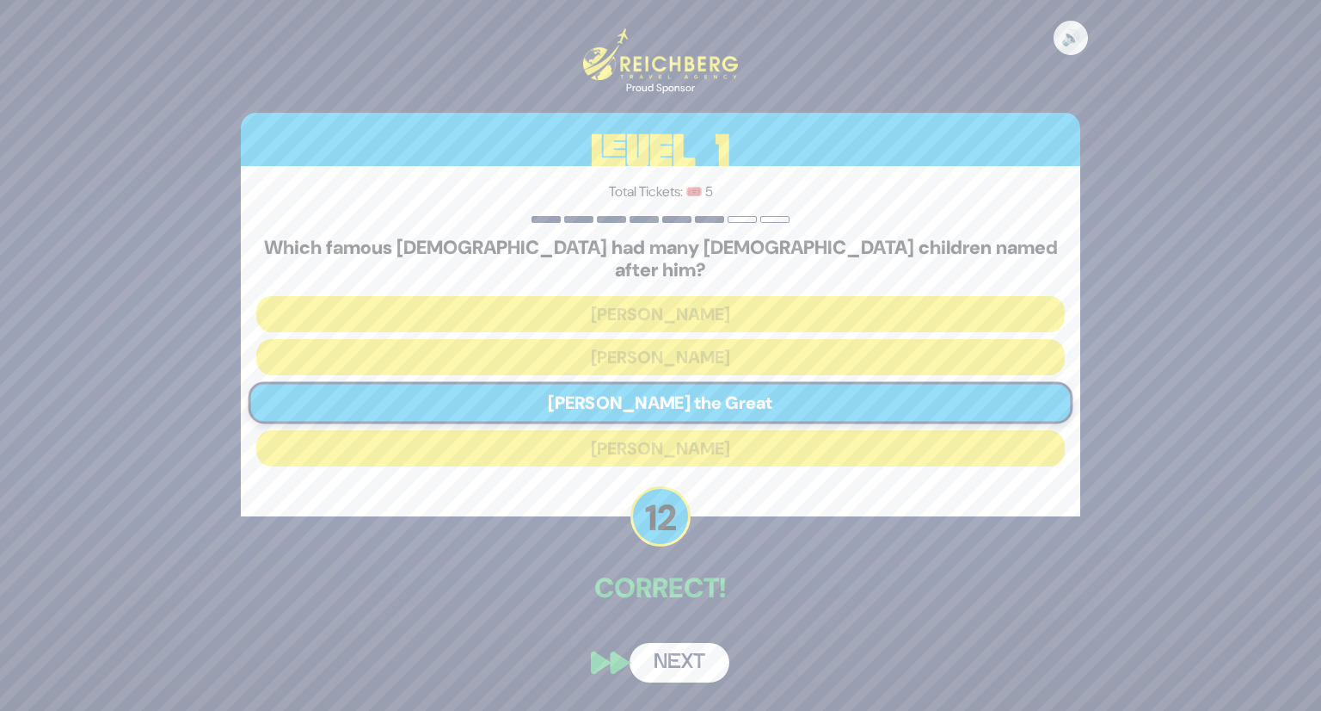
click at [676, 625] on div "🔊 Proud Sponsor Level 1 Total Tickets: 🎟️ 5 Which famous non-Jewish leader had …" at bounding box center [660, 355] width 881 height 694
click at [658, 643] on button "Next" at bounding box center [680, 663] width 100 height 40
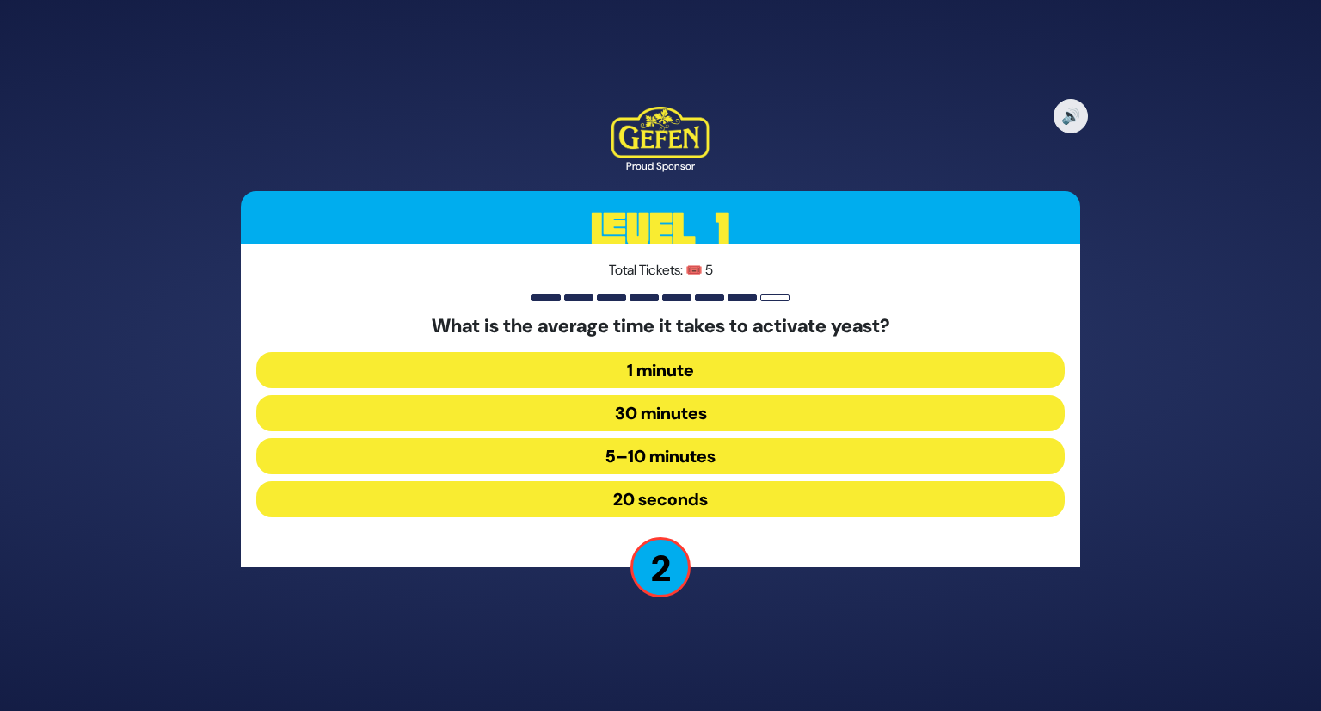
drag, startPoint x: 692, startPoint y: 367, endPoint x: 705, endPoint y: 348, distance: 23.4
click at [698, 355] on button "1 minute" at bounding box center [660, 370] width 809 height 36
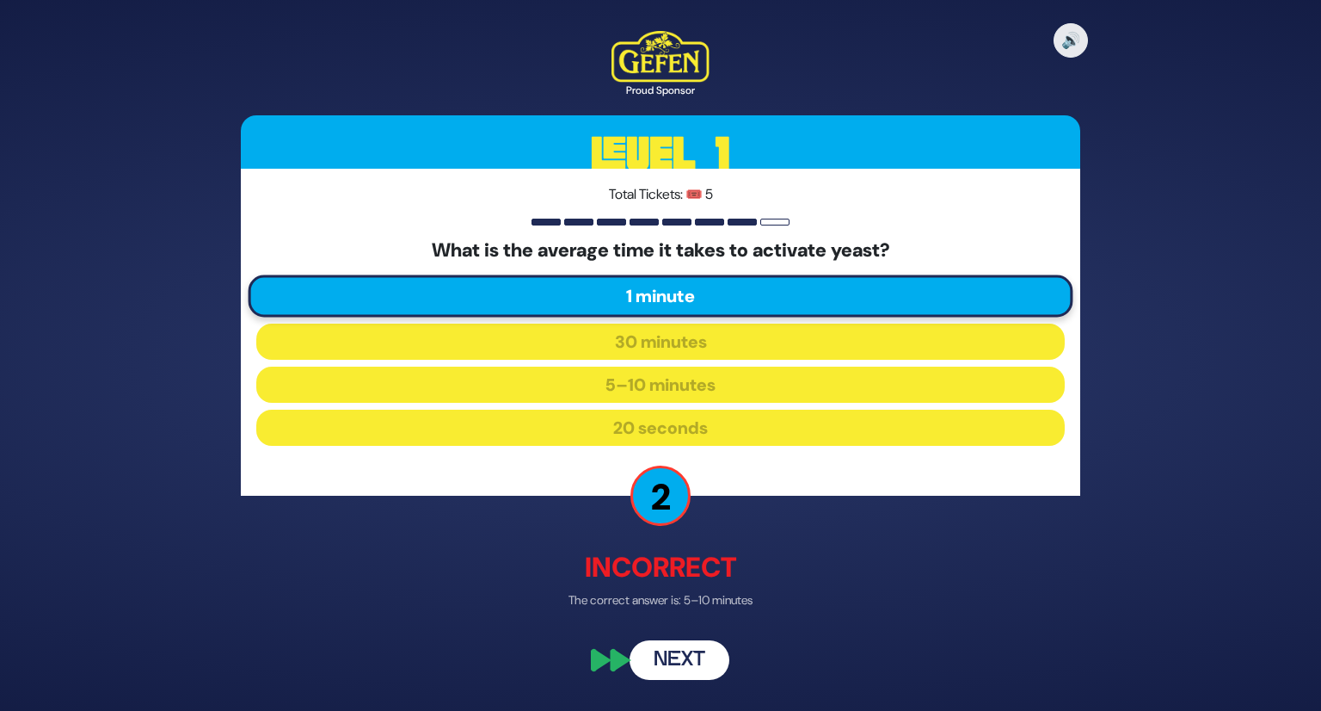
click at [682, 627] on div "🔊 Proud Sponsor Level 1 Total Tickets: 🎟️ 5 What is the average time it takes t…" at bounding box center [660, 355] width 881 height 690
drag, startPoint x: 736, startPoint y: 635, endPoint x: 690, endPoint y: 655, distance: 50.5
click at [732, 638] on div "🔊 Proud Sponsor Level 1 Total Tickets: 🎟️ 5 What is the average time it takes t…" at bounding box center [660, 355] width 881 height 690
click at [661, 668] on button "Next" at bounding box center [680, 660] width 100 height 40
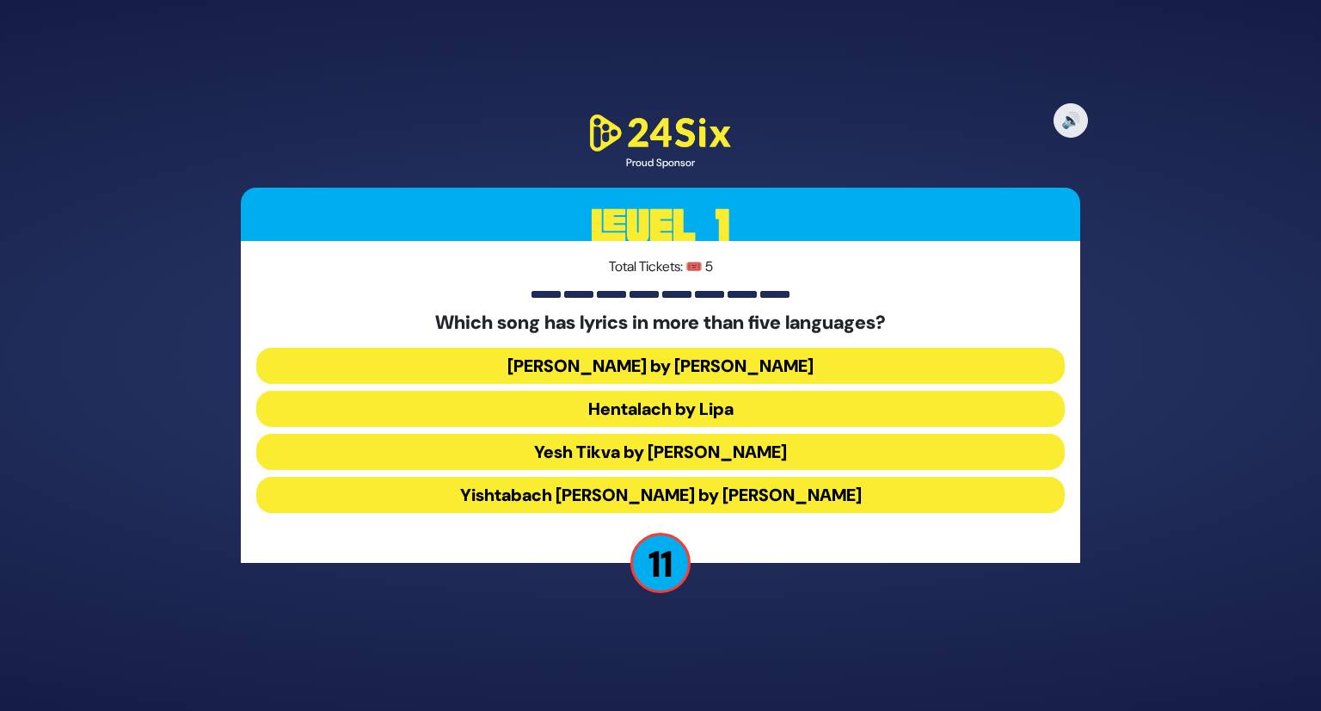
click at [740, 458] on button "Yesh Tikva by Benny Friedman" at bounding box center [660, 452] width 809 height 36
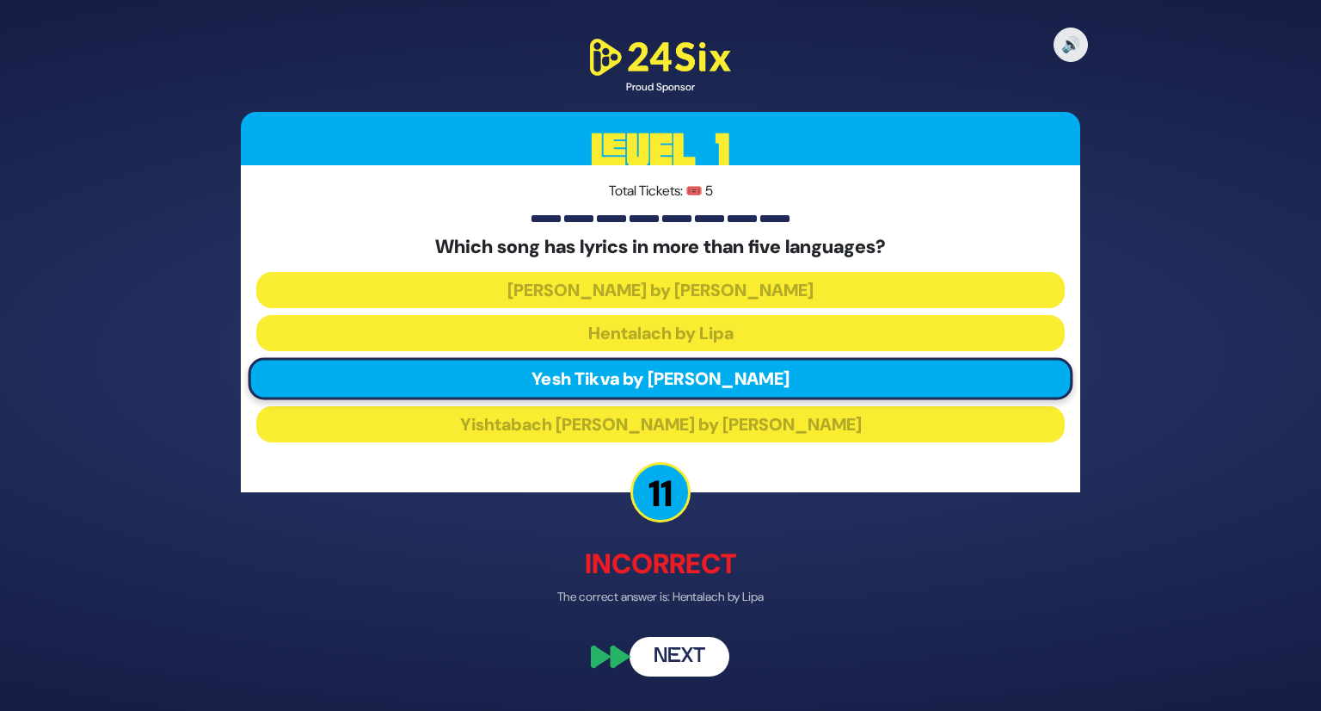
click at [699, 651] on button "Next" at bounding box center [680, 656] width 100 height 40
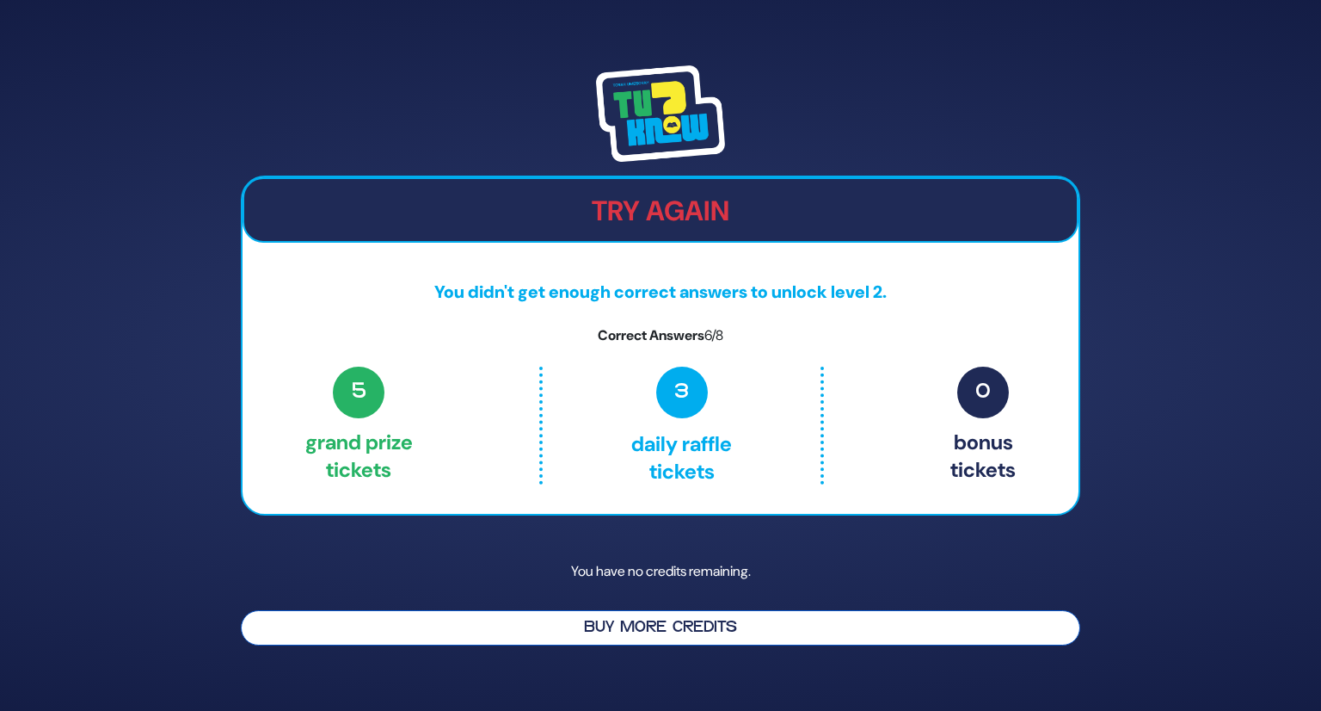
click at [696, 613] on button "Buy More Credits" at bounding box center [661, 627] width 840 height 35
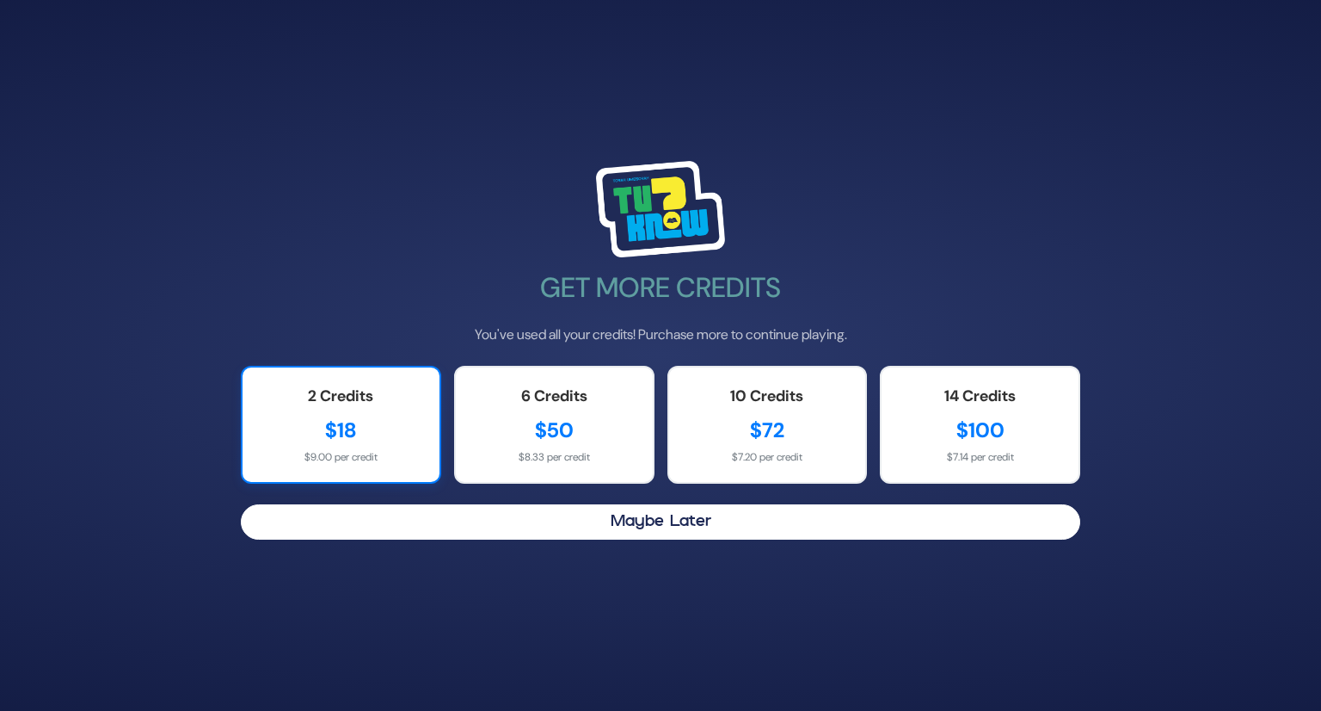
click at [360, 422] on div "$18" at bounding box center [341, 430] width 163 height 31
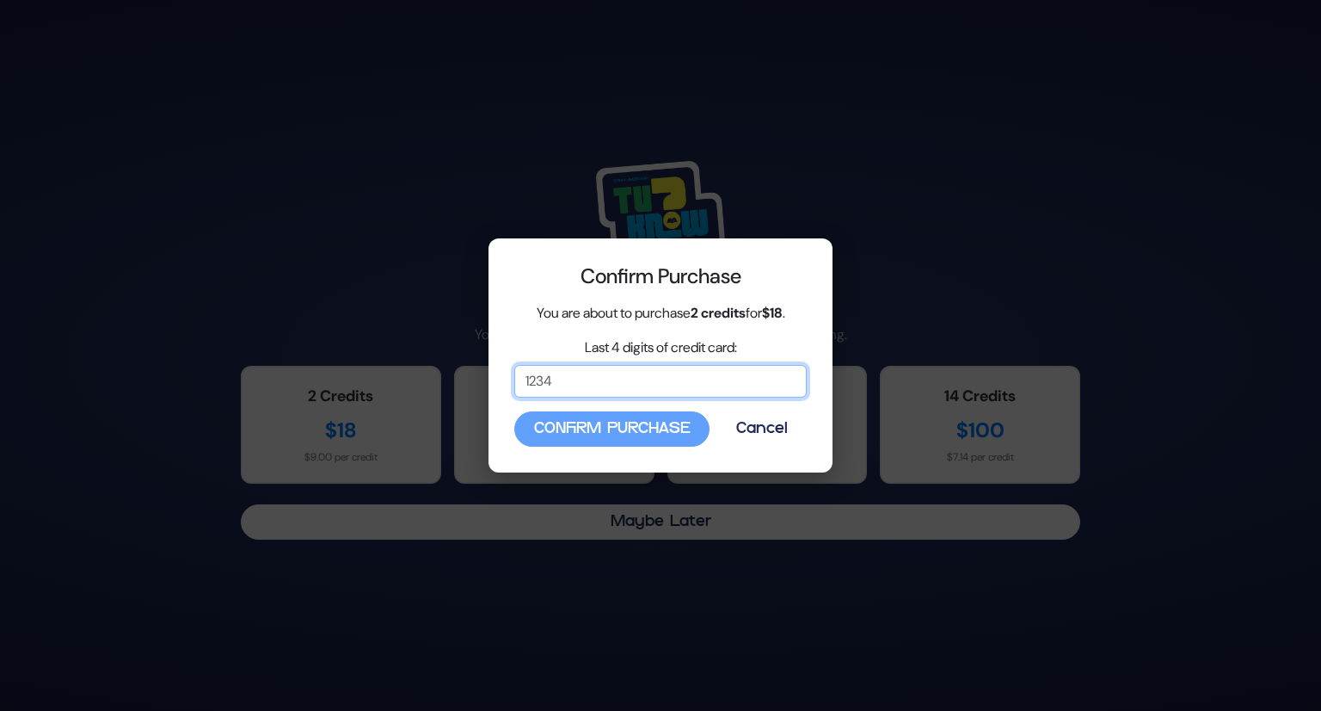
click at [630, 373] on input "Last 4 digits of credit card:" at bounding box center [660, 381] width 293 height 33
click at [606, 386] on input "Last 4 digits of credit card:" at bounding box center [660, 381] width 293 height 33
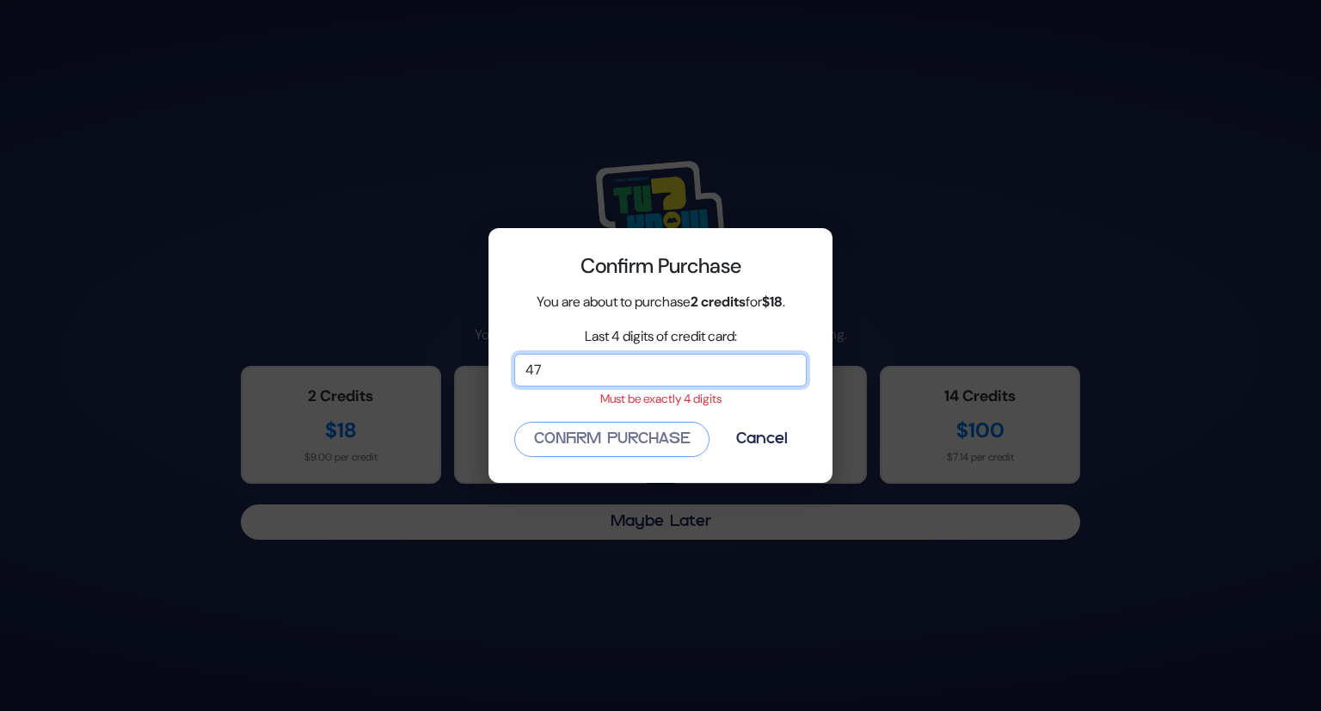
type input "4"
click at [716, 378] on input "Last 4 digits of credit card:" at bounding box center [660, 370] width 293 height 33
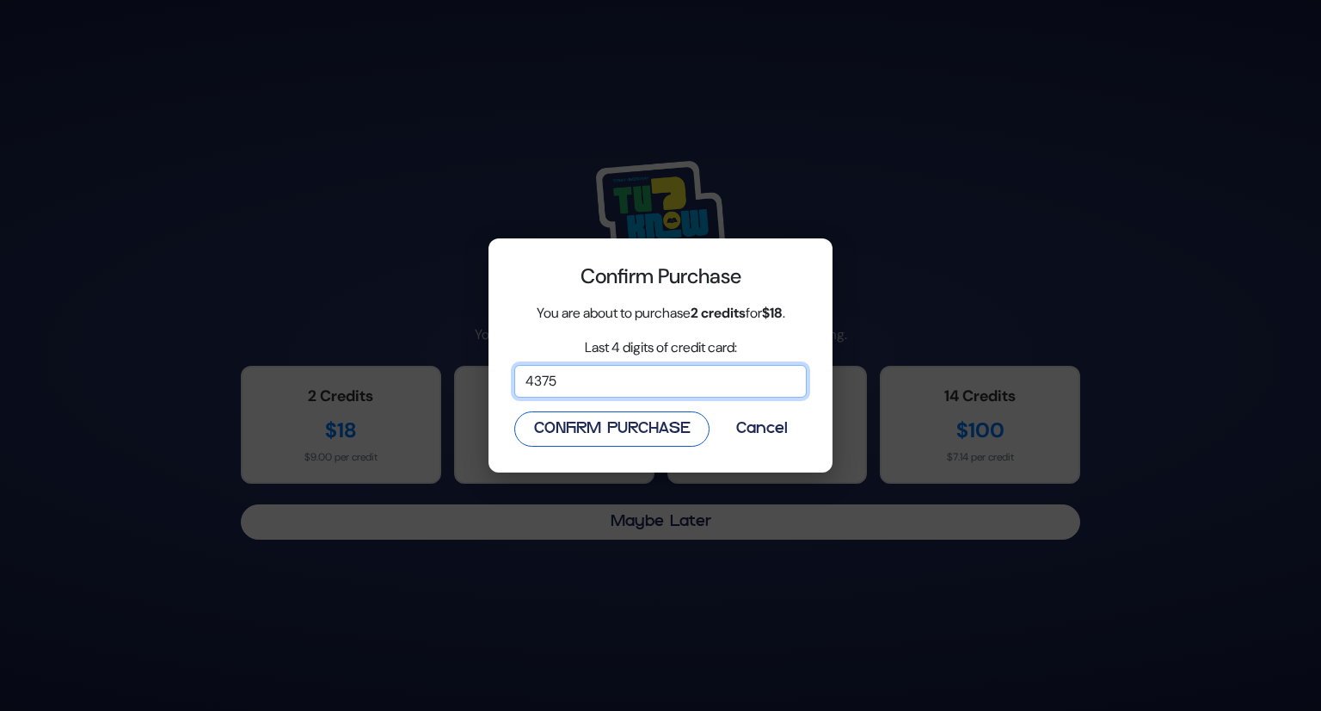
type input "4375"
click at [668, 425] on button "Confirm Purchase" at bounding box center [611, 428] width 195 height 35
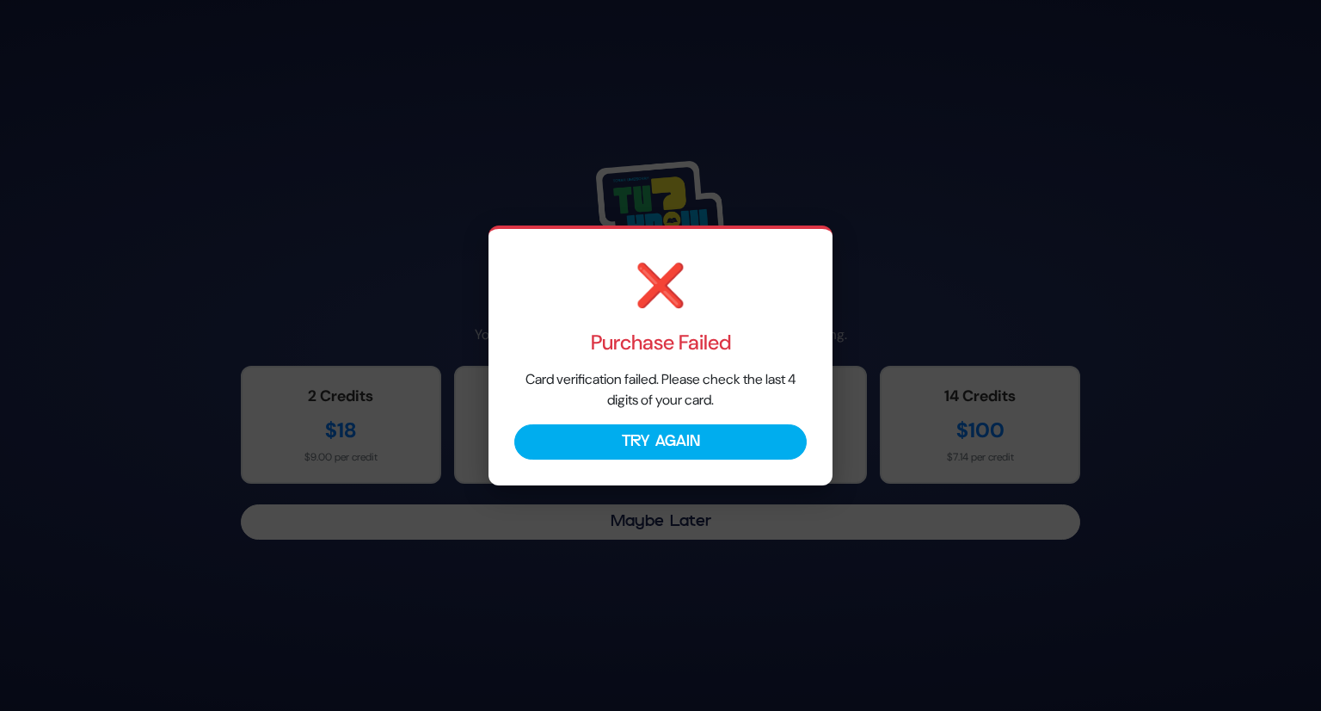
click at [665, 419] on div "❌ Purchase Failed Card verification failed. Please check the last 4 digits of y…" at bounding box center [661, 355] width 344 height 260
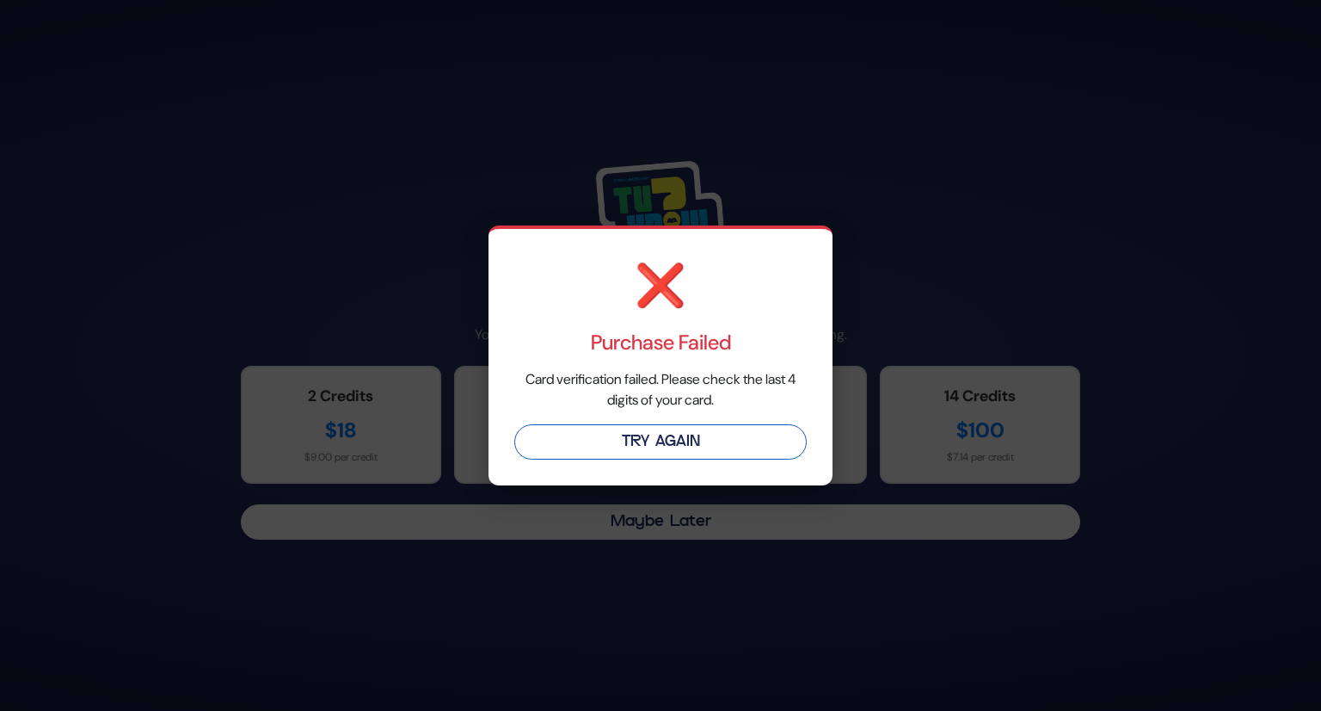
click at [662, 424] on button "Try Again" at bounding box center [660, 441] width 293 height 35
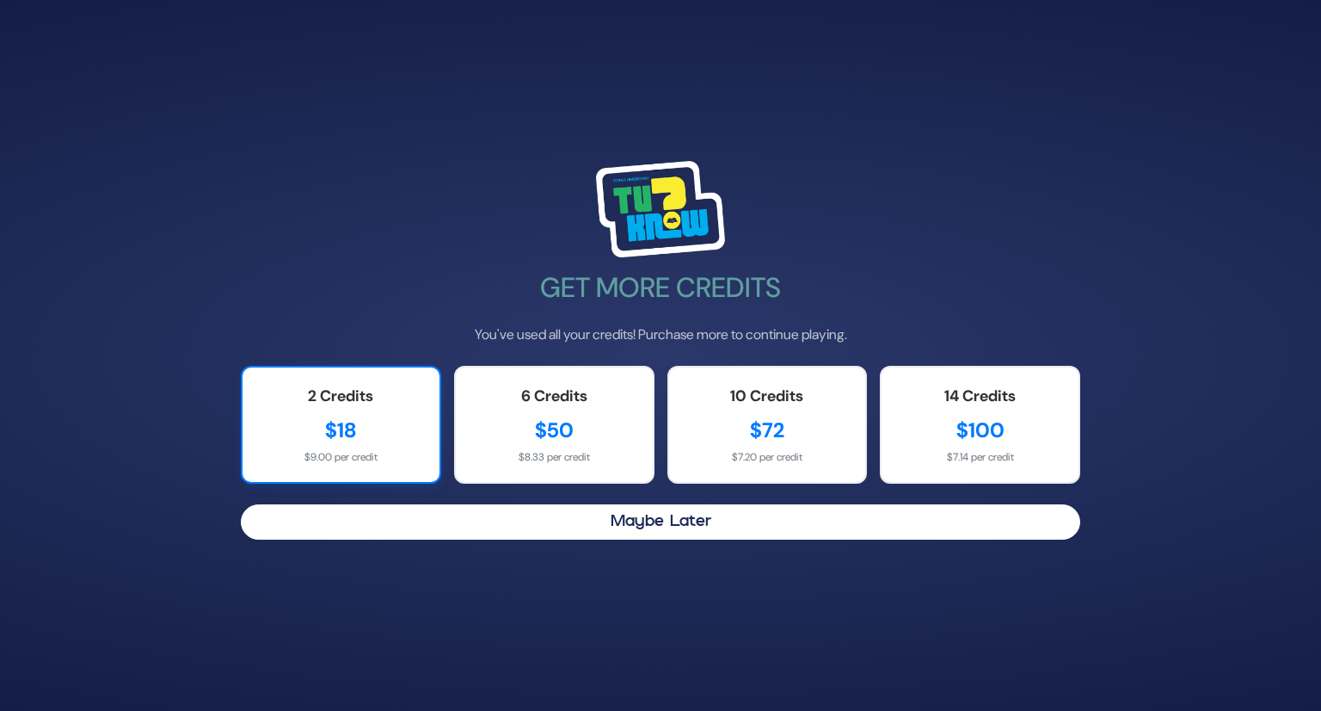
click at [406, 415] on div "$18" at bounding box center [341, 430] width 163 height 31
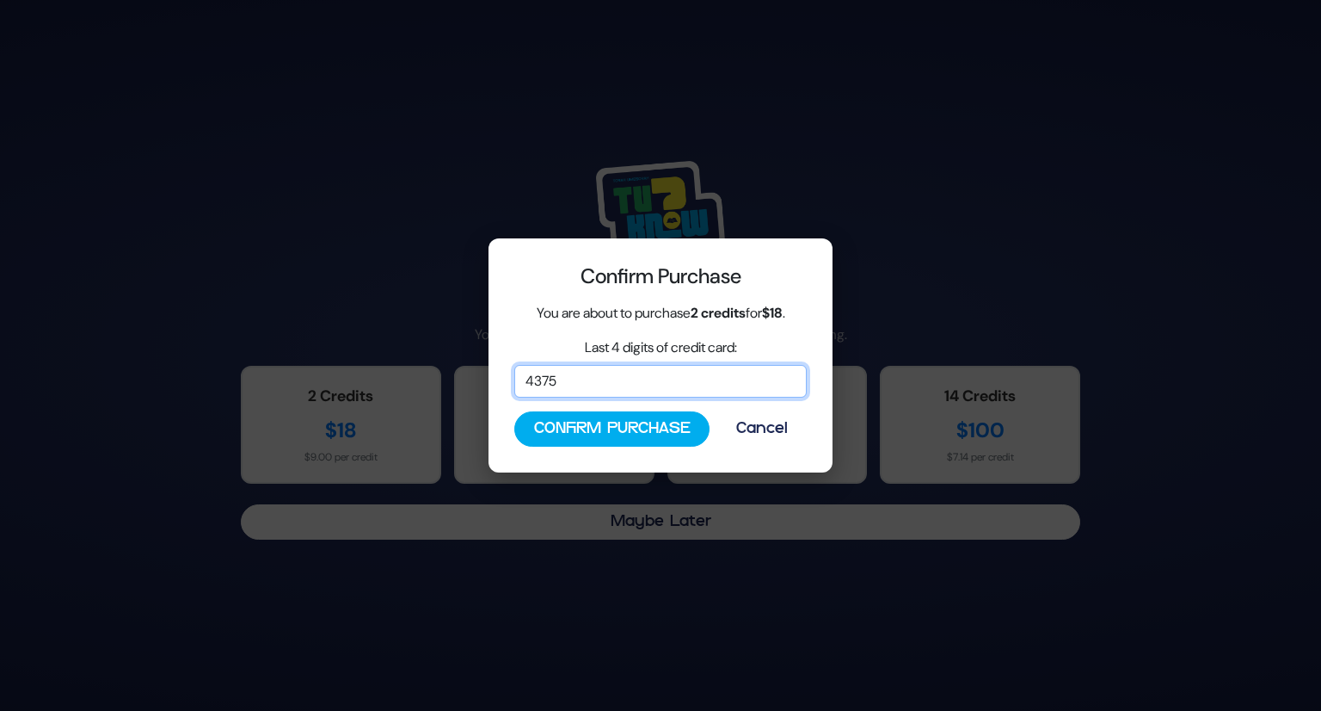
click at [580, 389] on input "4375" at bounding box center [660, 381] width 293 height 33
type input "4735"
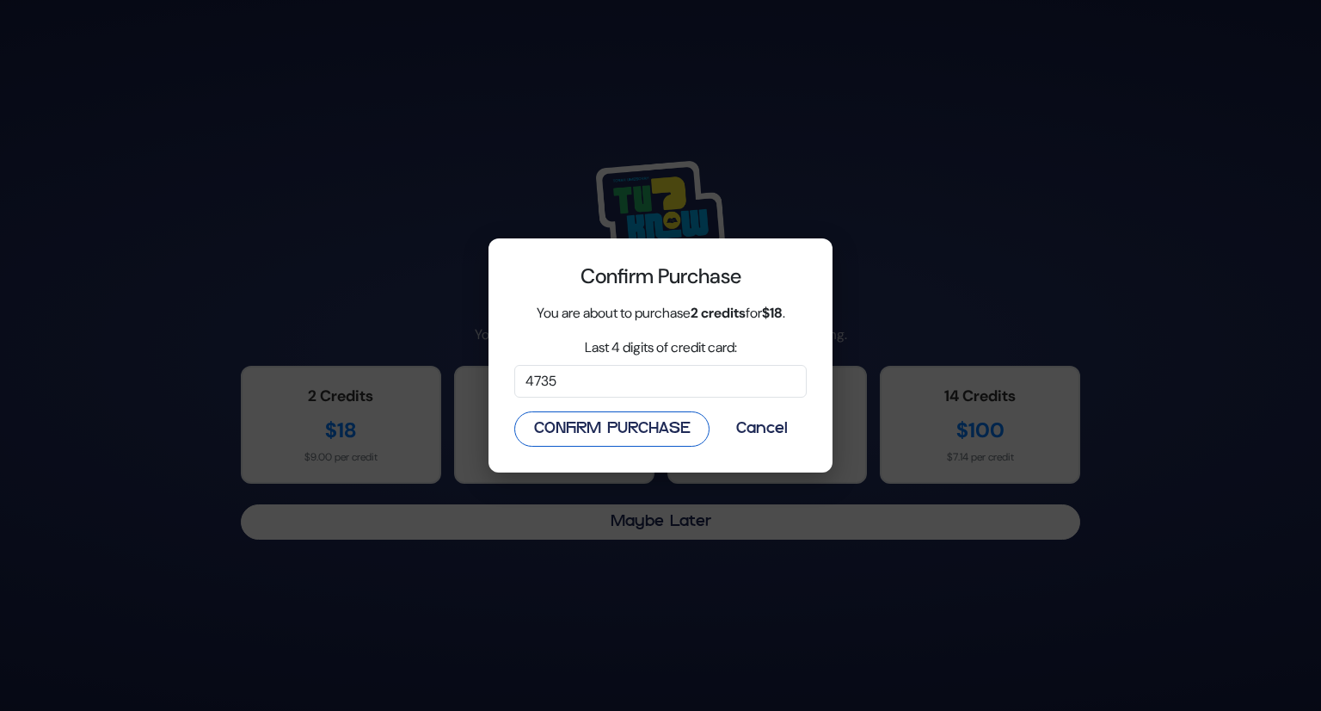
click at [590, 439] on button "Confirm Purchase" at bounding box center [611, 428] width 195 height 35
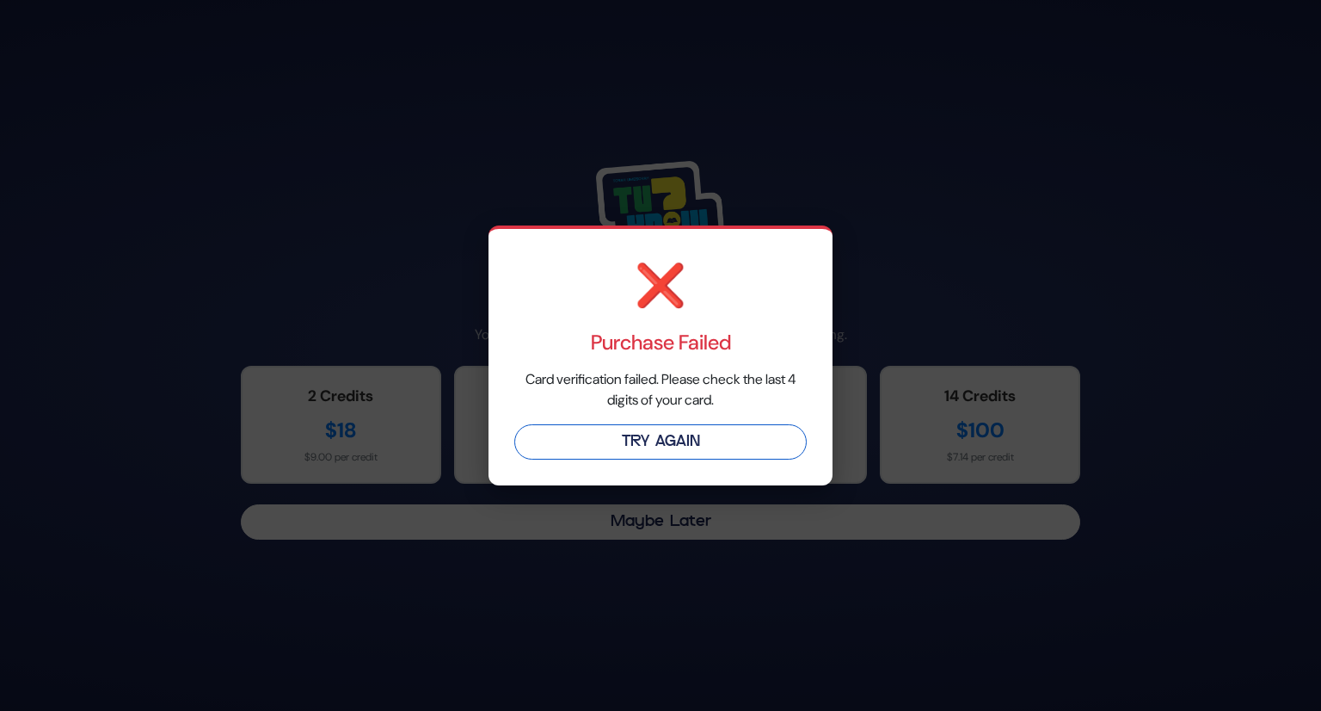
click at [608, 434] on button "Try Again" at bounding box center [660, 441] width 293 height 35
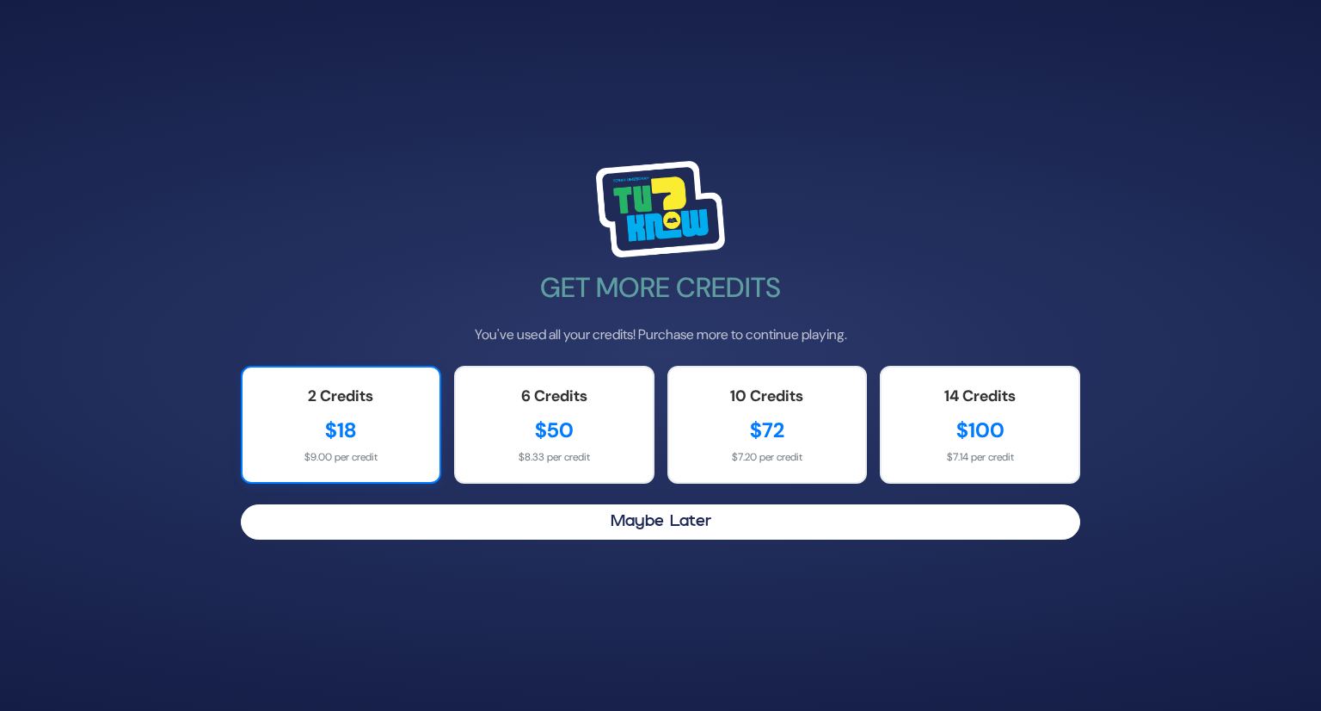
click at [332, 385] on div "2 Credits" at bounding box center [341, 396] width 163 height 23
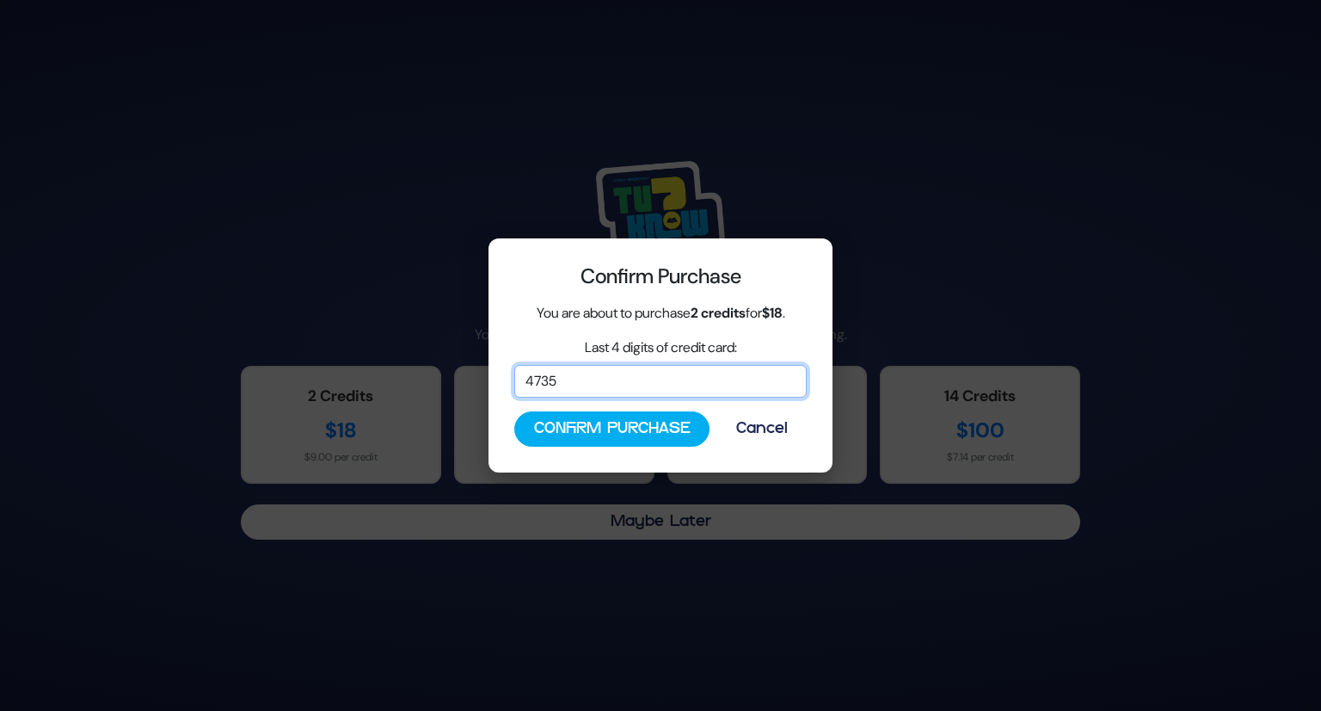
click at [661, 381] on input "4735" at bounding box center [660, 381] width 293 height 33
drag, startPoint x: 661, startPoint y: 381, endPoint x: 405, endPoint y: 385, distance: 255.5
click at [405, 385] on div "Confirm Purchase You are about to purchase 2 credits for $18 . Last 4 digits of…" at bounding box center [660, 355] width 1321 height 711
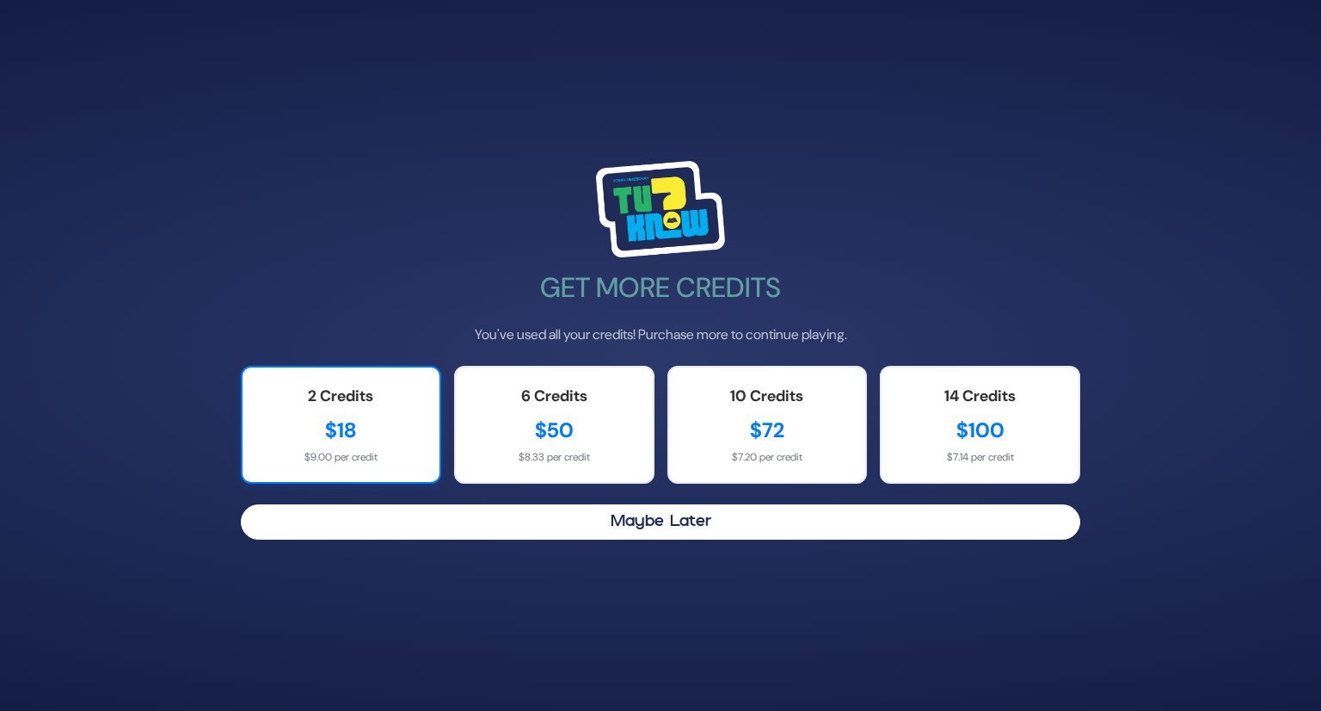
click at [401, 421] on div "$18" at bounding box center [341, 430] width 163 height 31
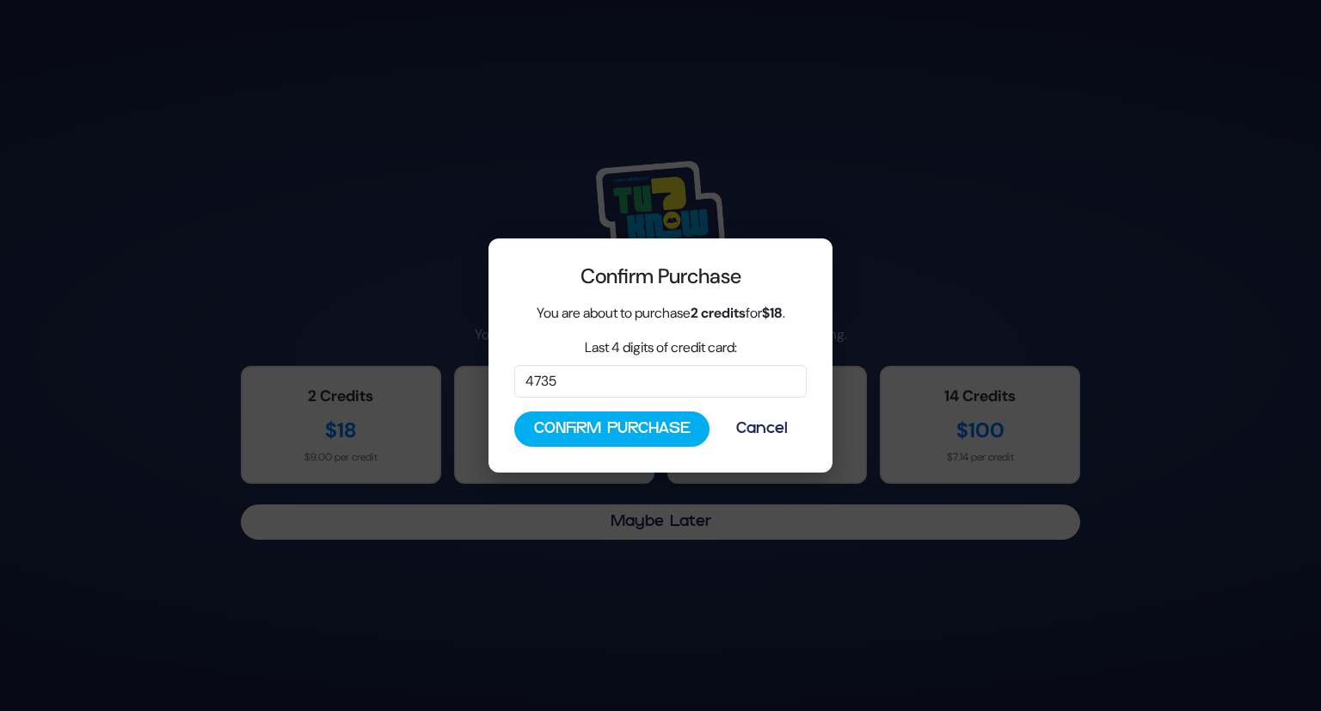
click at [551, 363] on div "Last 4 digits of credit card: 4735" at bounding box center [660, 367] width 293 height 60
click at [551, 368] on input "4735" at bounding box center [660, 381] width 293 height 33
drag, startPoint x: 564, startPoint y: 377, endPoint x: 500, endPoint y: 380, distance: 64.6
click at [502, 385] on div "Confirm Purchase You are about to purchase 2 credits for $18 . Last 4 digits of…" at bounding box center [661, 355] width 344 height 234
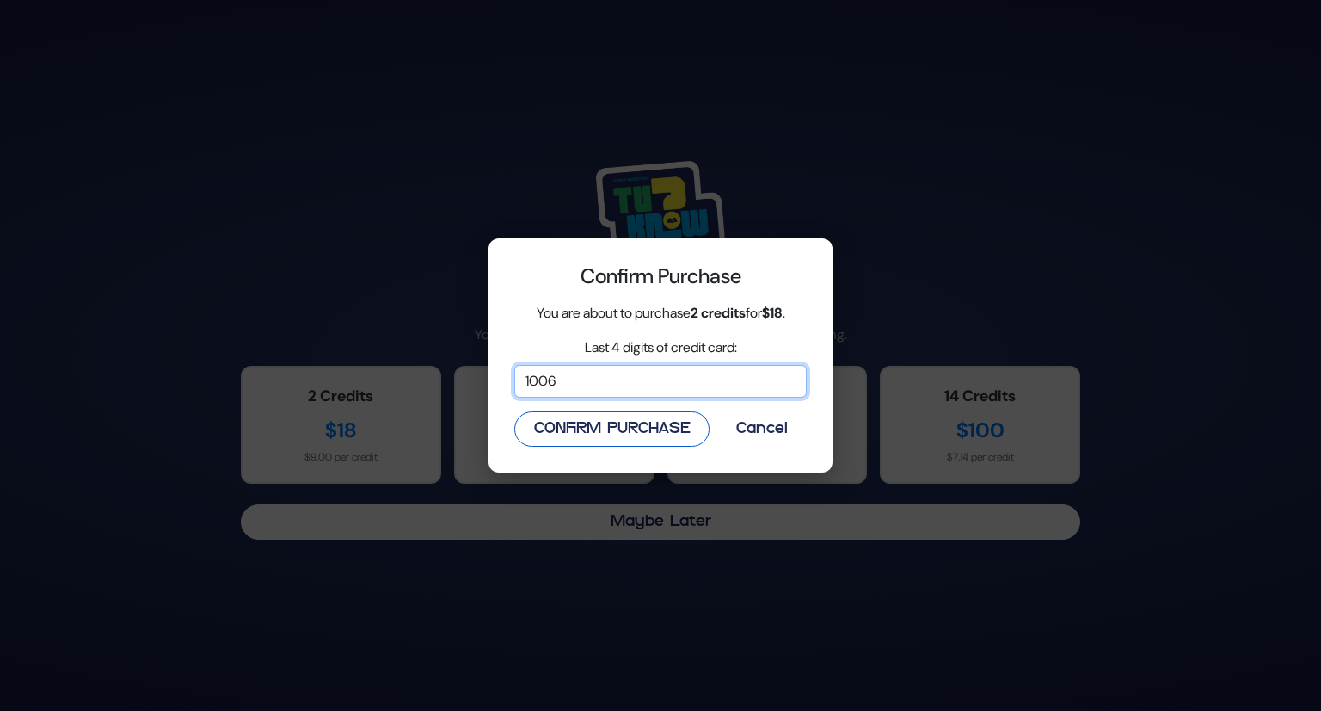
type input "1006"
click at [618, 428] on button "Confirm Purchase" at bounding box center [611, 428] width 195 height 35
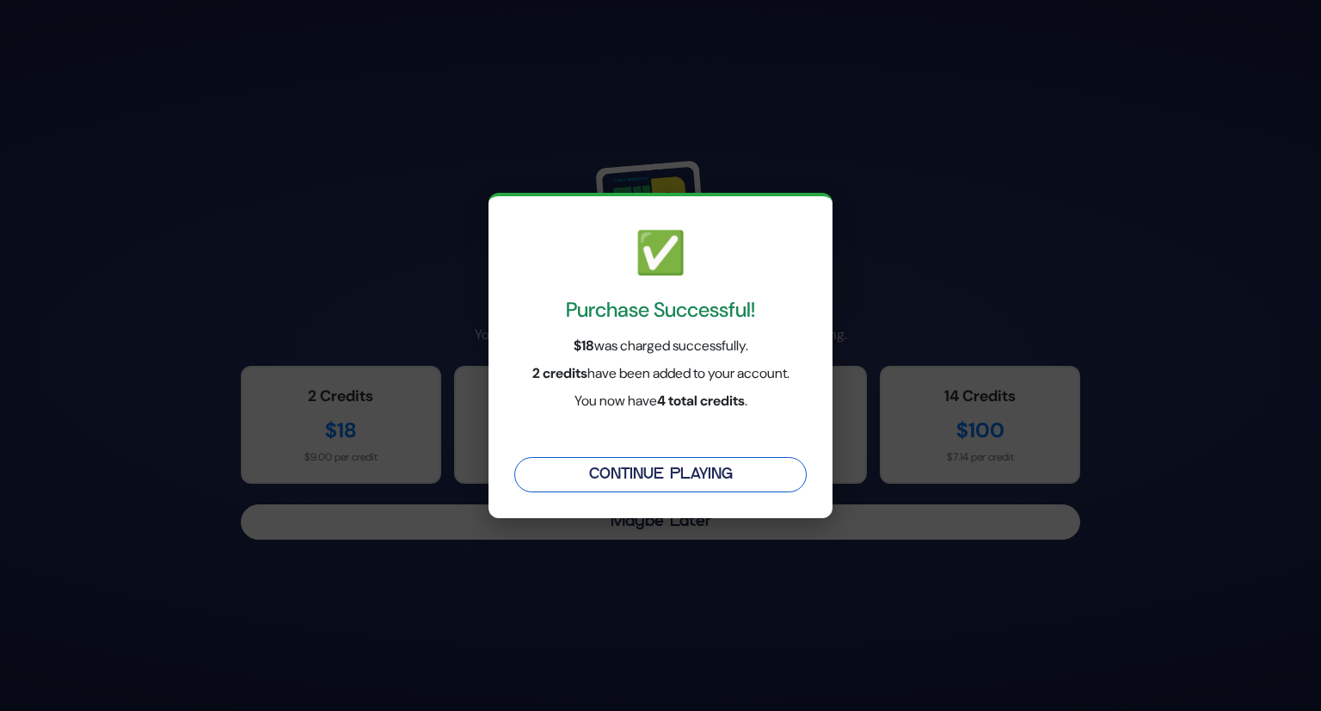
click at [637, 465] on button "Continue Playing" at bounding box center [660, 474] width 293 height 35
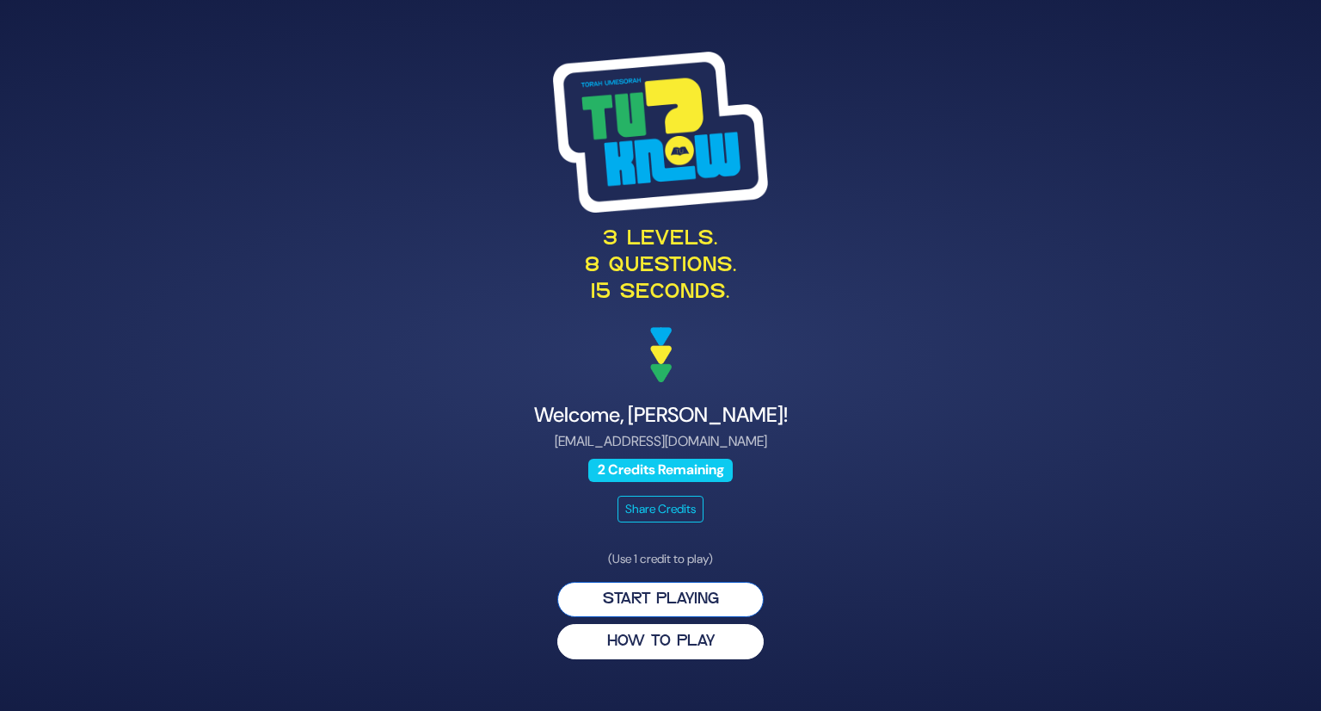
click at [654, 595] on button "Start Playing" at bounding box center [660, 599] width 206 height 35
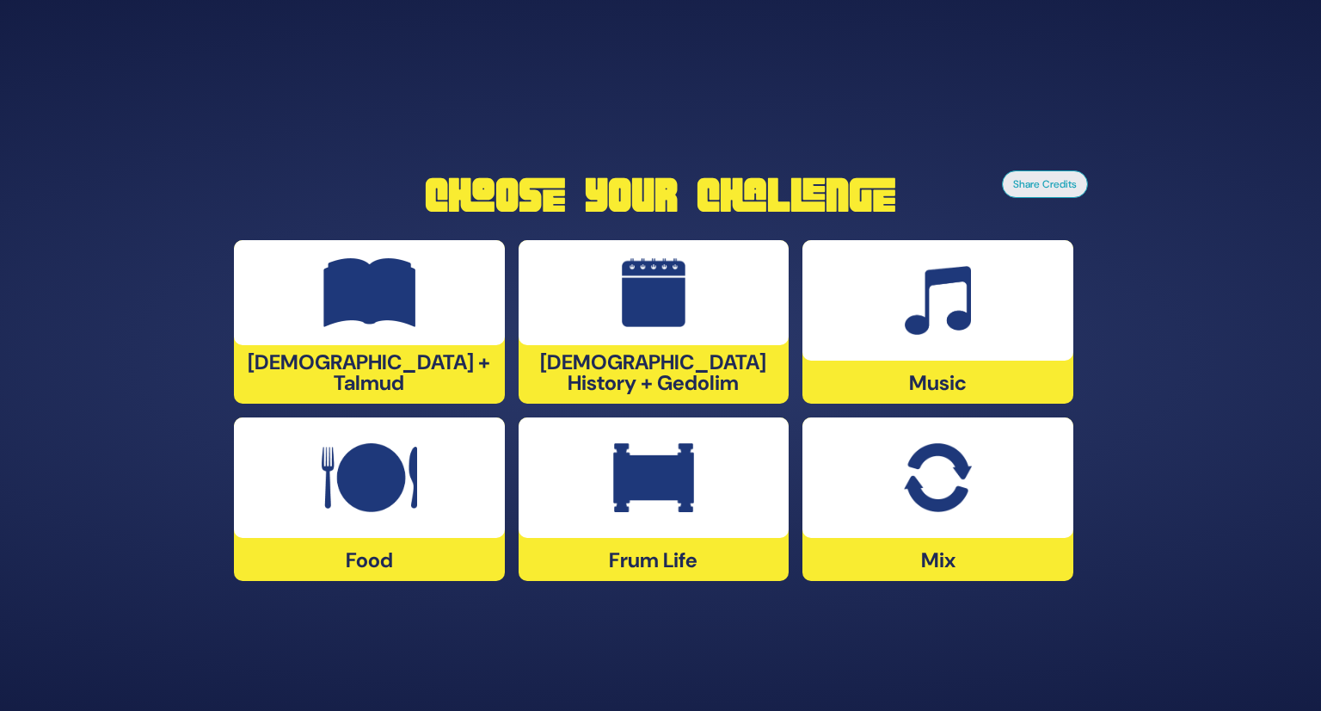
click at [399, 319] on img at bounding box center [369, 292] width 93 height 69
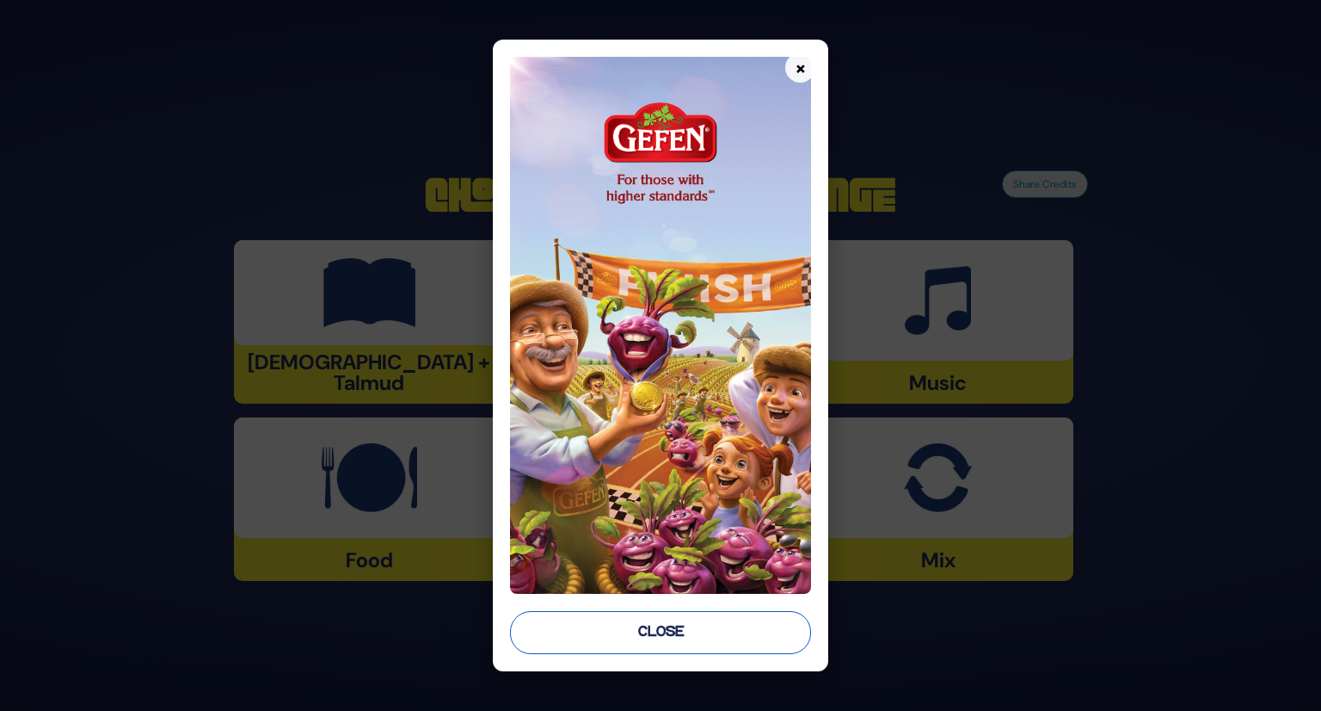
click at [720, 639] on button "Close" at bounding box center [661, 632] width 302 height 43
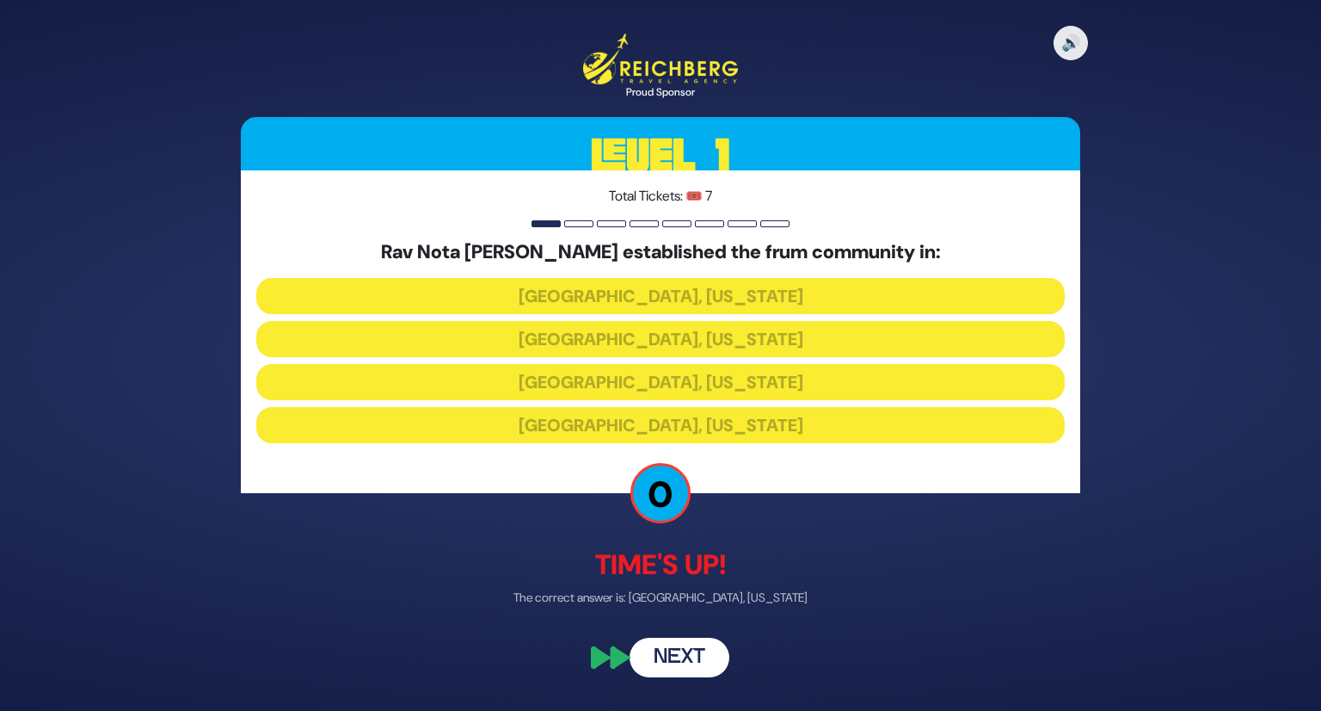
click at [681, 675] on button "Next" at bounding box center [680, 658] width 100 height 40
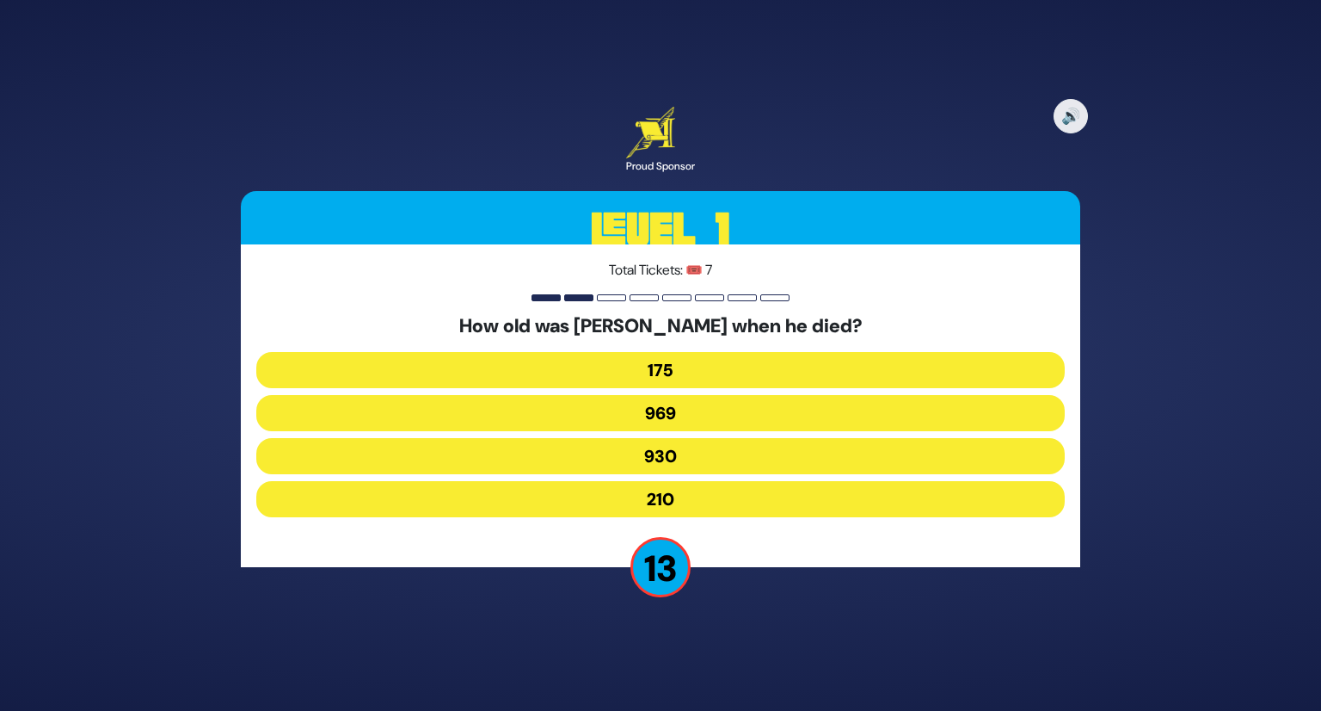
click at [687, 414] on button "969" at bounding box center [660, 413] width 809 height 36
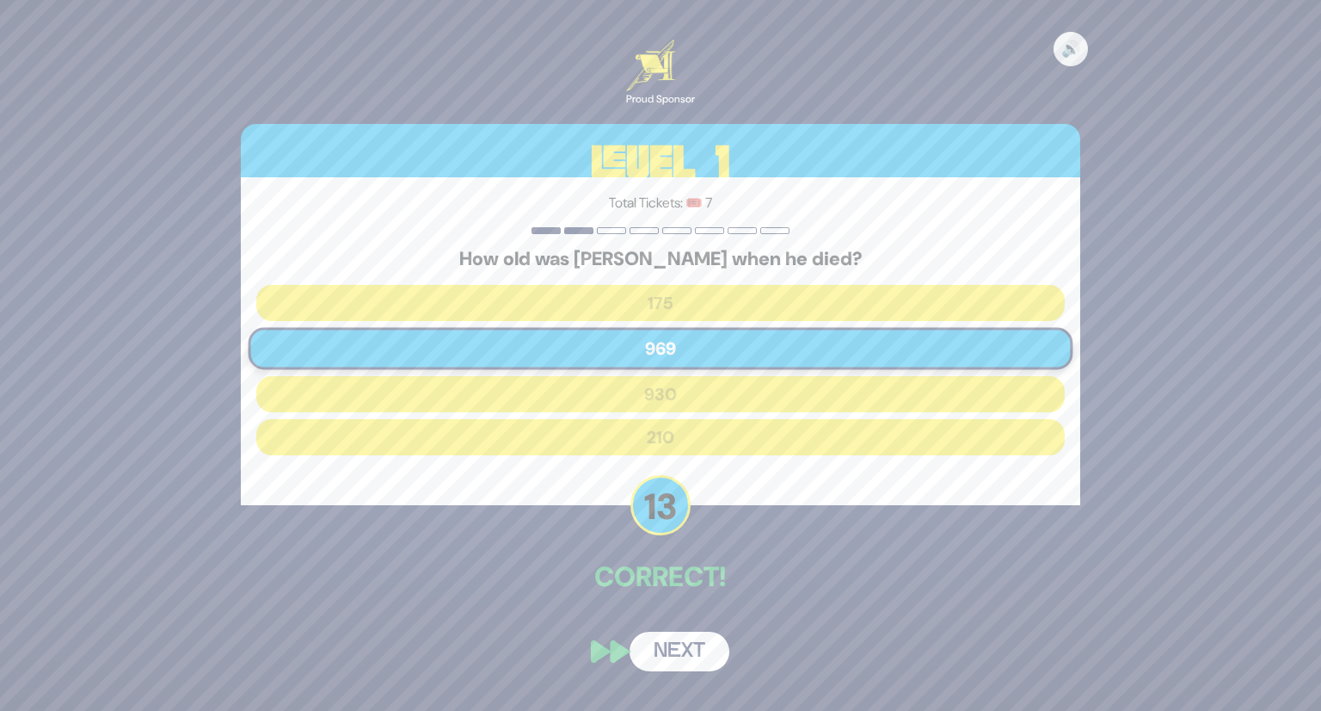
click at [688, 653] on button "Next" at bounding box center [680, 651] width 100 height 40
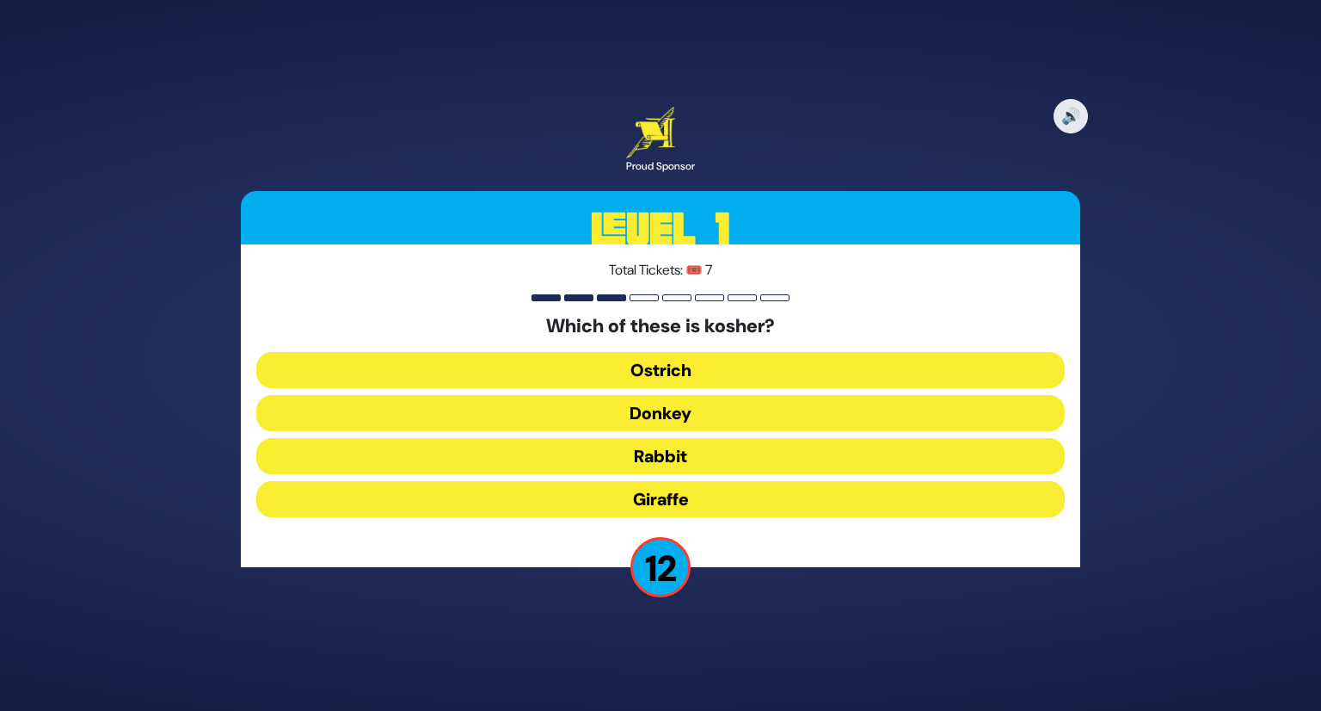
click at [680, 408] on button "Donkey" at bounding box center [660, 413] width 809 height 36
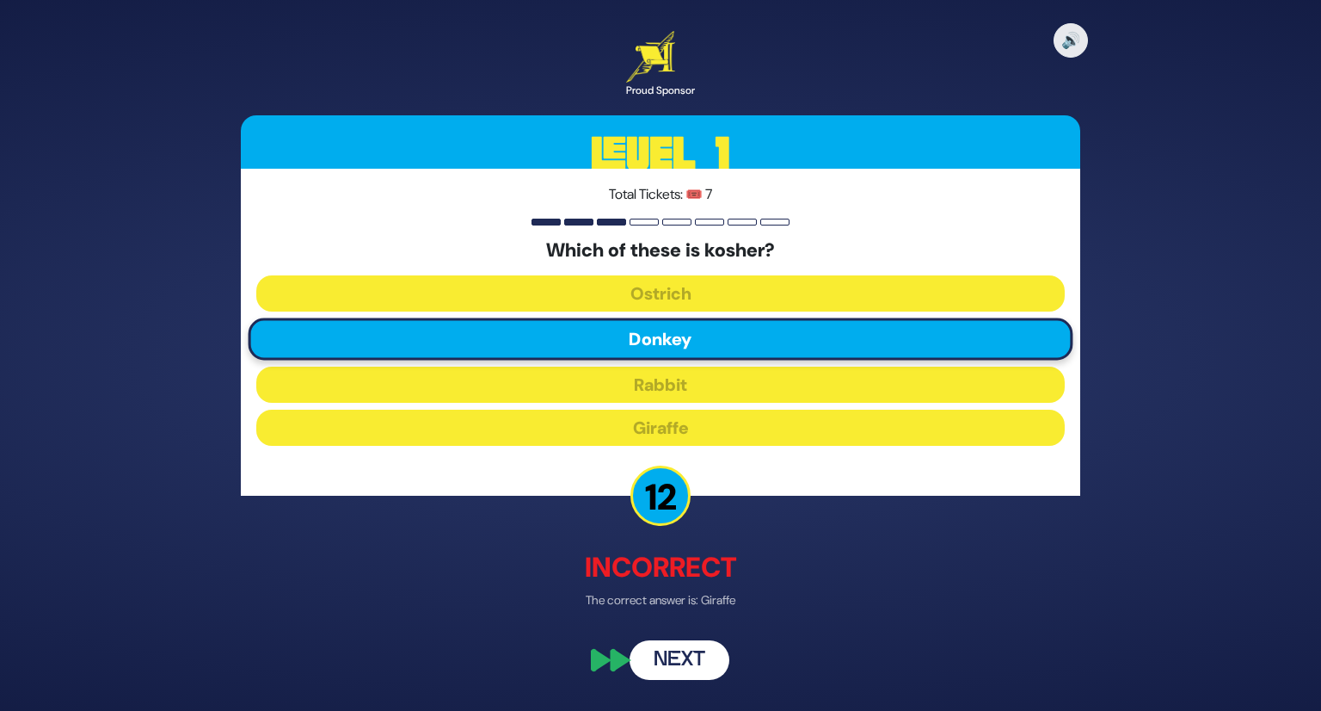
click at [720, 653] on button "Next" at bounding box center [680, 660] width 100 height 40
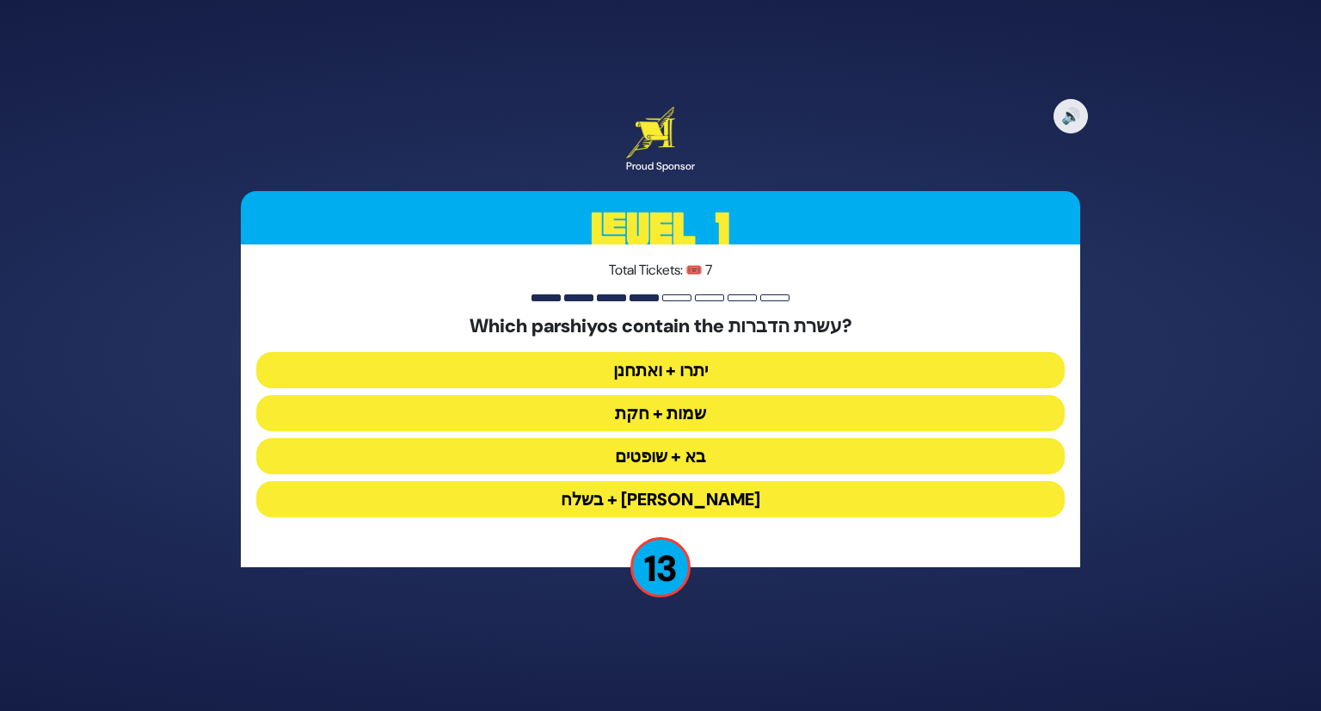
click at [685, 367] on button "יתרו + ואתחנן" at bounding box center [660, 370] width 809 height 36
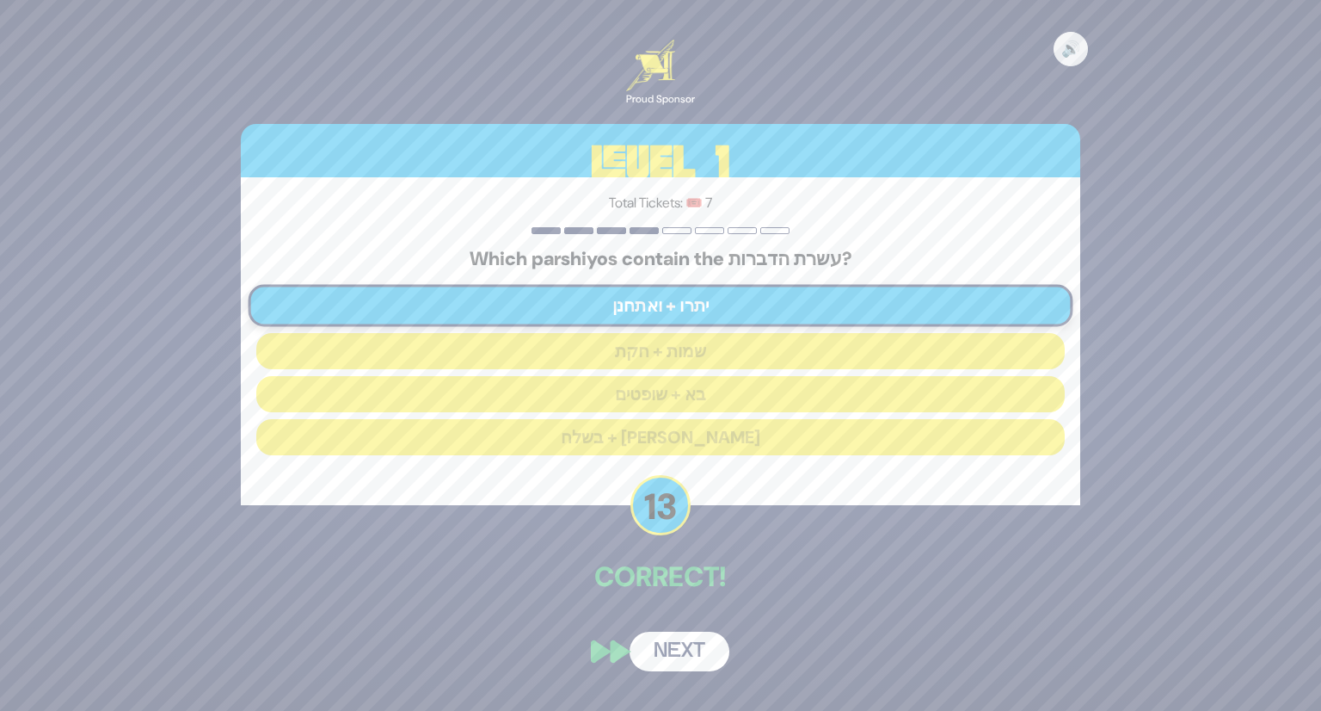
click at [665, 654] on button "Next" at bounding box center [680, 651] width 100 height 40
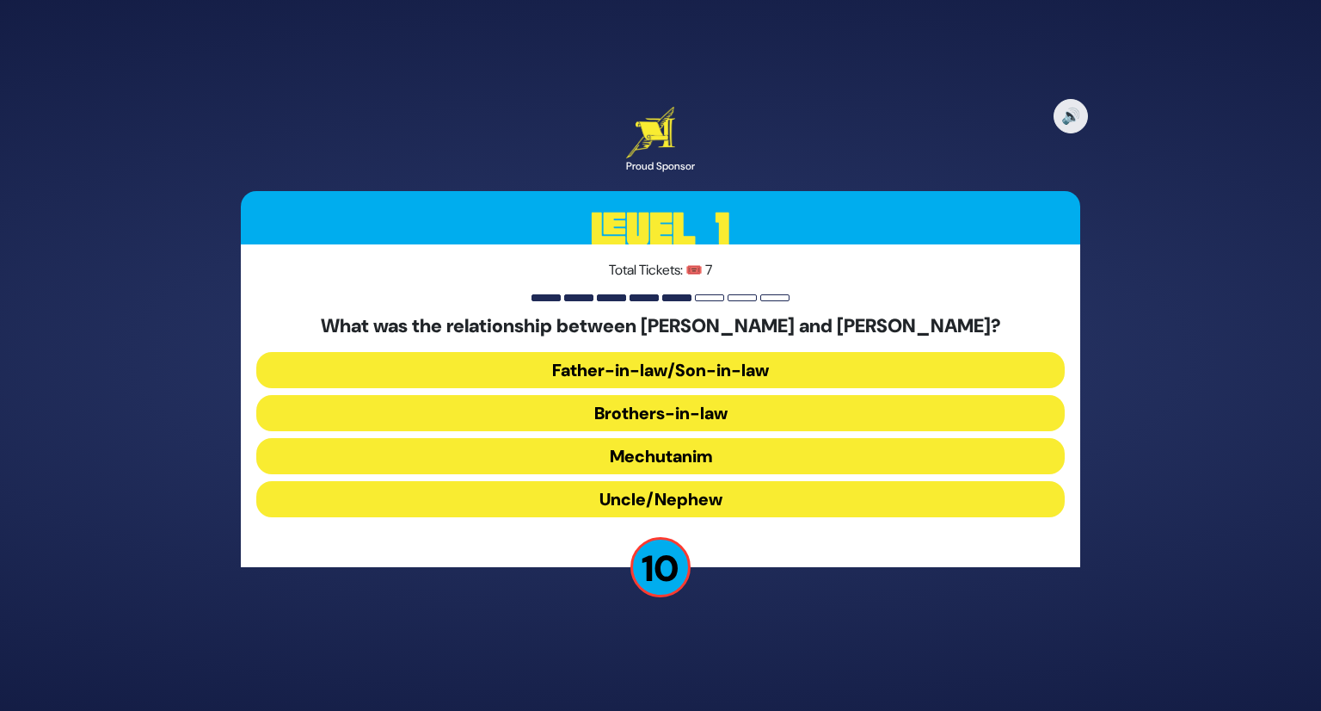
click at [699, 410] on button "Brothers-in-law" at bounding box center [660, 413] width 809 height 36
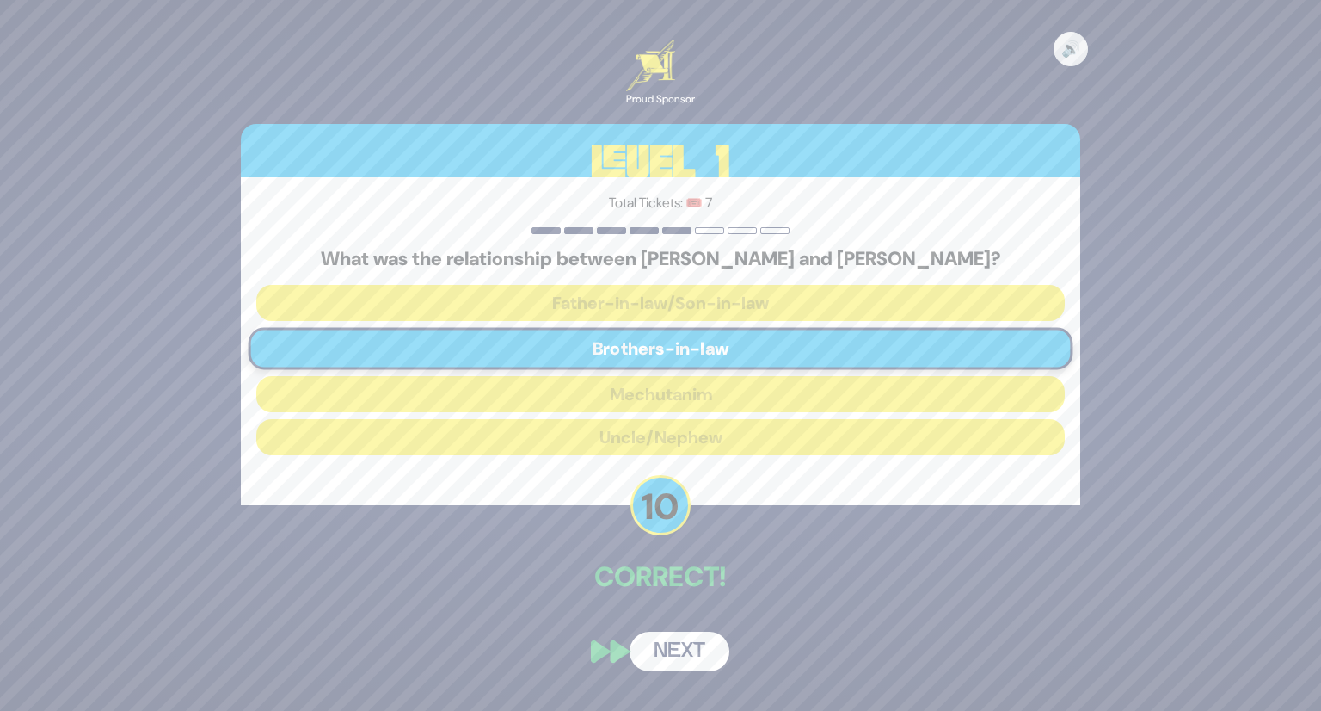
click at [688, 650] on button "Next" at bounding box center [680, 651] width 100 height 40
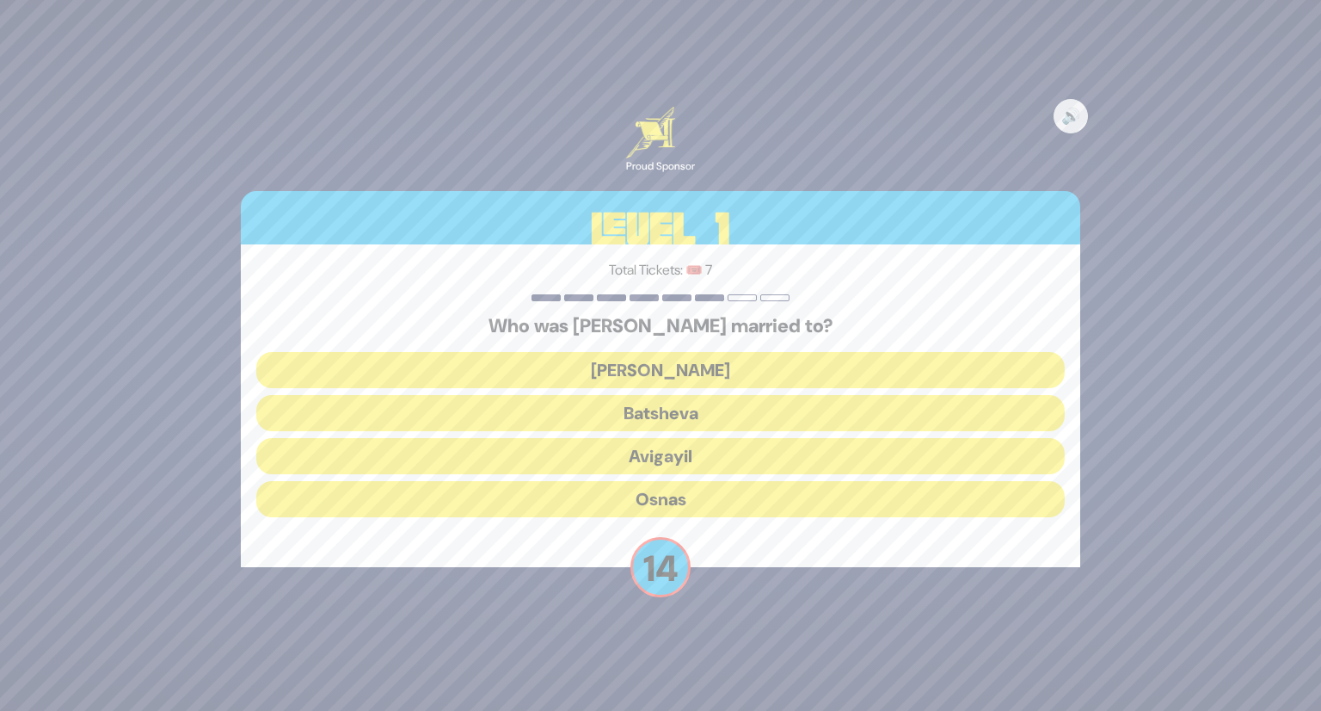
click at [678, 363] on button "Elisheva" at bounding box center [660, 370] width 809 height 36
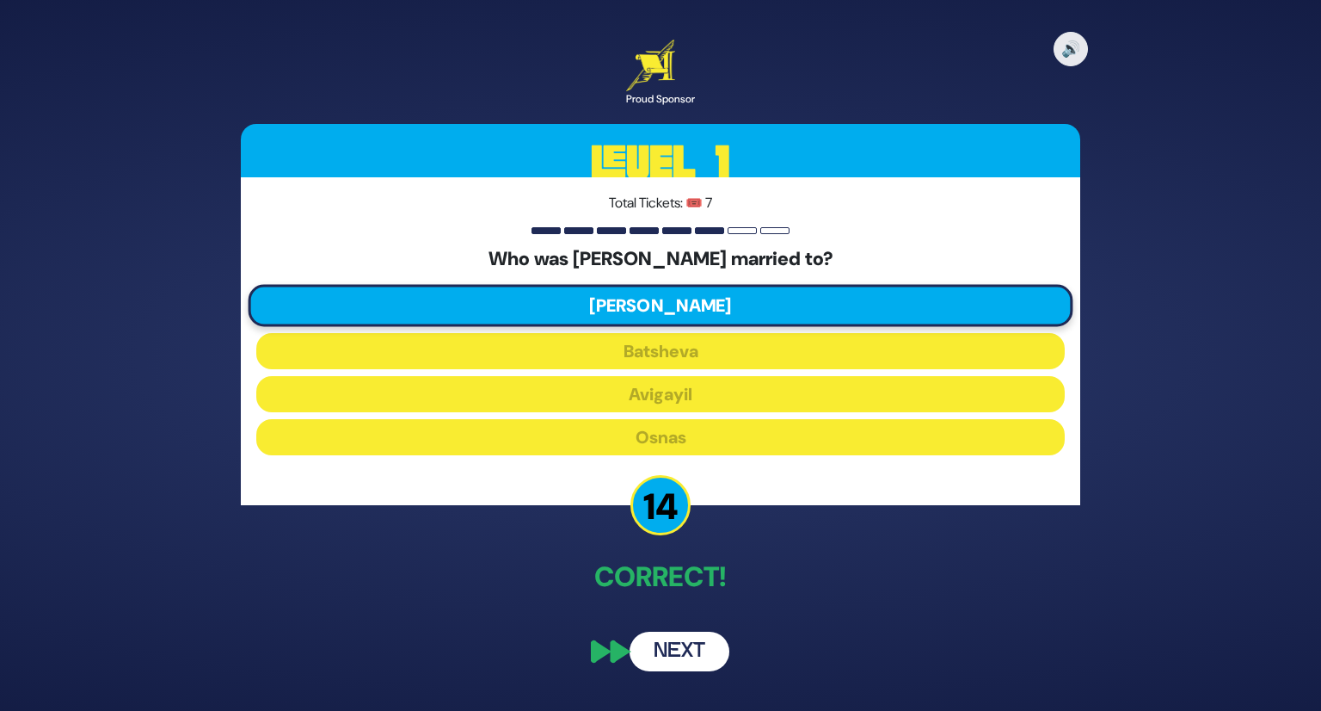
click at [698, 666] on button "Next" at bounding box center [680, 651] width 100 height 40
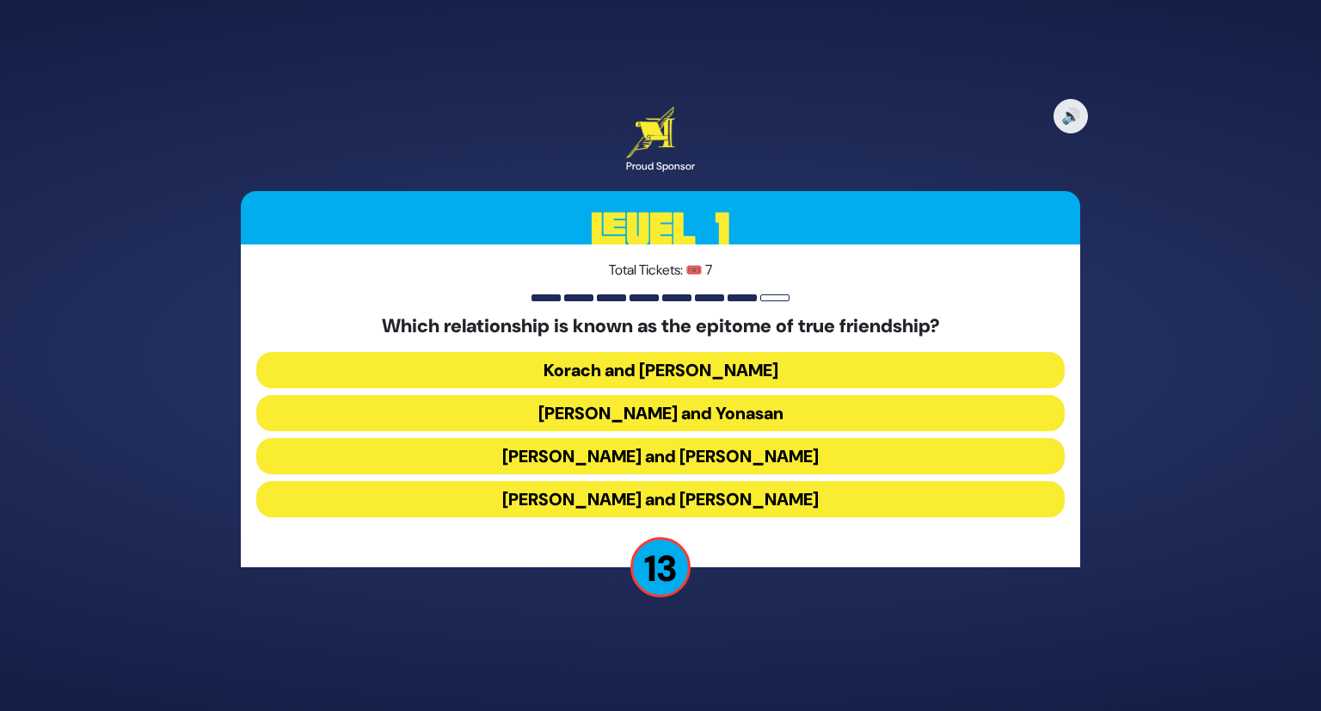
click at [688, 402] on button "Dovid and Yonasan" at bounding box center [660, 413] width 809 height 36
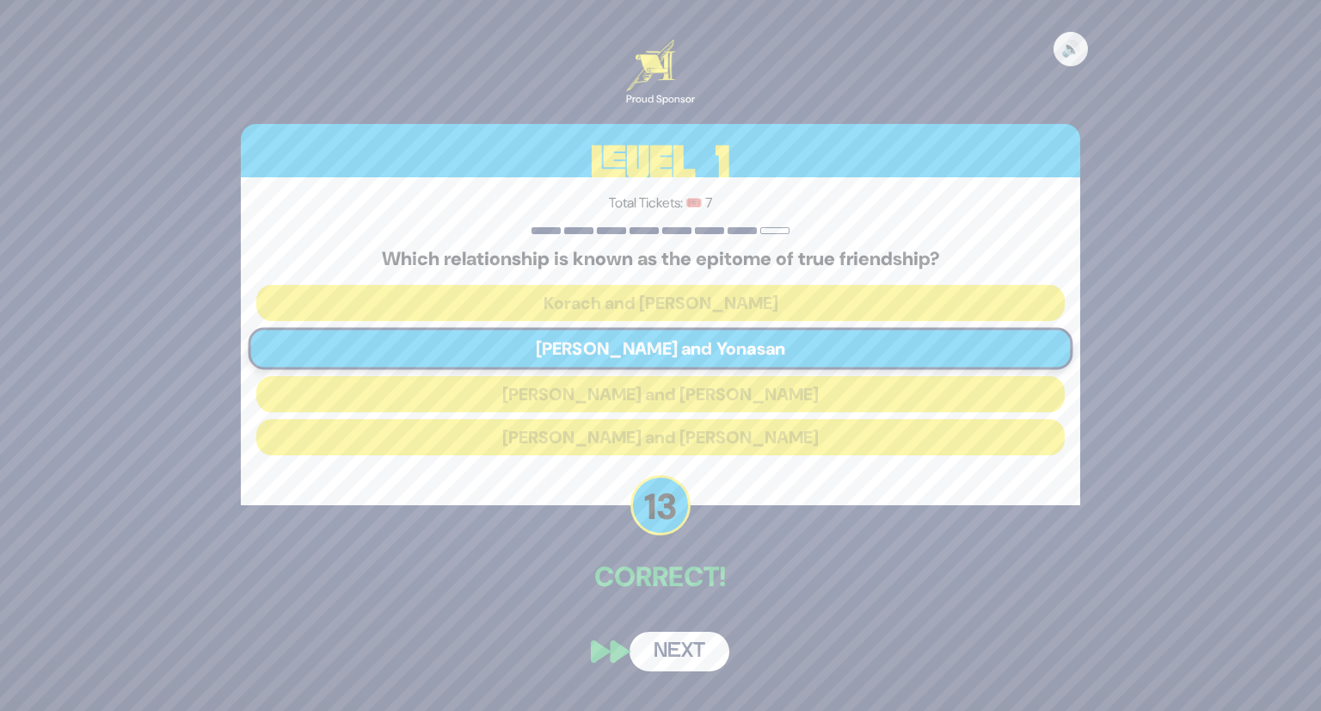
click at [668, 654] on button "Next" at bounding box center [680, 651] width 100 height 40
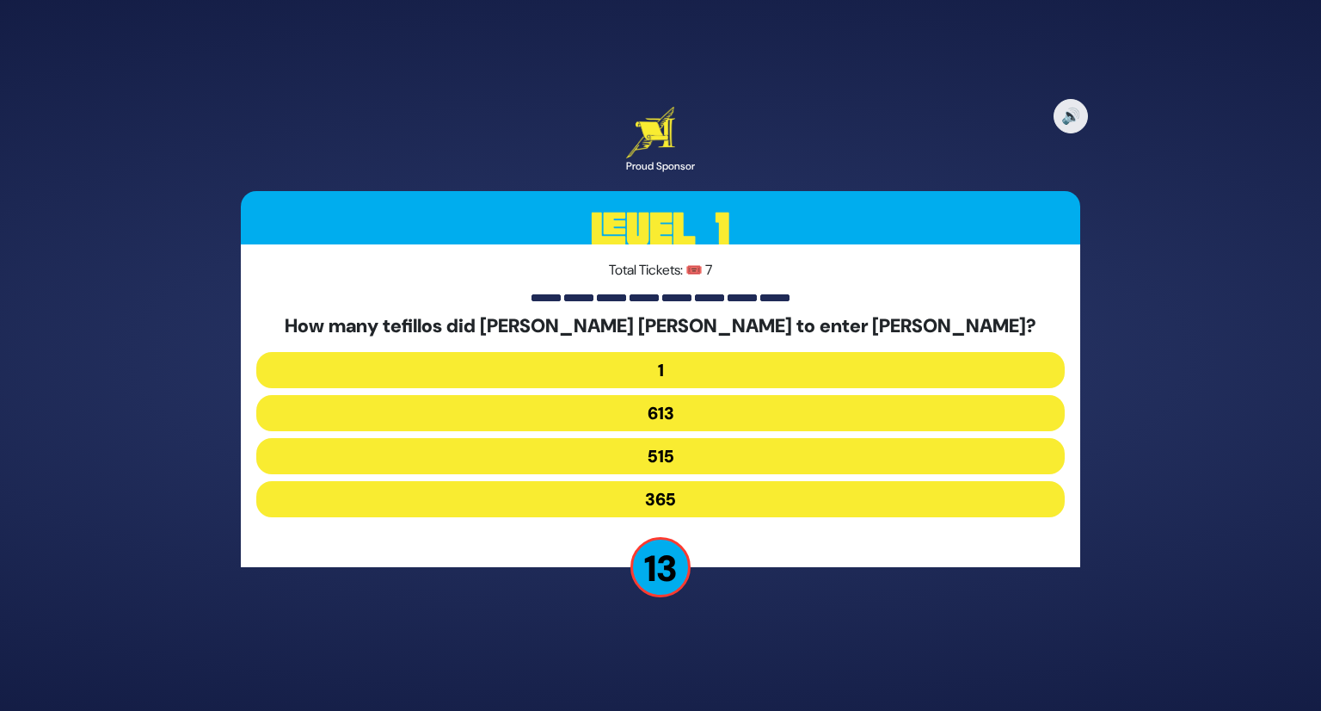
click at [707, 453] on button "515" at bounding box center [660, 456] width 809 height 36
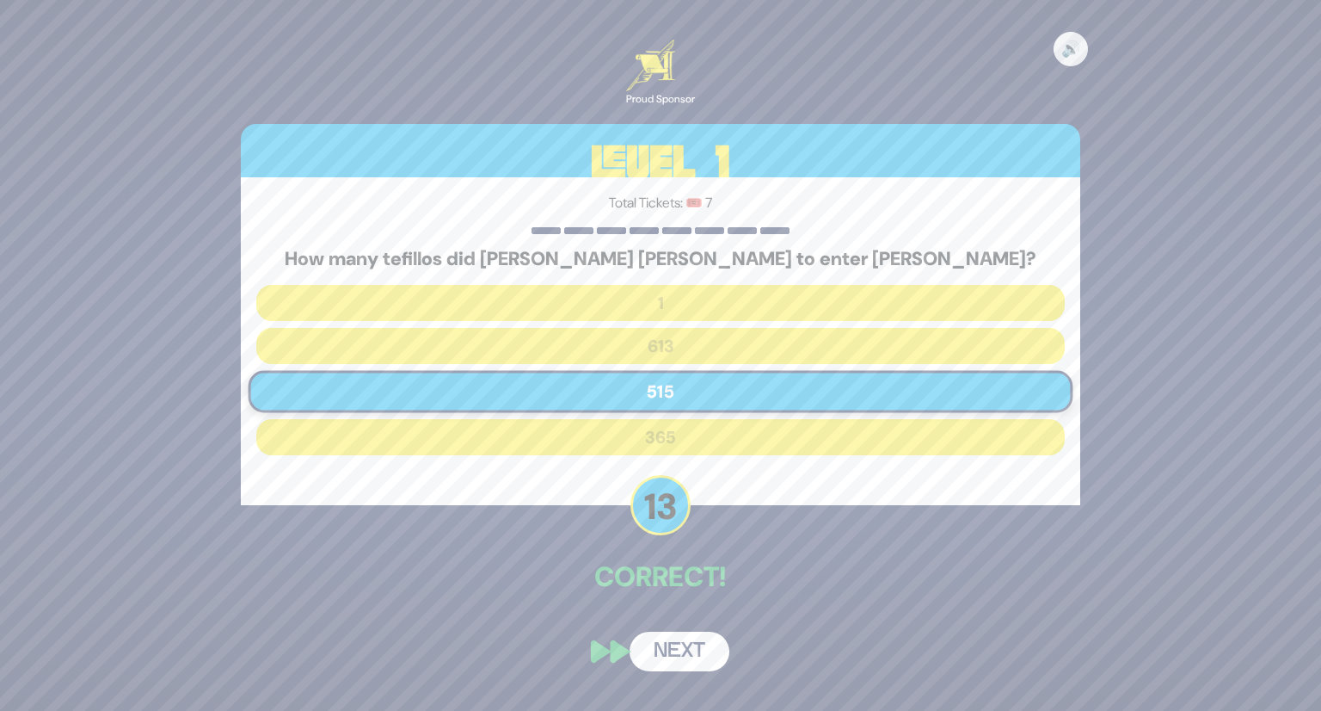
click at [693, 639] on button "Next" at bounding box center [680, 651] width 100 height 40
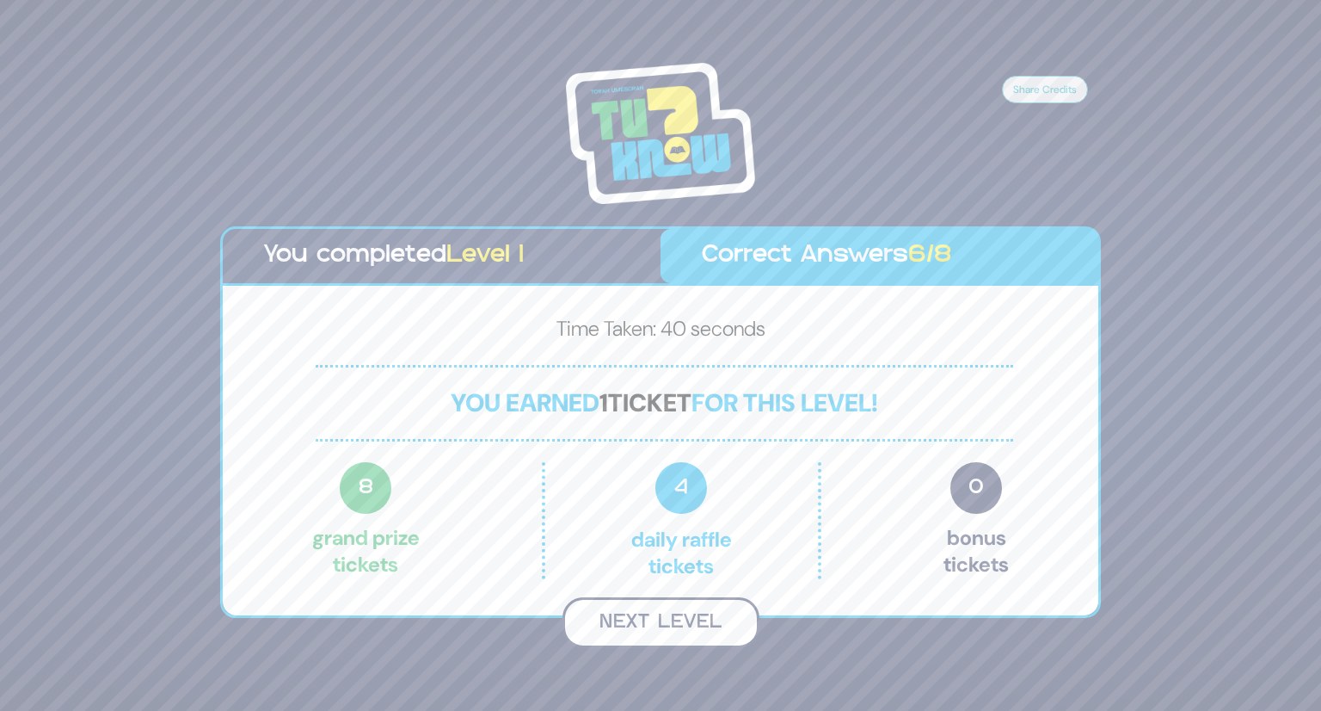
click at [688, 614] on button "Next Level" at bounding box center [661, 622] width 197 height 51
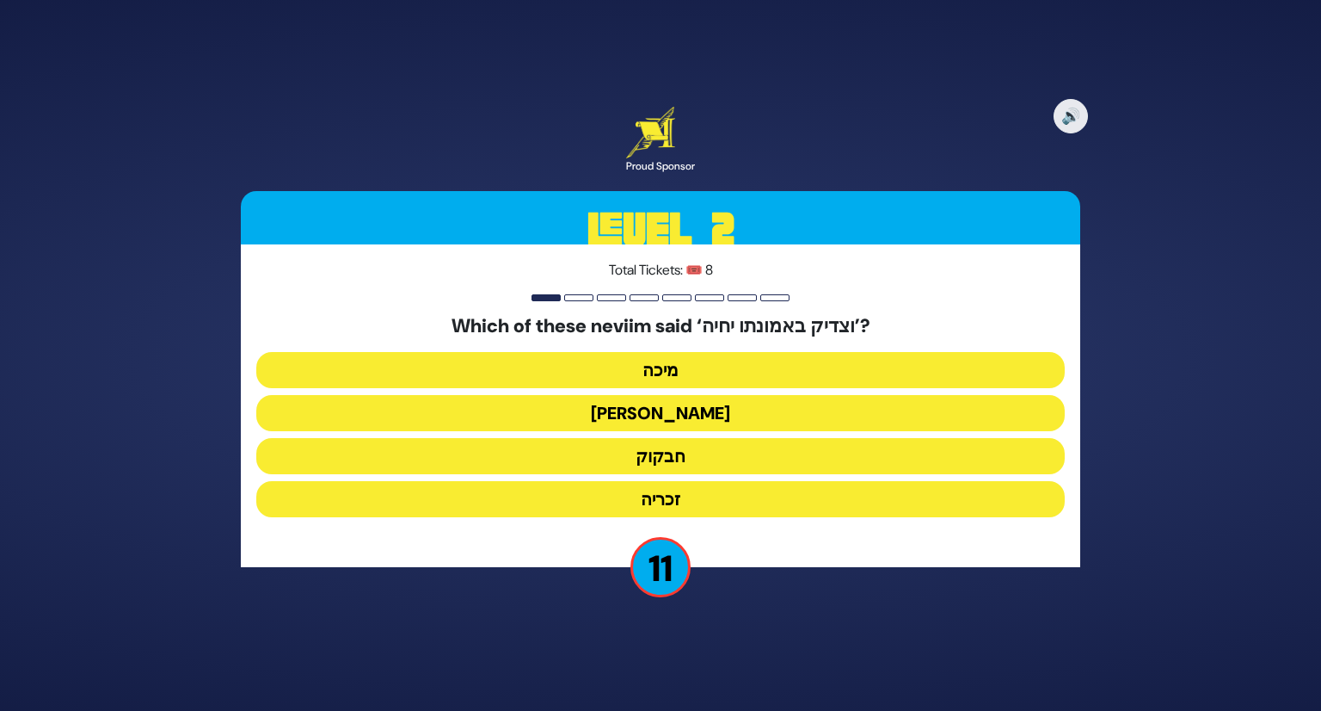
click at [689, 459] on button "חבקוק" at bounding box center [660, 456] width 809 height 36
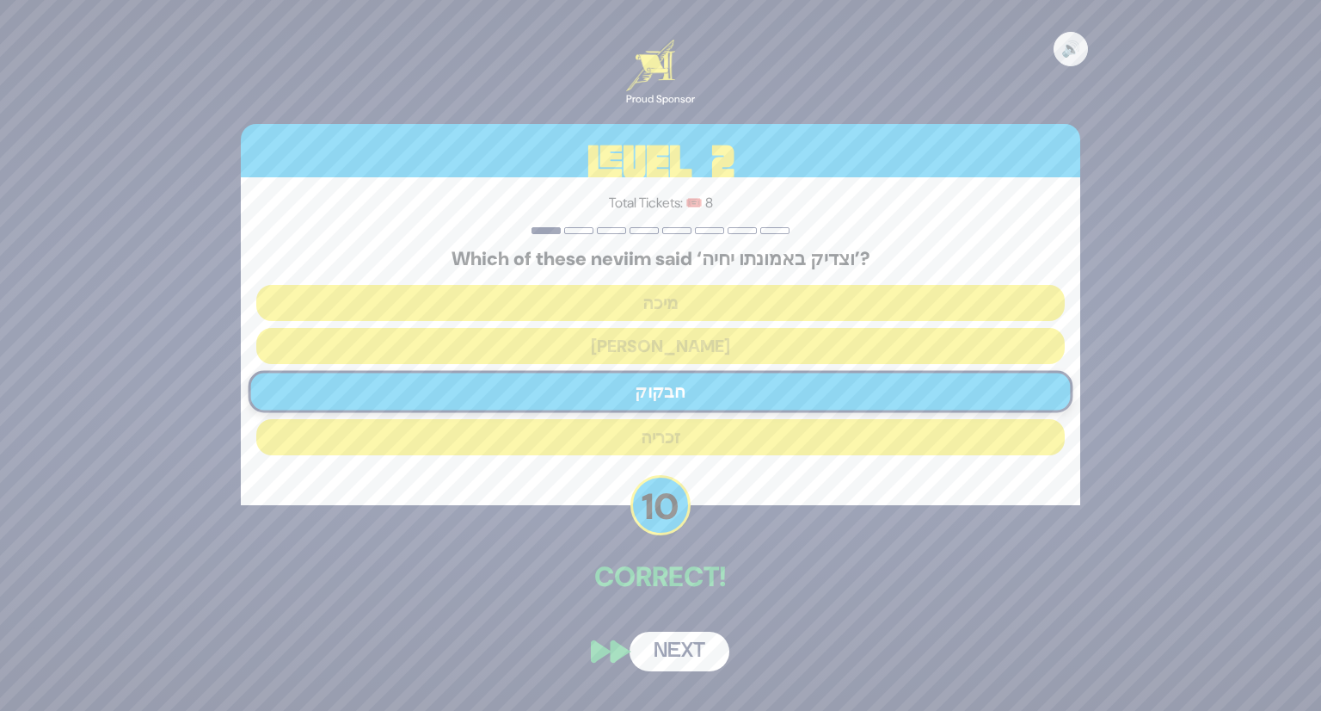
click at [696, 638] on button "Next" at bounding box center [680, 651] width 100 height 40
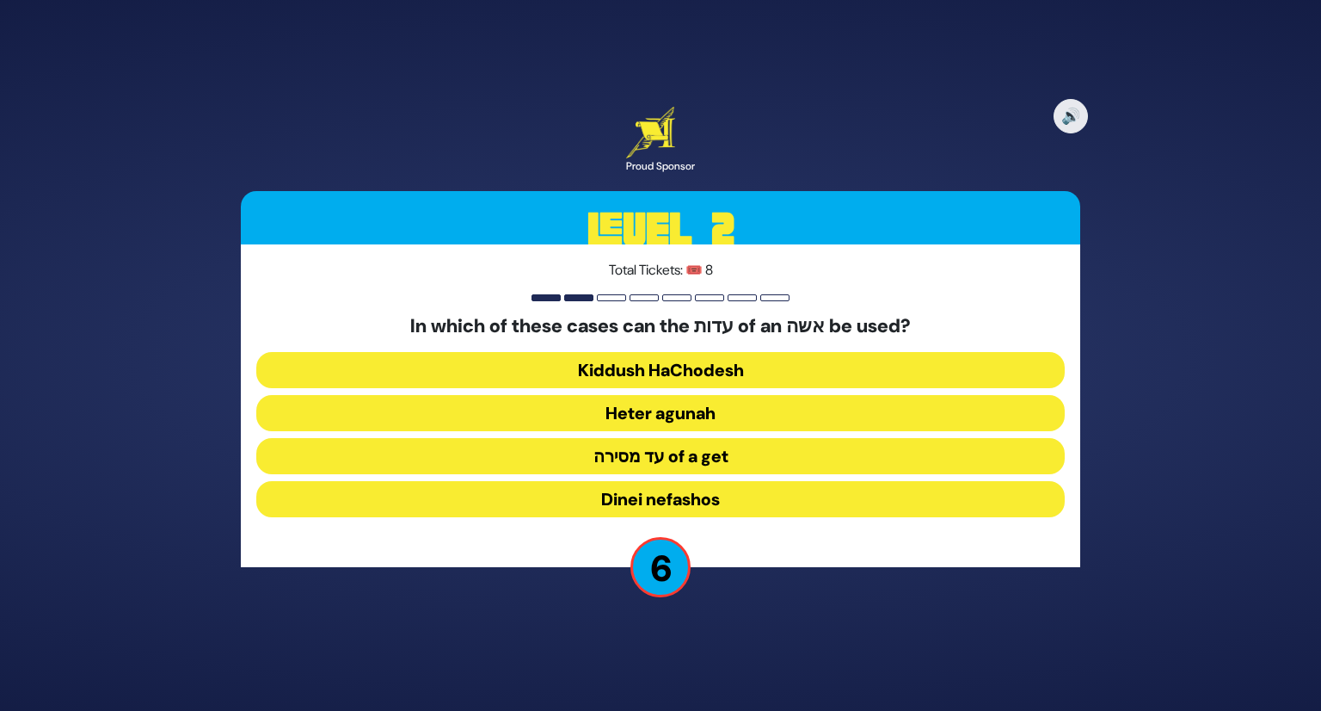
click at [710, 364] on button "Kiddush HaChodesh" at bounding box center [660, 370] width 809 height 36
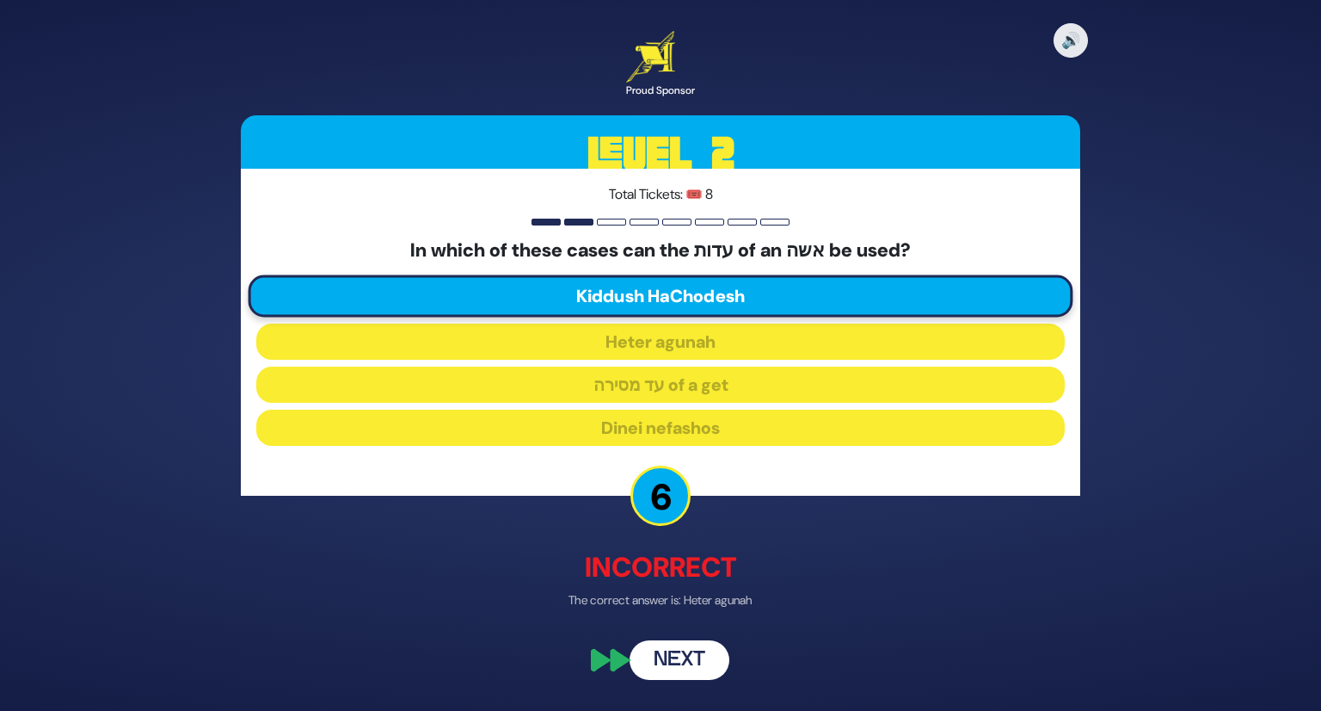
click at [686, 640] on button "Next" at bounding box center [680, 660] width 100 height 40
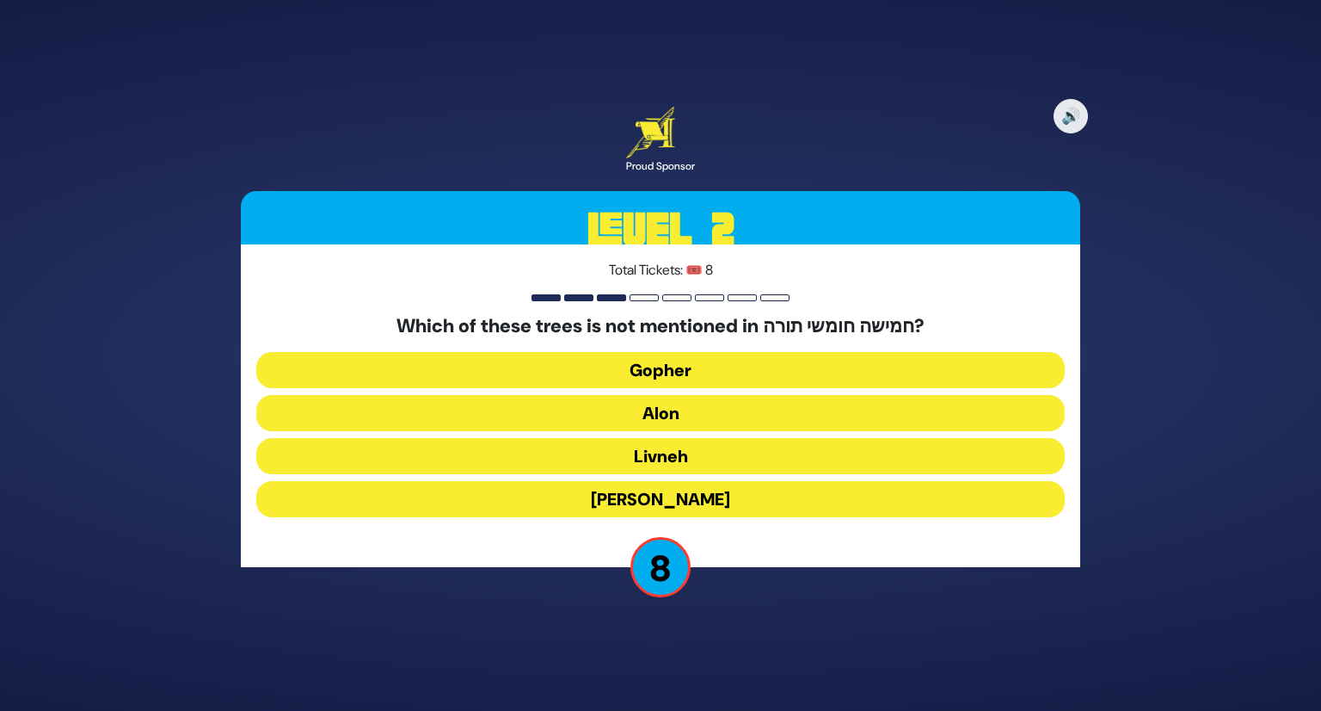
click at [688, 486] on button "Oren" at bounding box center [660, 499] width 809 height 36
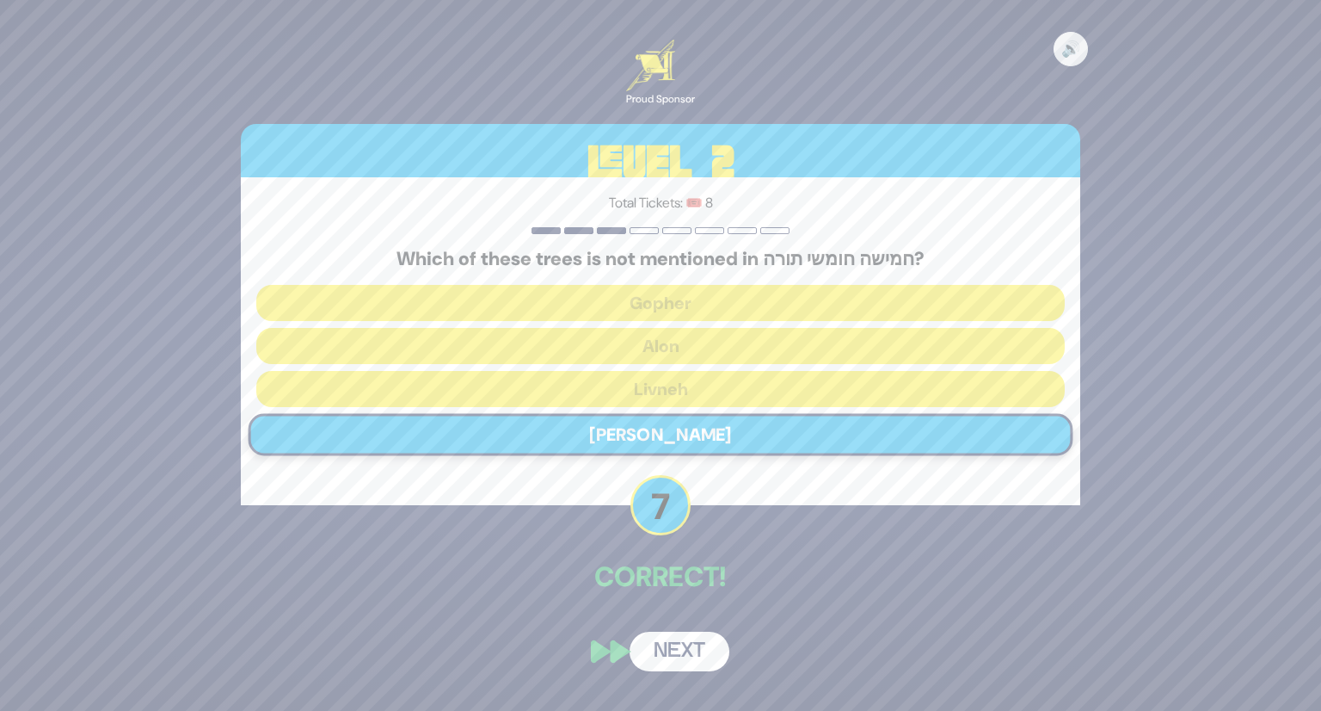
click at [699, 631] on button "Next" at bounding box center [680, 651] width 100 height 40
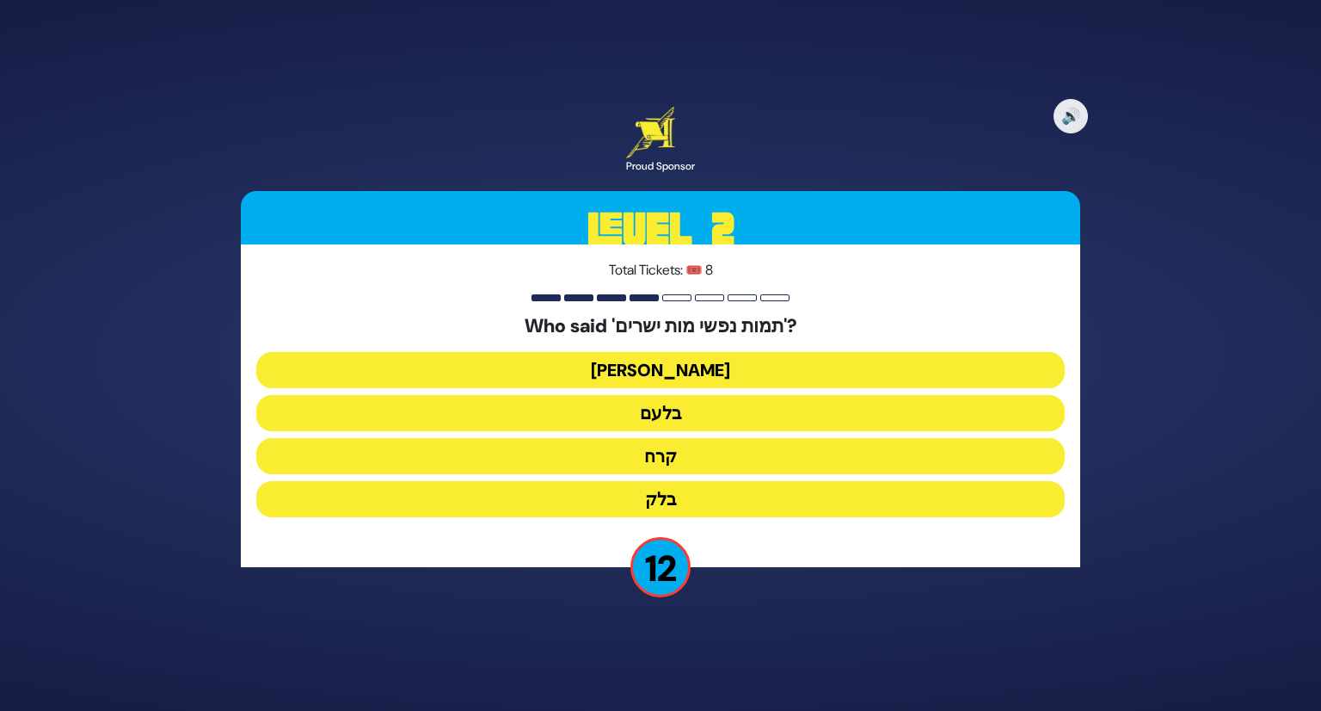
click at [688, 408] on button "בלעם" at bounding box center [660, 413] width 809 height 36
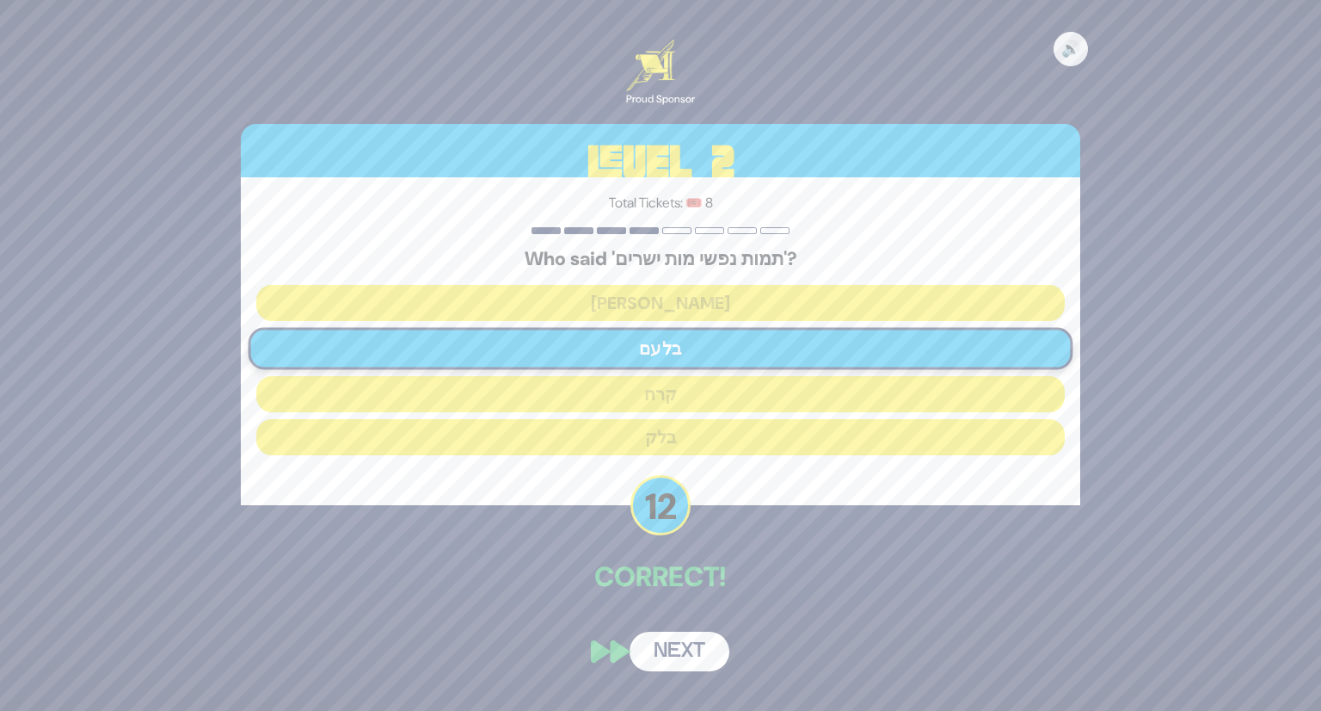
click at [692, 638] on button "Next" at bounding box center [680, 651] width 100 height 40
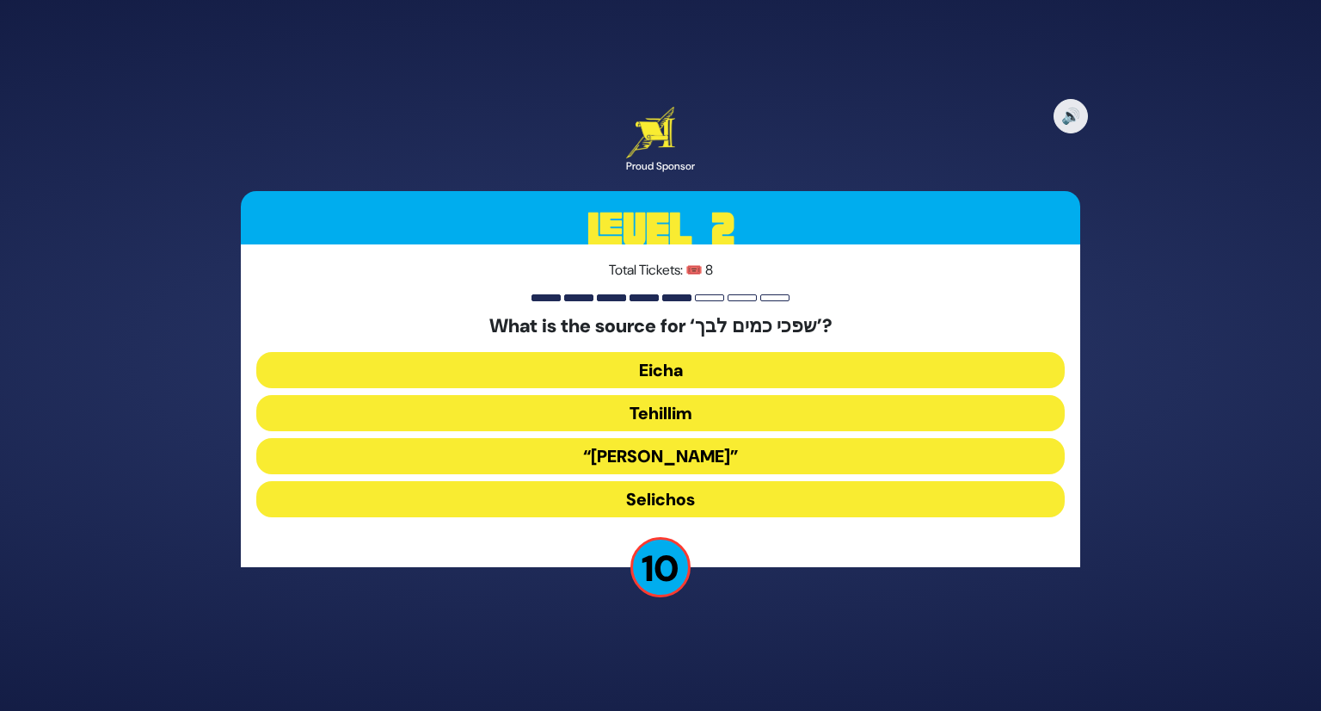
click at [681, 370] on button "Eicha" at bounding box center [660, 370] width 809 height 36
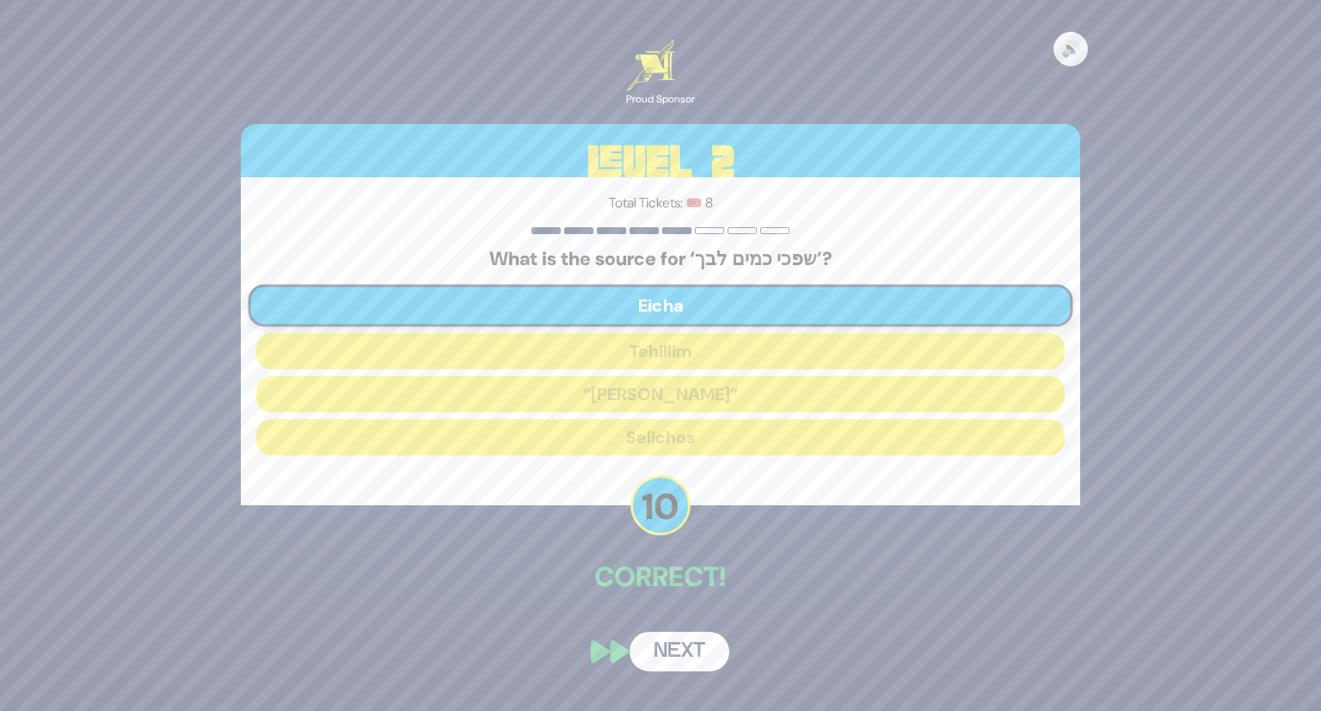
click at [693, 633] on button "Next" at bounding box center [680, 651] width 100 height 40
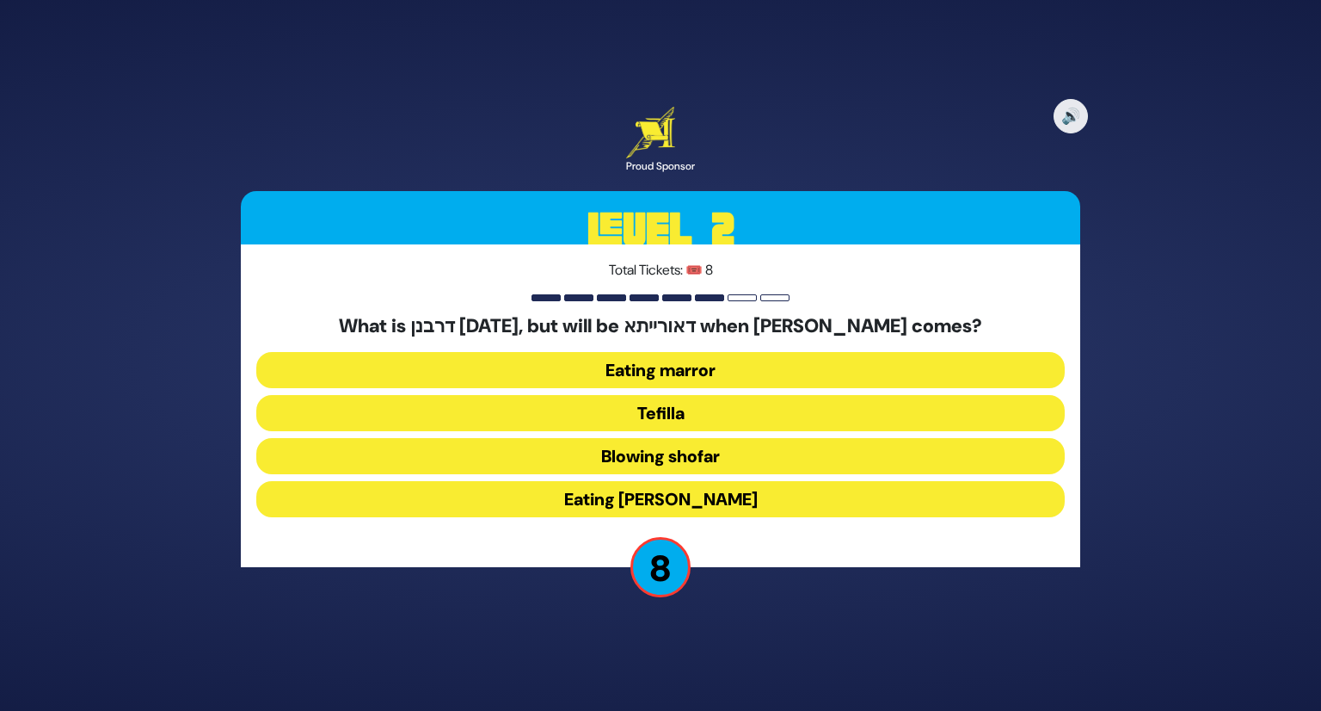
click at [670, 369] on button "Eating marror" at bounding box center [660, 370] width 809 height 36
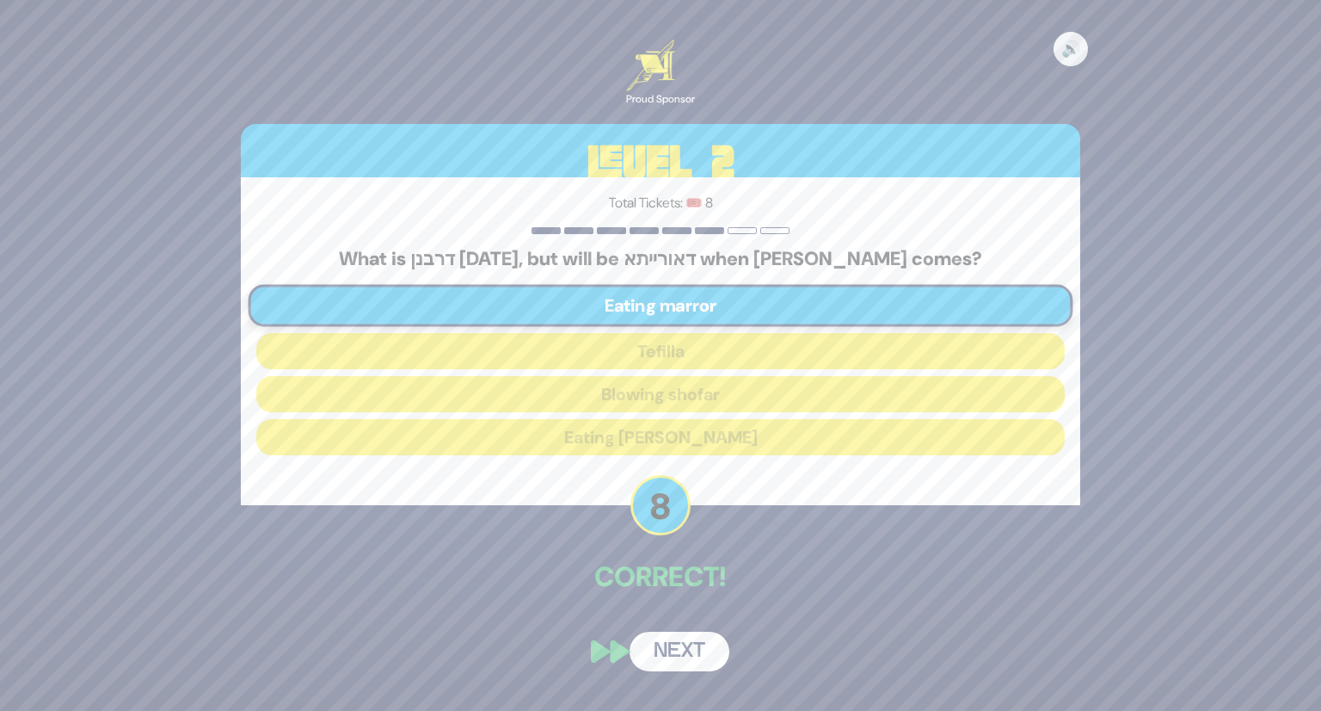
click at [680, 622] on div "🔊 Proud Sponsor Level 2 Total Tickets: 🎟️ 8 What is דרבנן today, but will be דא…" at bounding box center [660, 355] width 881 height 672
click at [659, 648] on button "Next" at bounding box center [680, 651] width 100 height 40
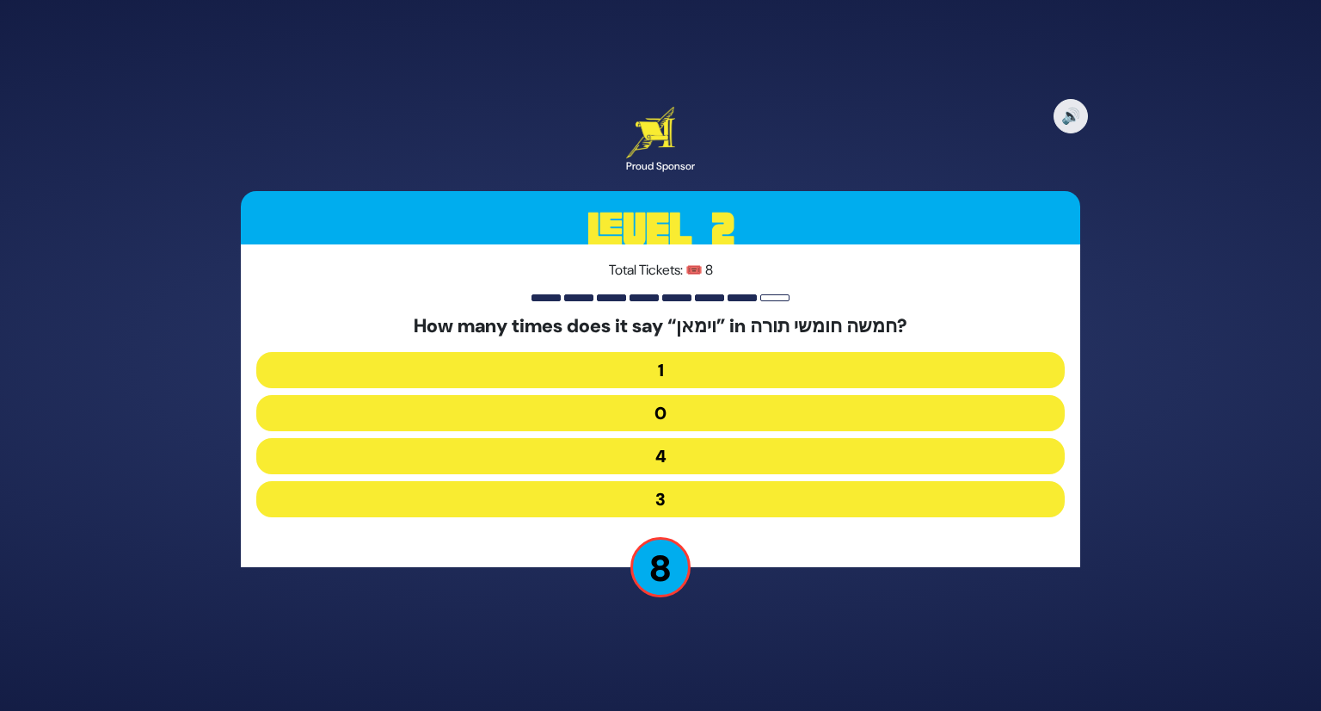
click at [693, 497] on button "3" at bounding box center [660, 499] width 809 height 36
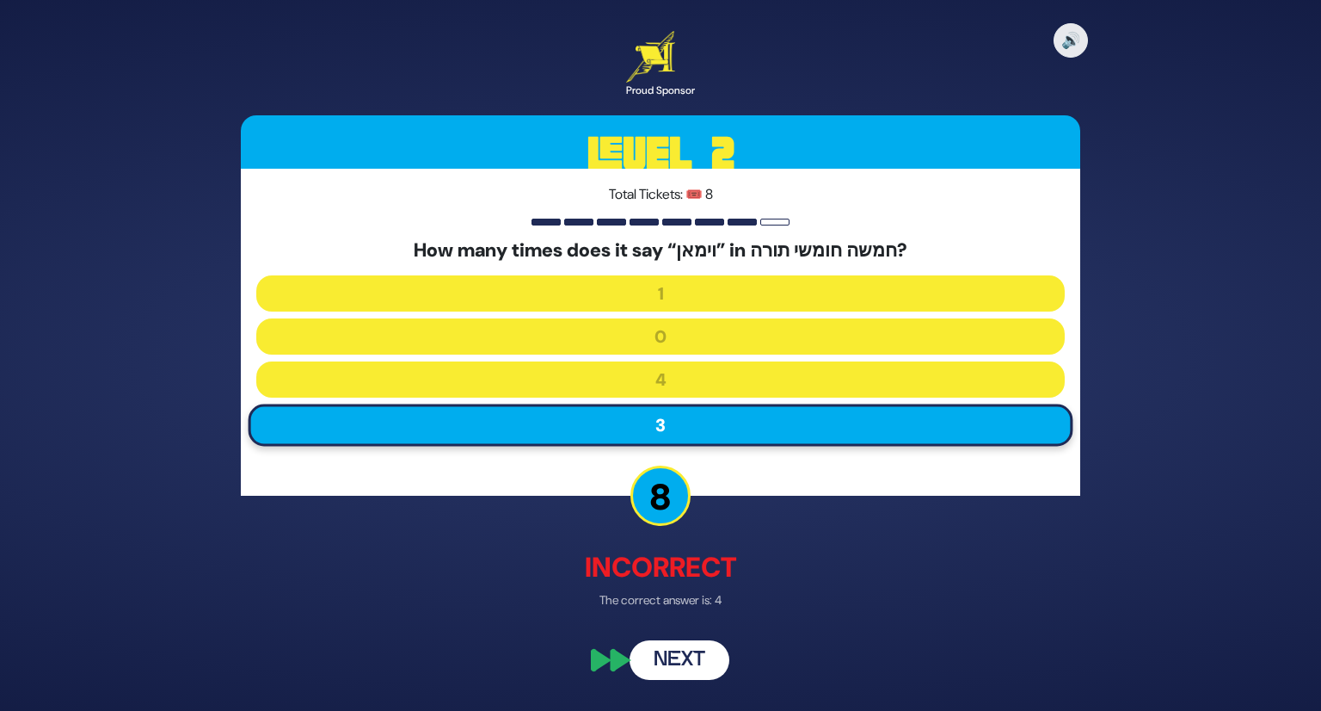
click at [675, 662] on button "Next" at bounding box center [680, 660] width 100 height 40
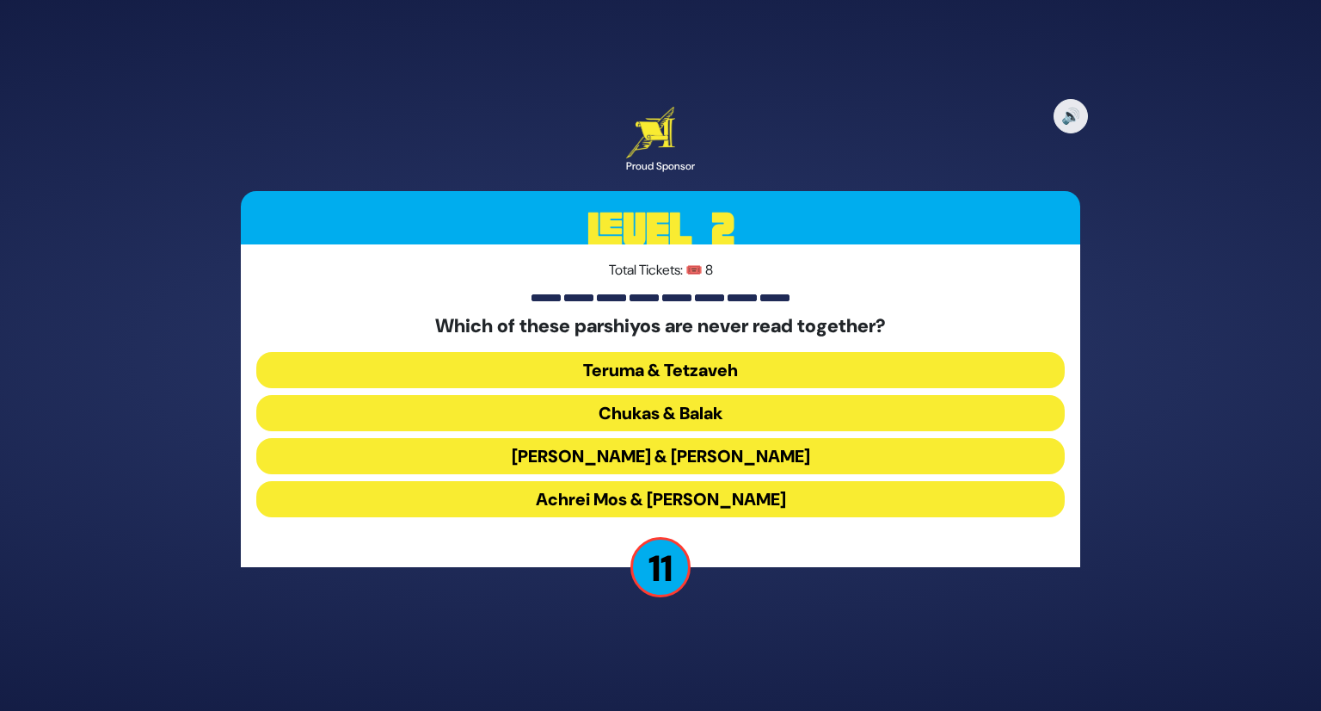
click at [664, 350] on div "Which of these parshiyos are never read together? Teruma & Tetzaveh Chukas & Ba…" at bounding box center [660, 419] width 809 height 208
click at [661, 359] on button "Teruma & Tetzaveh" at bounding box center [660, 370] width 809 height 36
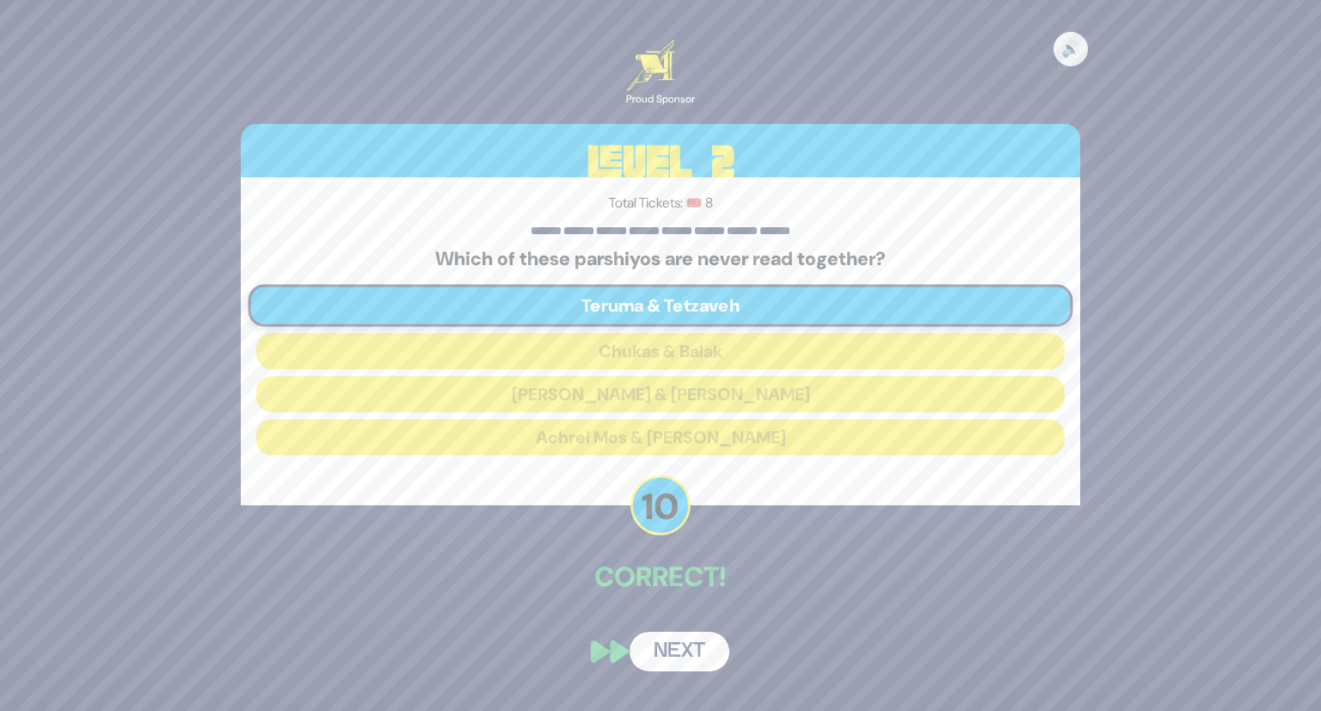
click at [678, 648] on button "Next" at bounding box center [680, 651] width 100 height 40
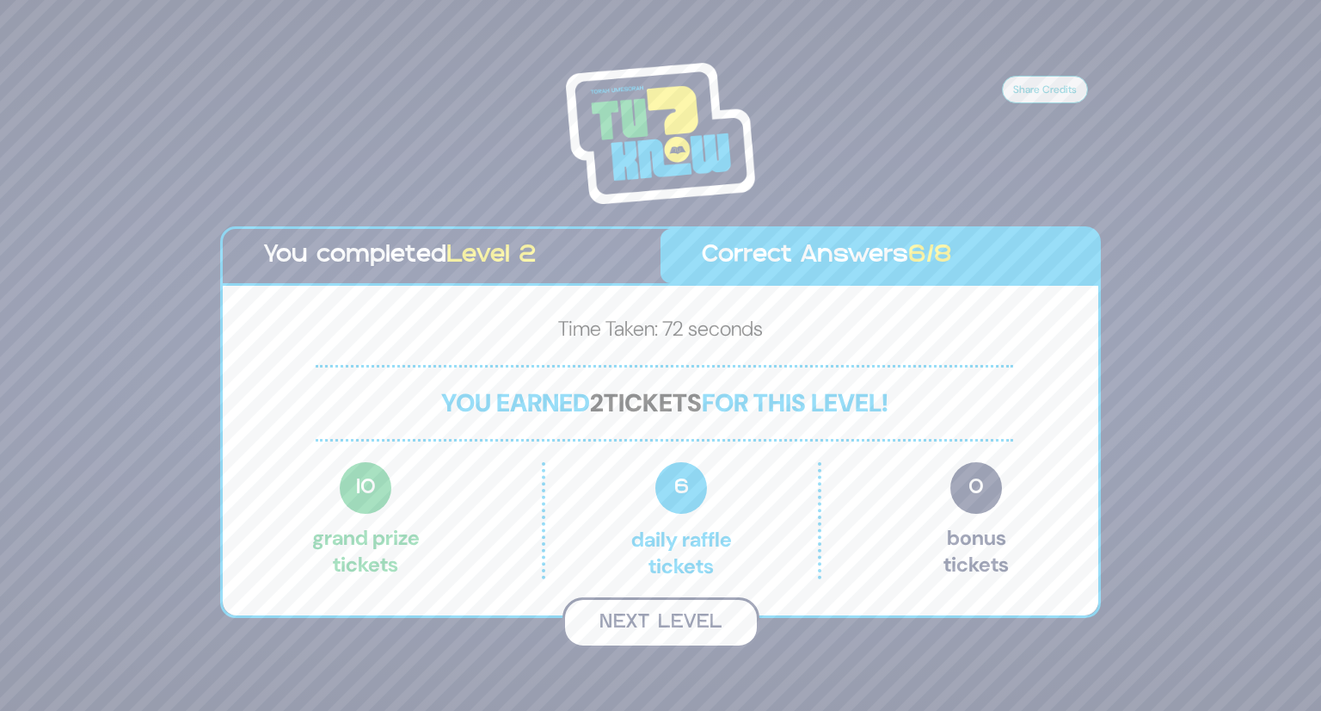
click at [683, 627] on button "Next Level" at bounding box center [661, 622] width 197 height 51
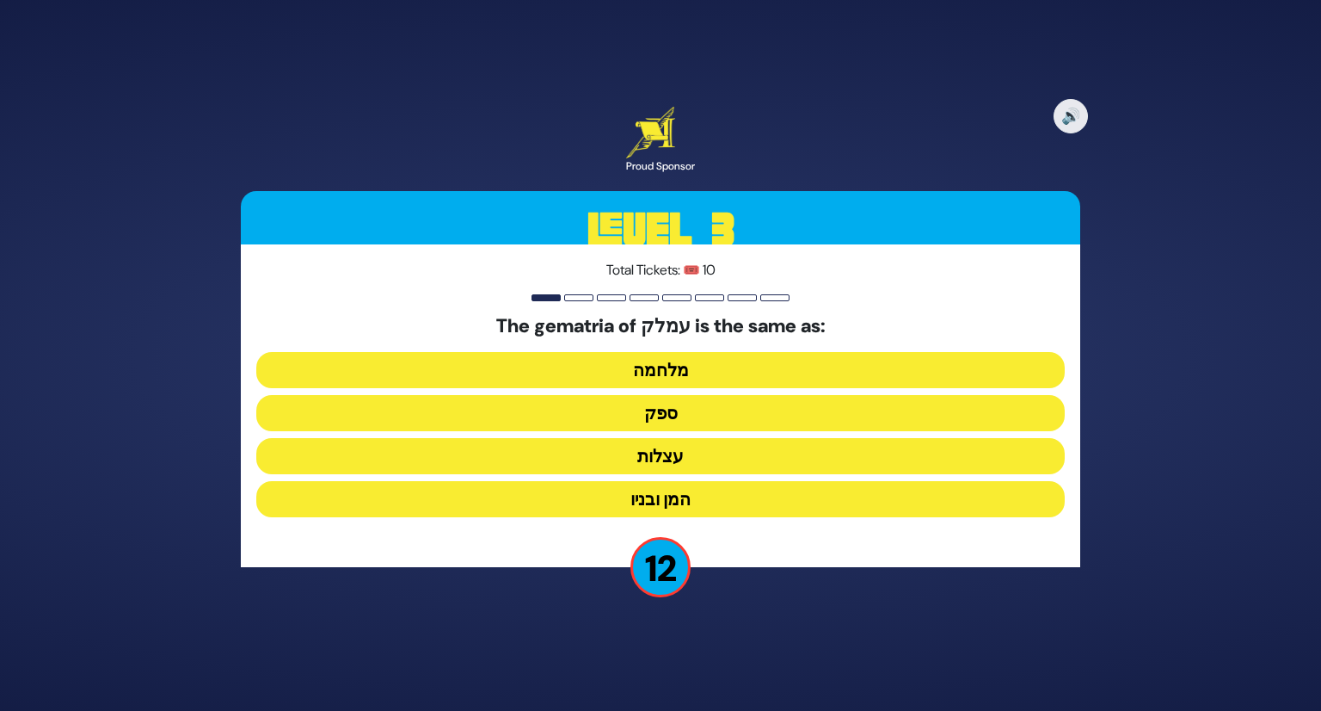
click at [685, 415] on button "ספק" at bounding box center [660, 413] width 809 height 36
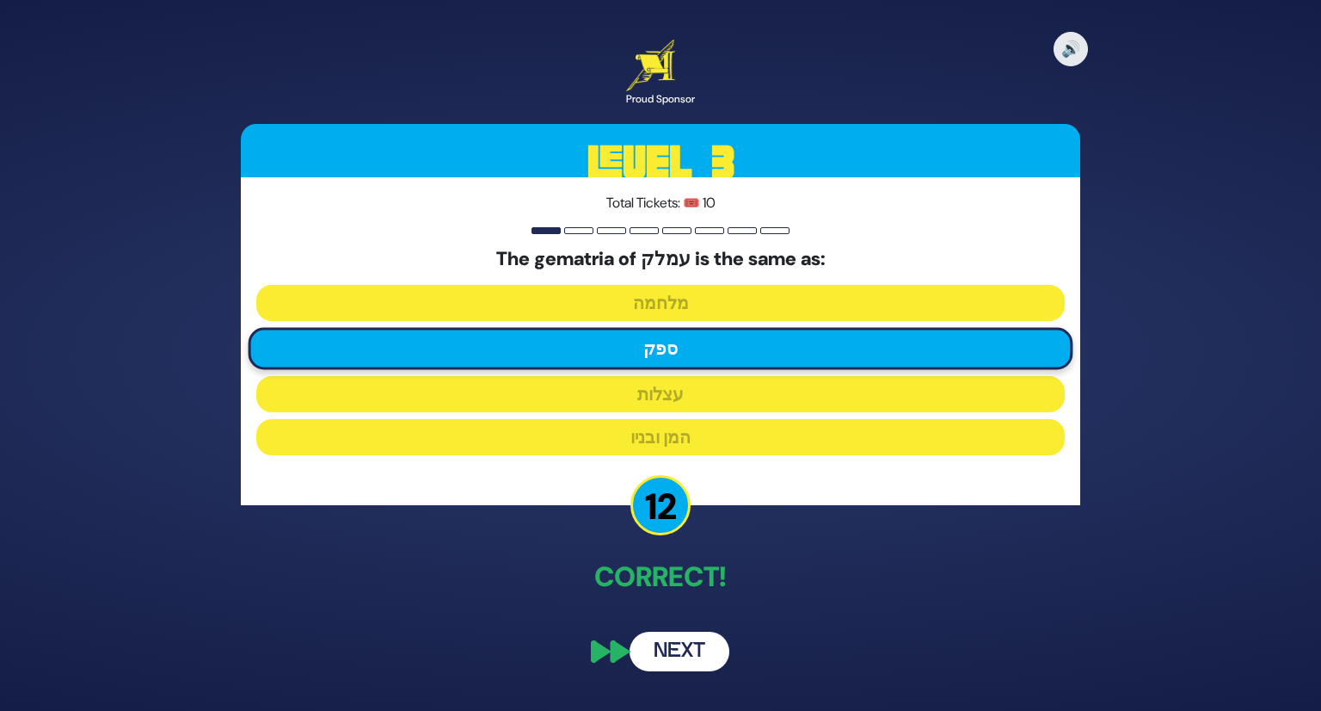
click at [701, 644] on button "Next" at bounding box center [680, 651] width 100 height 40
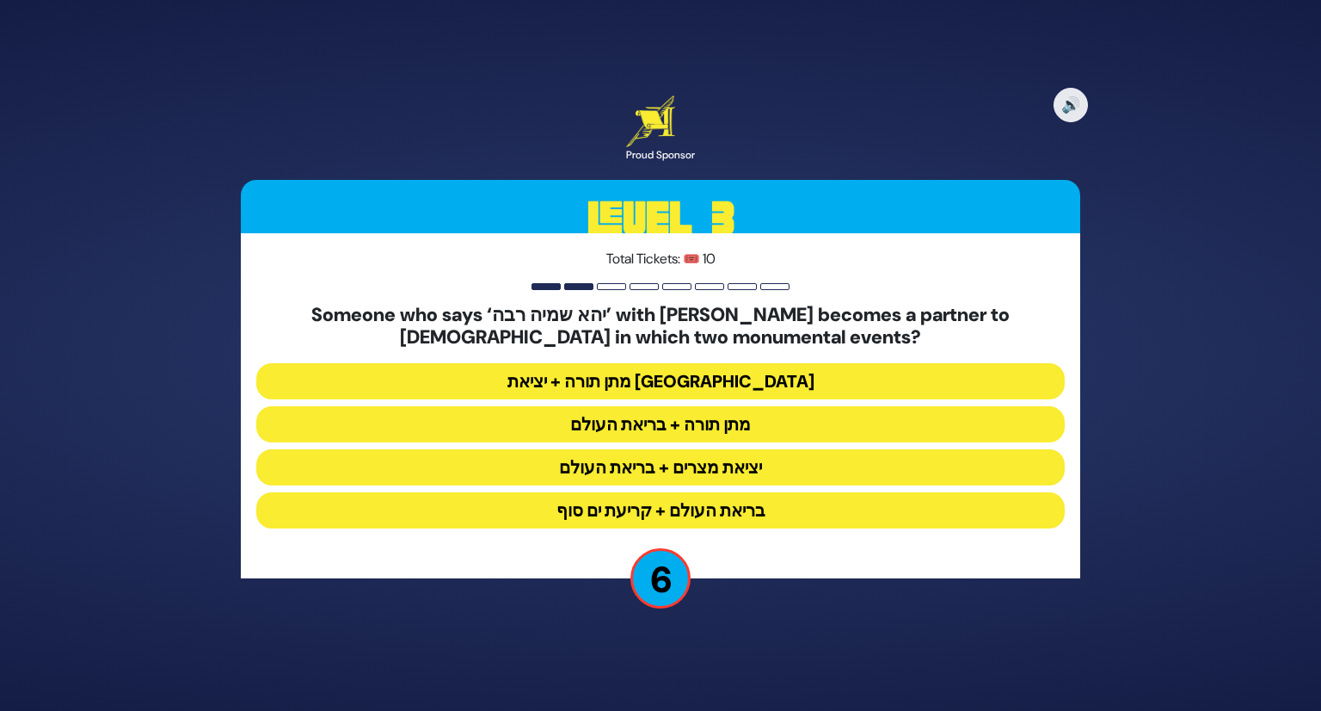
click at [671, 432] on button "מתן תורה + בריאת העולם" at bounding box center [660, 424] width 809 height 36
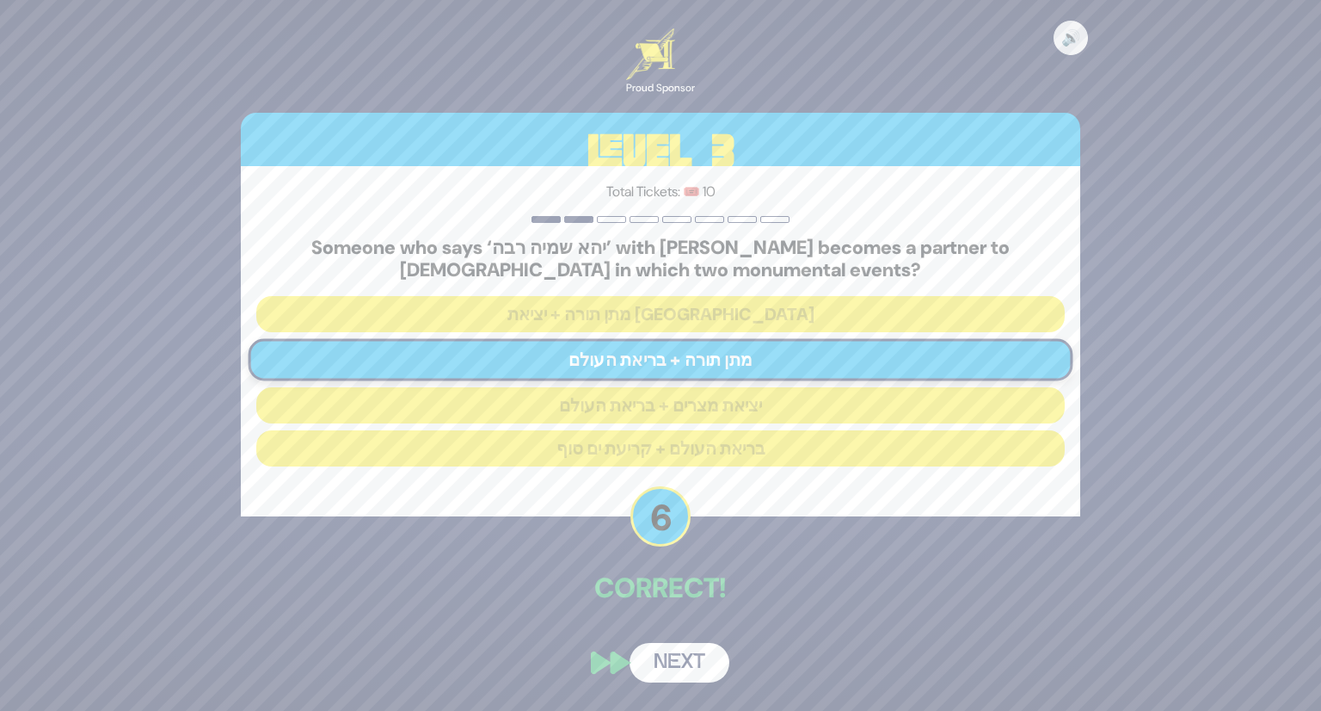
click at [671, 655] on button "Next" at bounding box center [680, 663] width 100 height 40
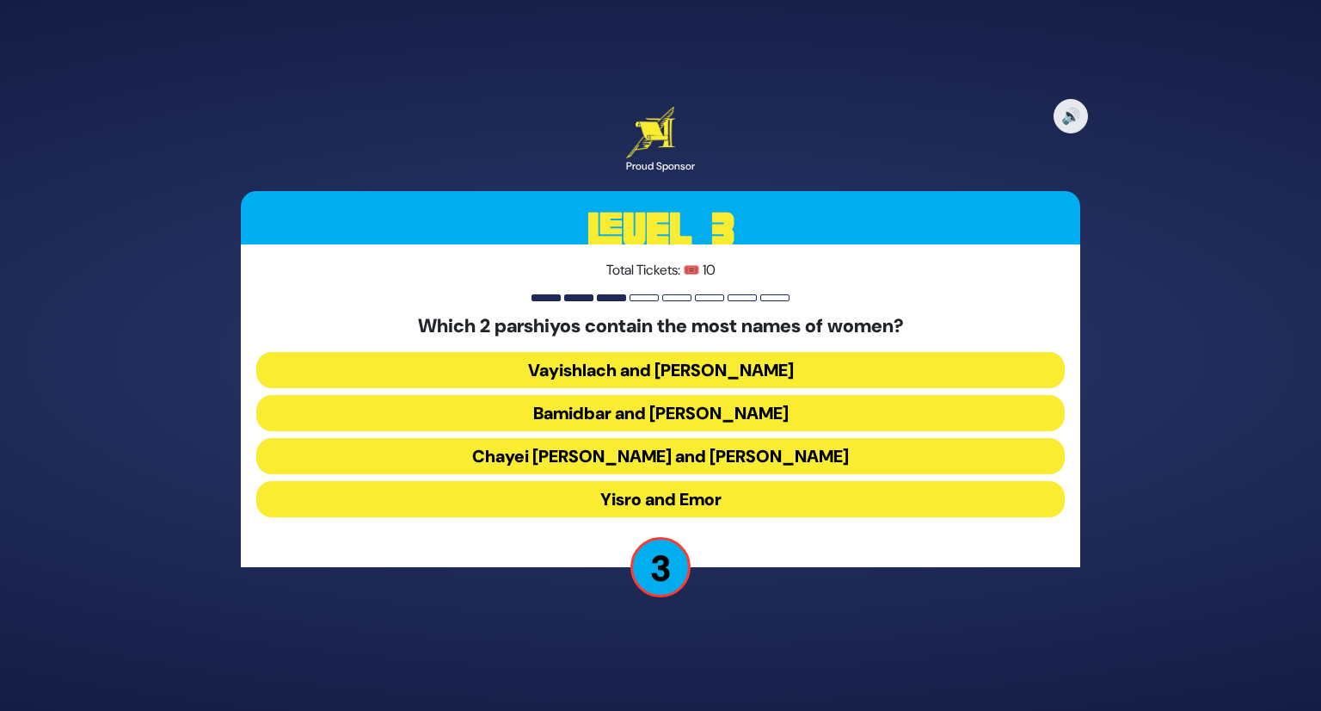
click at [711, 415] on button "Bamidbar and Matos" at bounding box center [660, 413] width 809 height 36
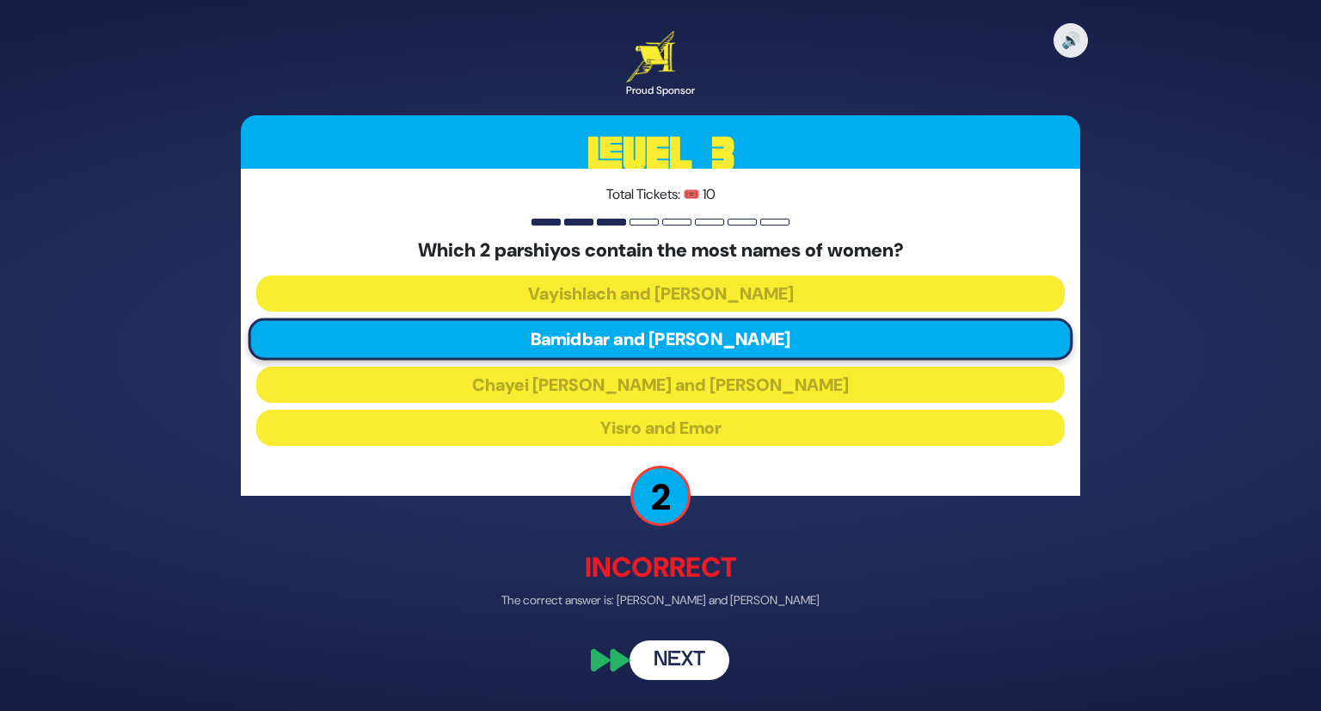
click at [678, 638] on div "🔊 Proud Sponsor Level 3 Total Tickets: 🎟️ 10 Which 2 parshiyos contain the most…" at bounding box center [660, 355] width 881 height 690
click at [686, 658] on button "Next" at bounding box center [680, 660] width 100 height 40
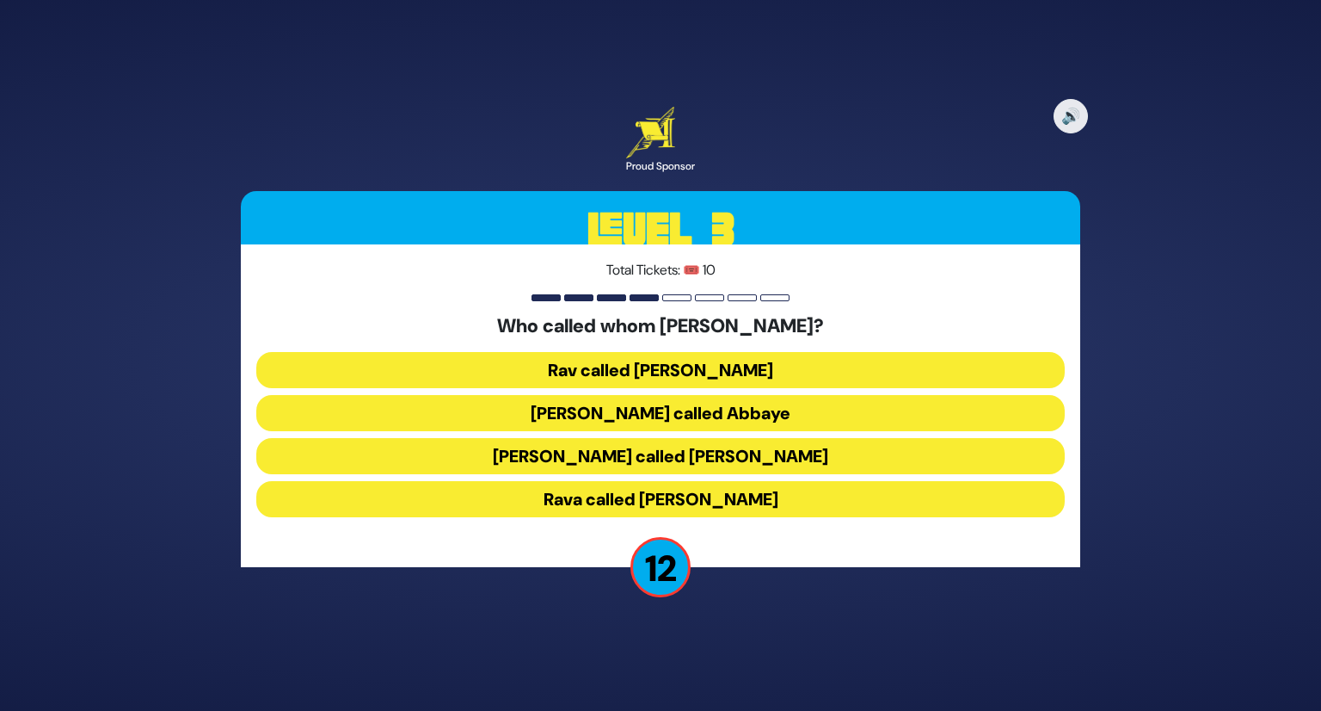
click at [707, 462] on button "Shmuel called Rav Yehuda" at bounding box center [660, 456] width 809 height 36
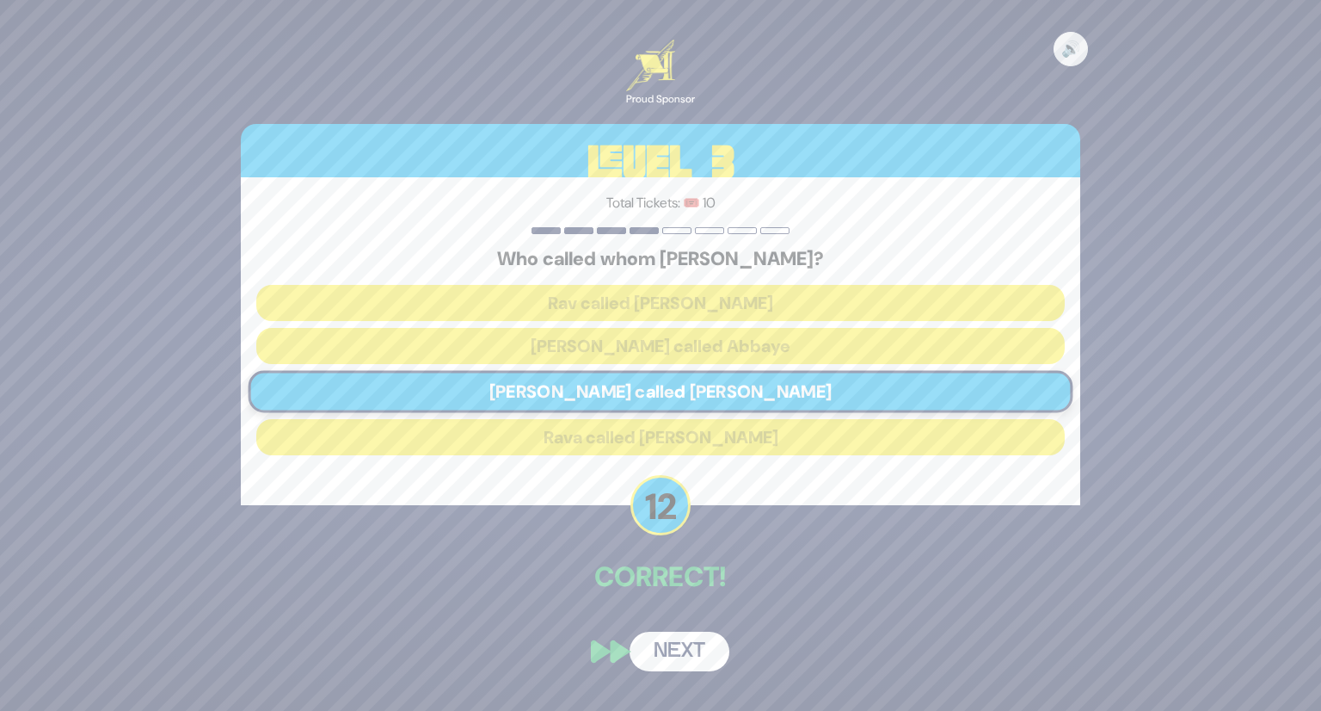
click at [681, 632] on button "Next" at bounding box center [680, 651] width 100 height 40
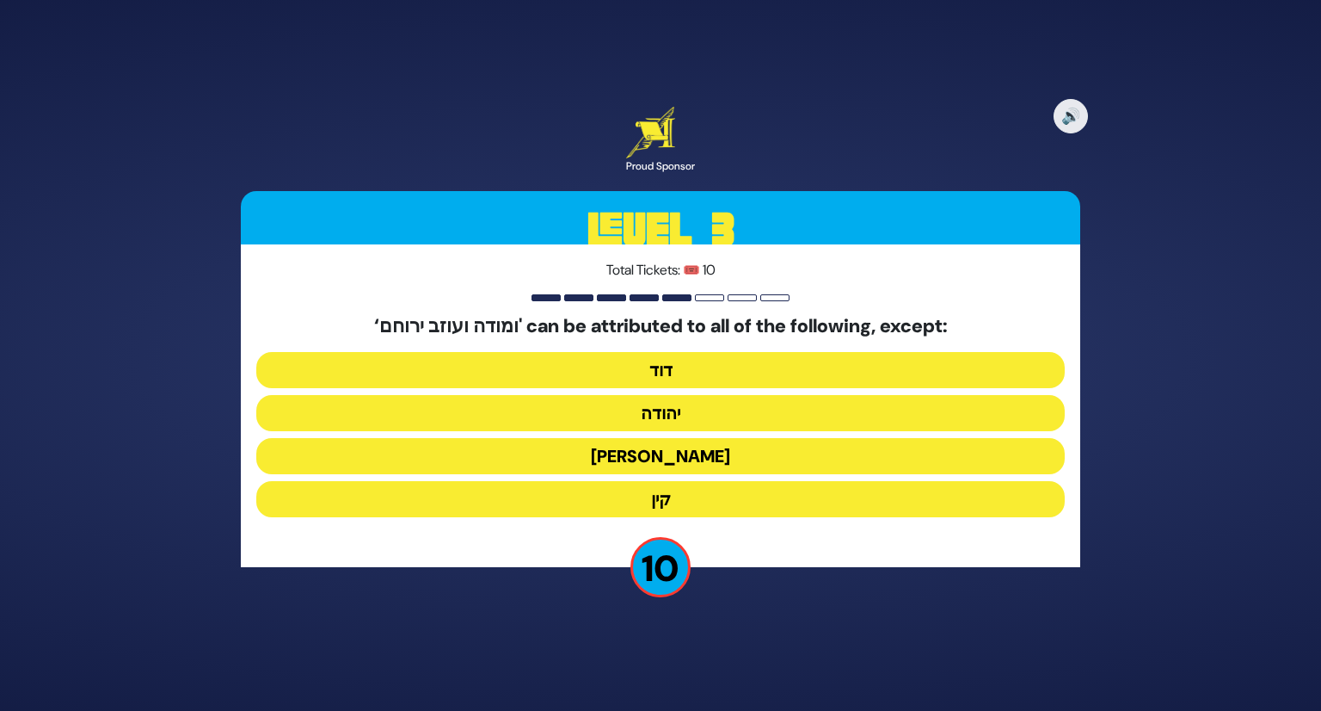
click at [680, 503] on button "קין" at bounding box center [660, 499] width 809 height 36
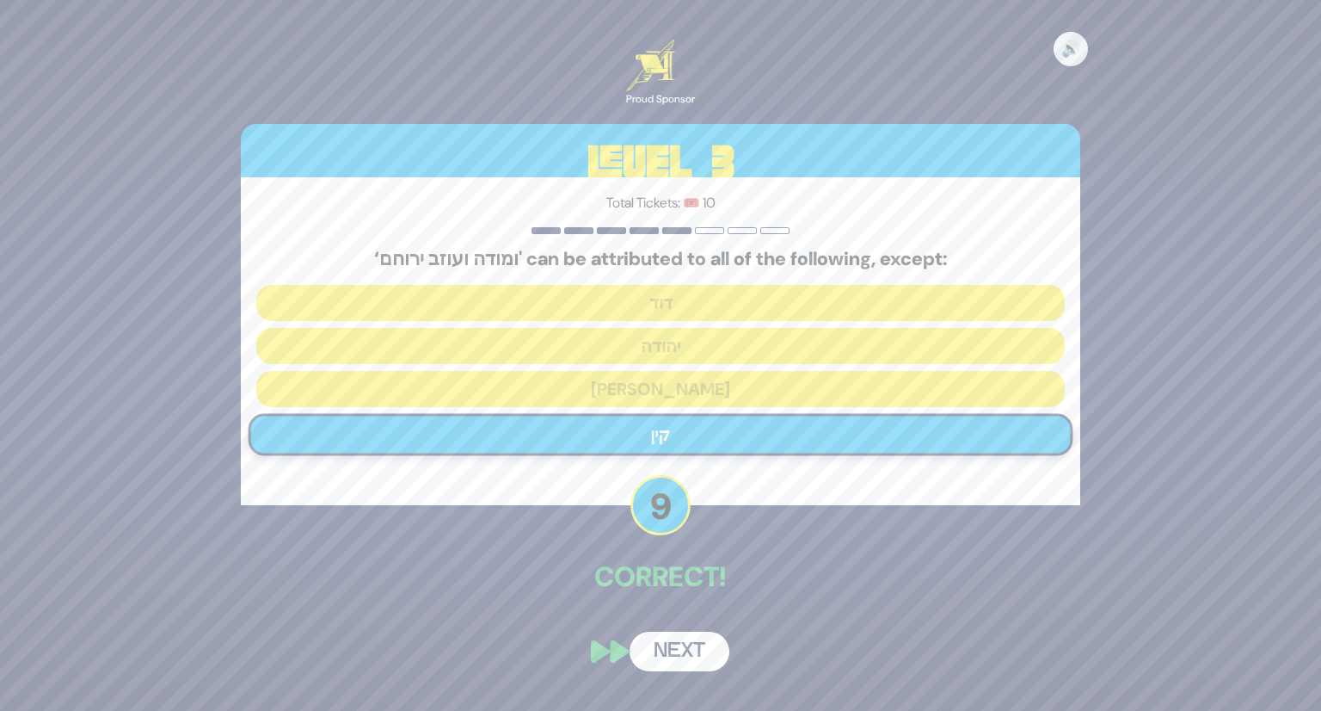
drag, startPoint x: 654, startPoint y: 651, endPoint x: 658, endPoint y: 640, distance: 12.0
click at [657, 641] on button "Next" at bounding box center [680, 651] width 100 height 40
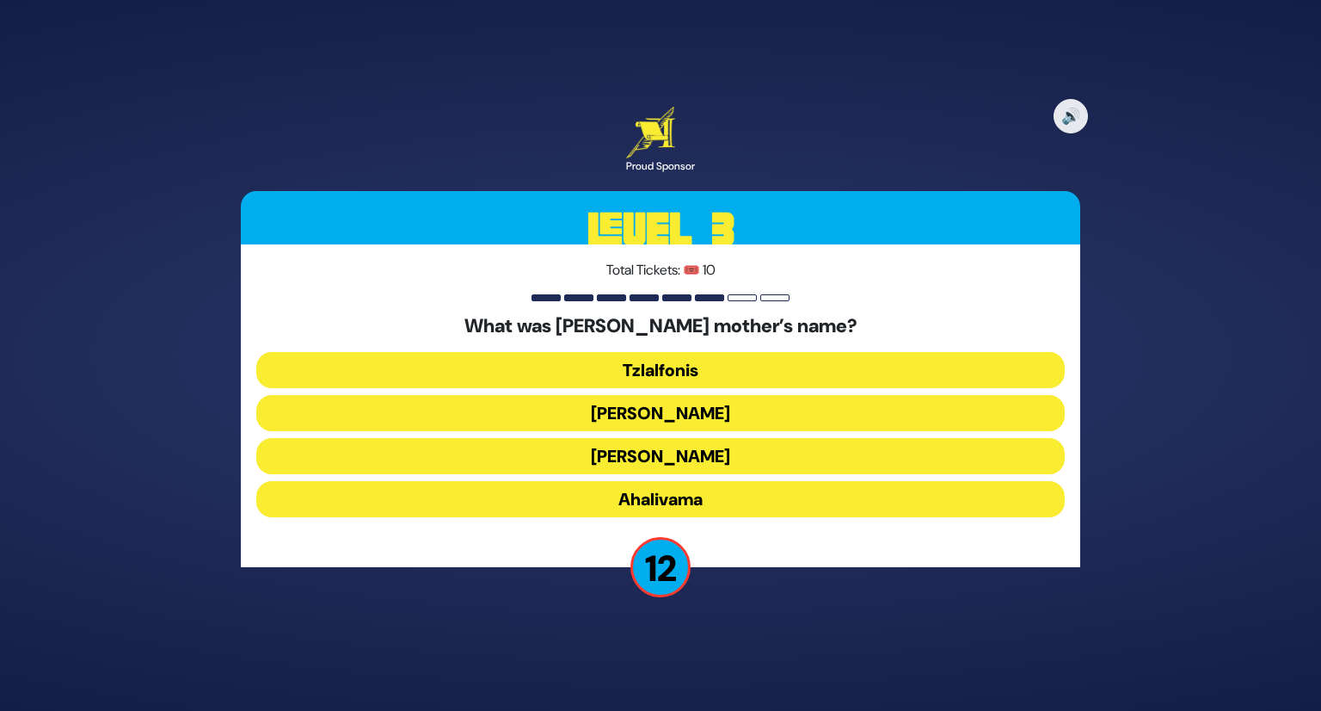
click at [647, 453] on button "Amaslai Bas Orvasa" at bounding box center [660, 456] width 809 height 36
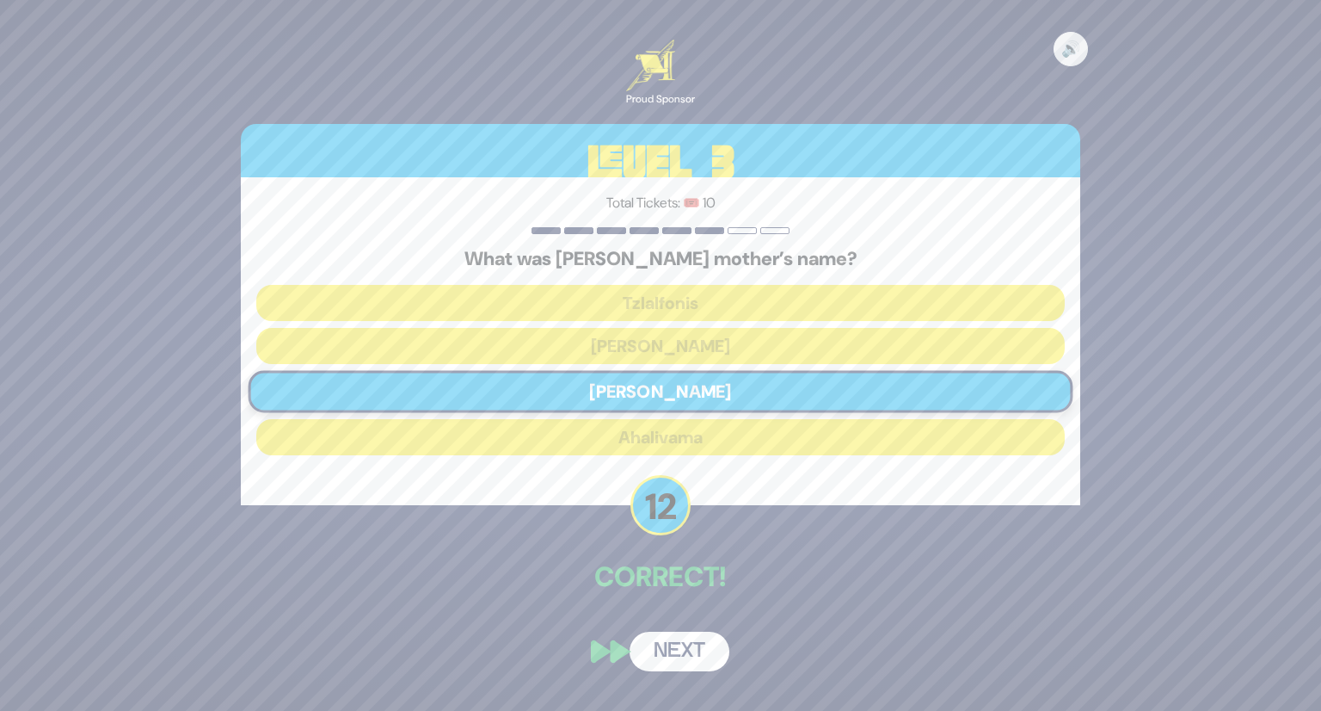
click at [661, 637] on button "Next" at bounding box center [680, 651] width 100 height 40
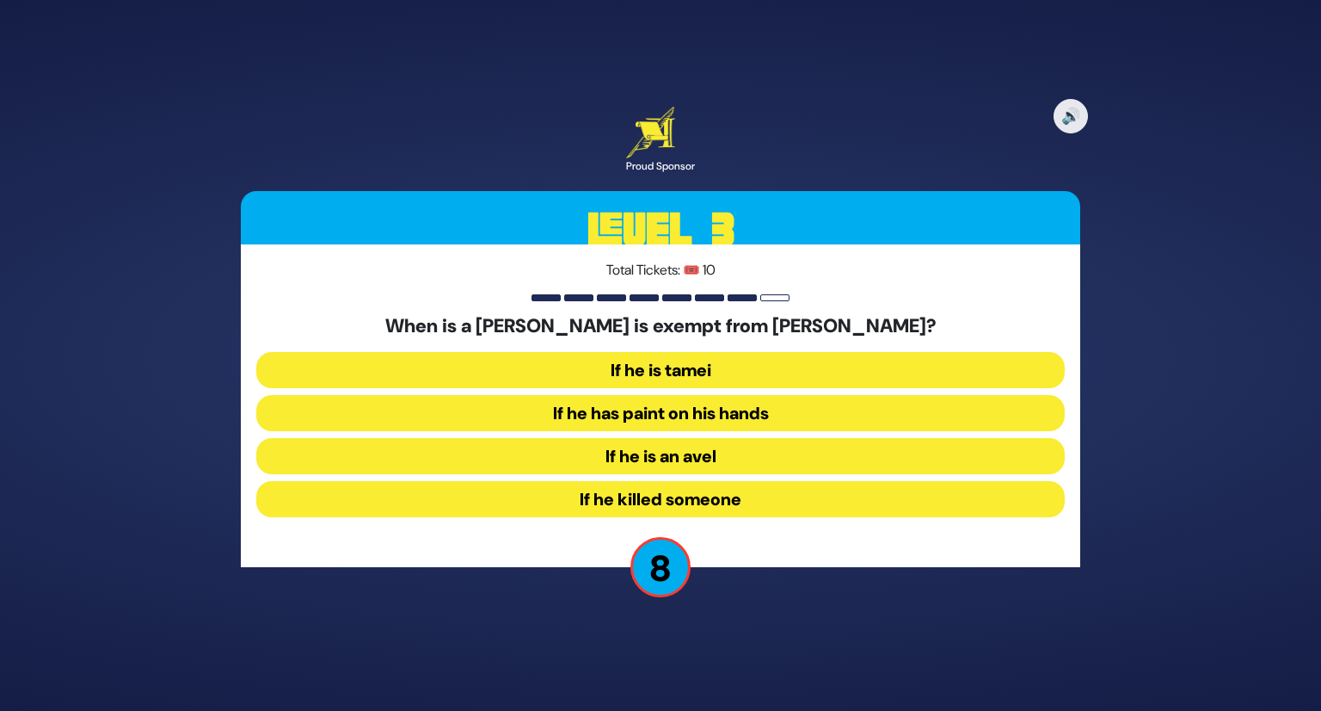
click at [693, 413] on button "If he has paint on his hands" at bounding box center [660, 413] width 809 height 36
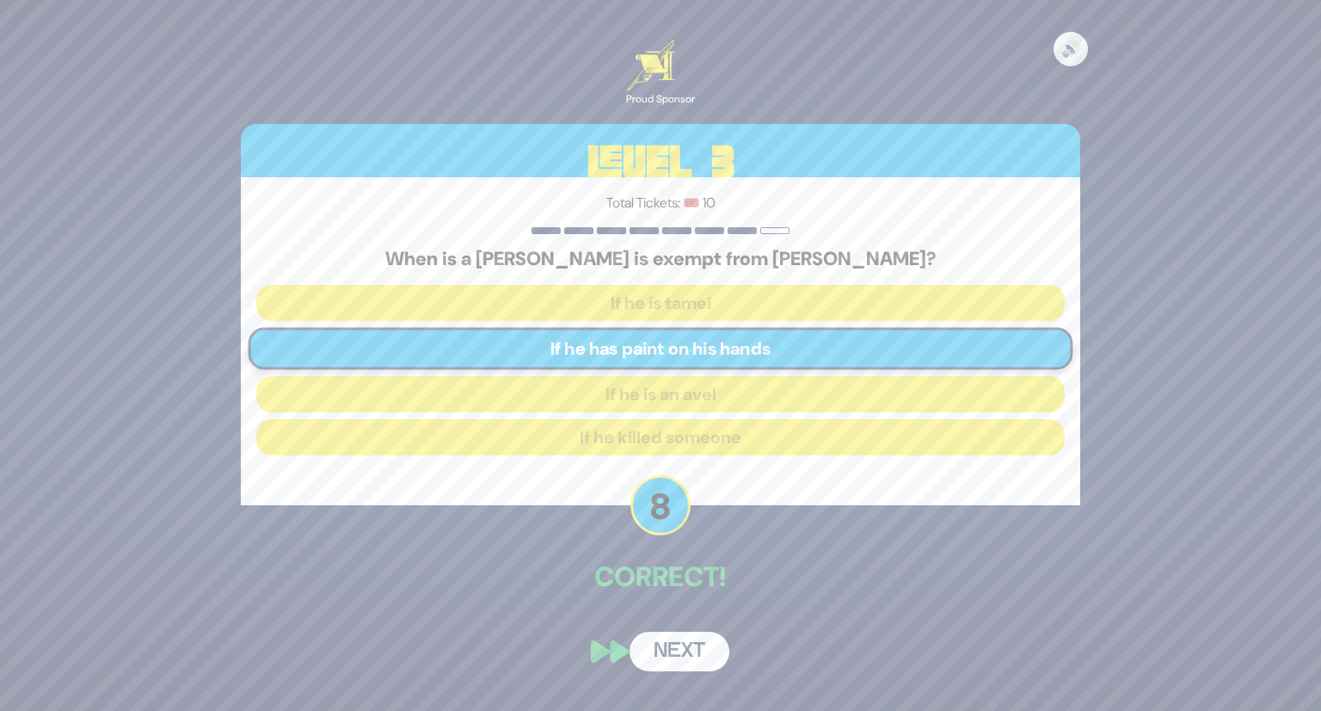
click at [663, 635] on button "Next" at bounding box center [680, 651] width 100 height 40
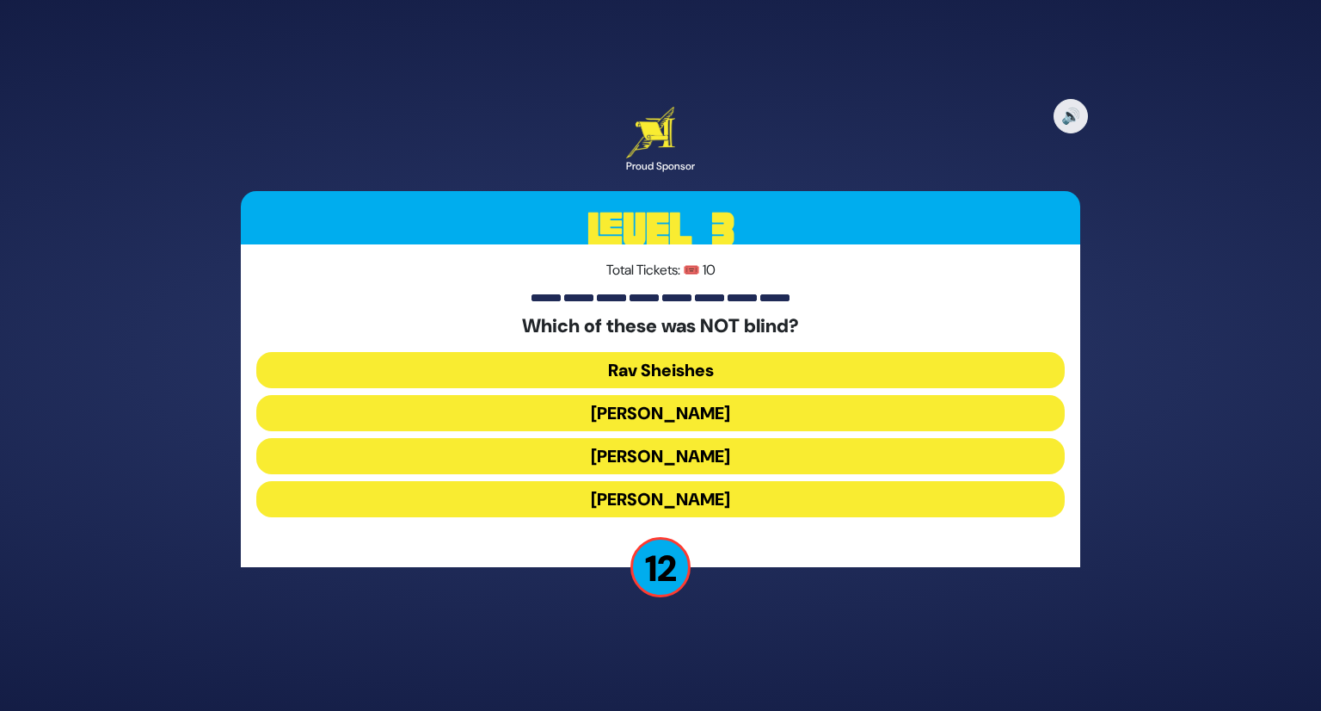
click at [734, 493] on button "Rav Yochanan" at bounding box center [660, 499] width 809 height 36
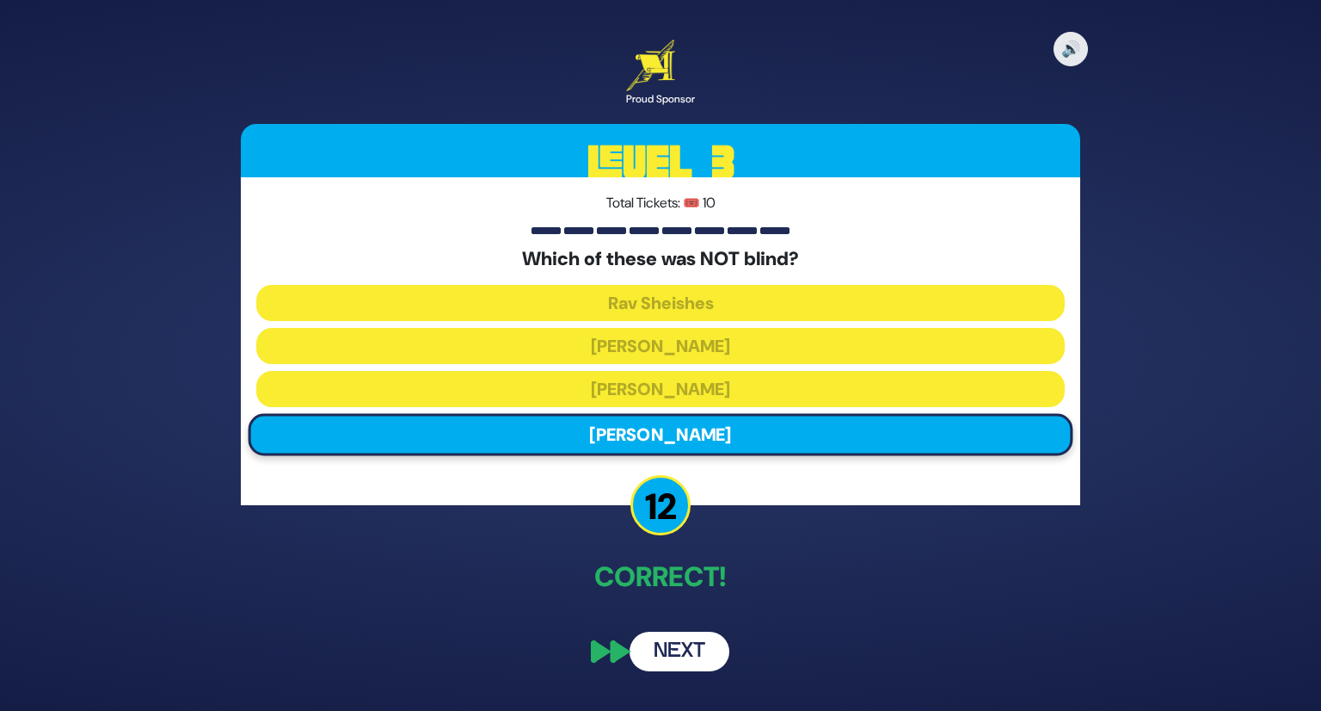
click at [690, 632] on div "🔊 Proud Sponsor Level 3 Total Tickets: 🎟️ 10 Which of these was NOT blind? Rav …" at bounding box center [660, 355] width 881 height 672
click at [673, 653] on button "Next" at bounding box center [680, 651] width 100 height 40
